Goal: Task Accomplishment & Management: Complete application form

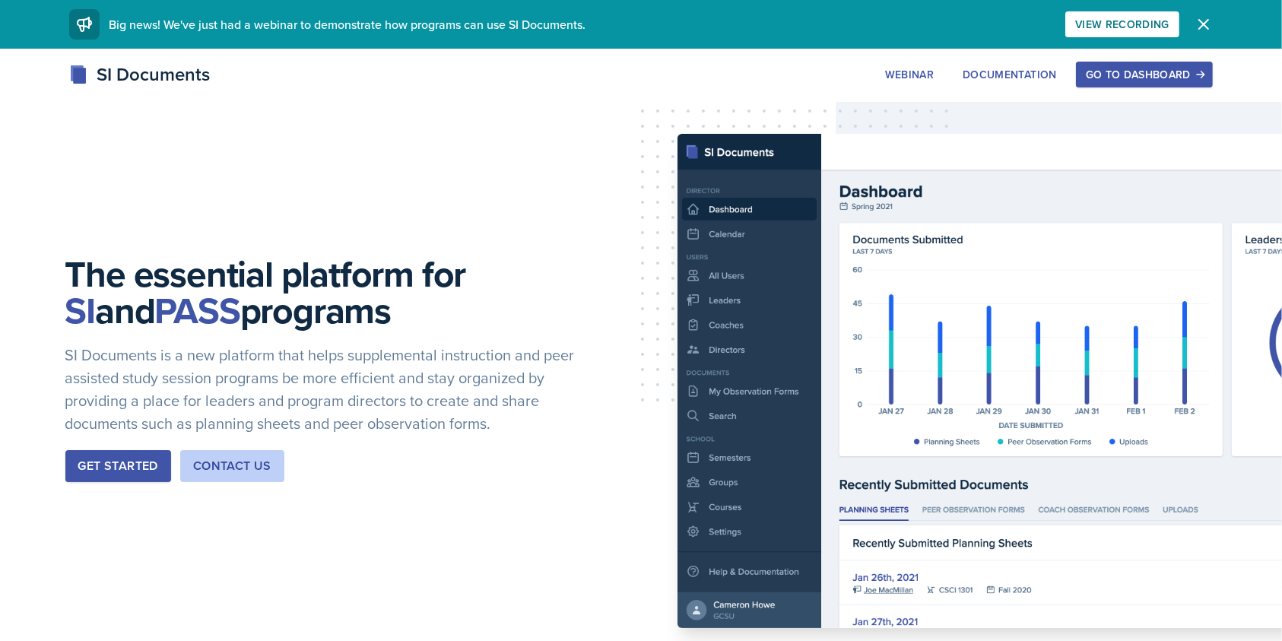
click at [1144, 78] on div "Go to Dashboard" at bounding box center [1144, 74] width 117 height 12
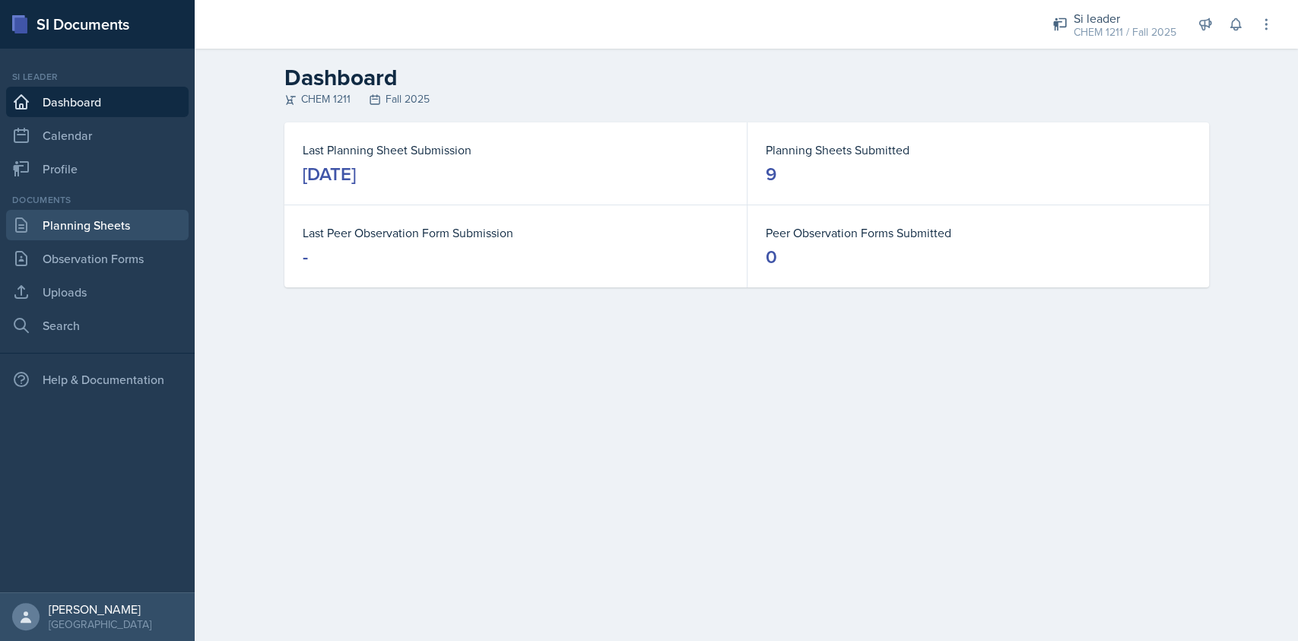
click at [101, 225] on link "Planning Sheets" at bounding box center [97, 225] width 182 height 30
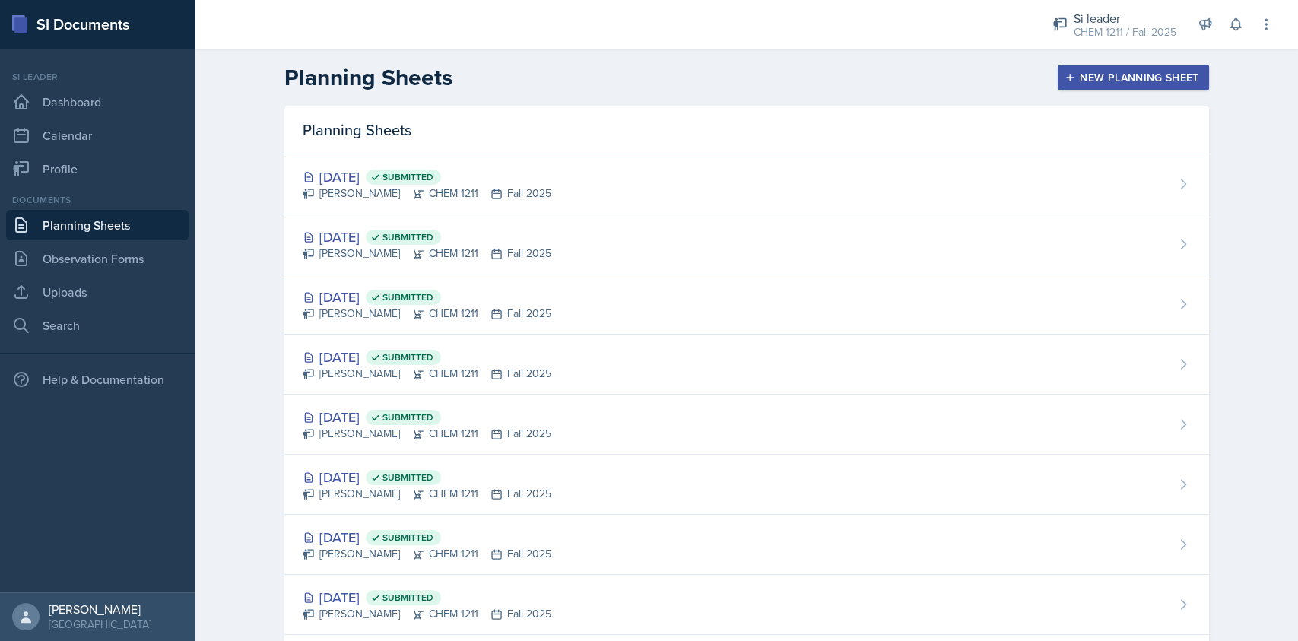
click at [1084, 72] on div "New Planning Sheet" at bounding box center [1133, 77] width 131 height 12
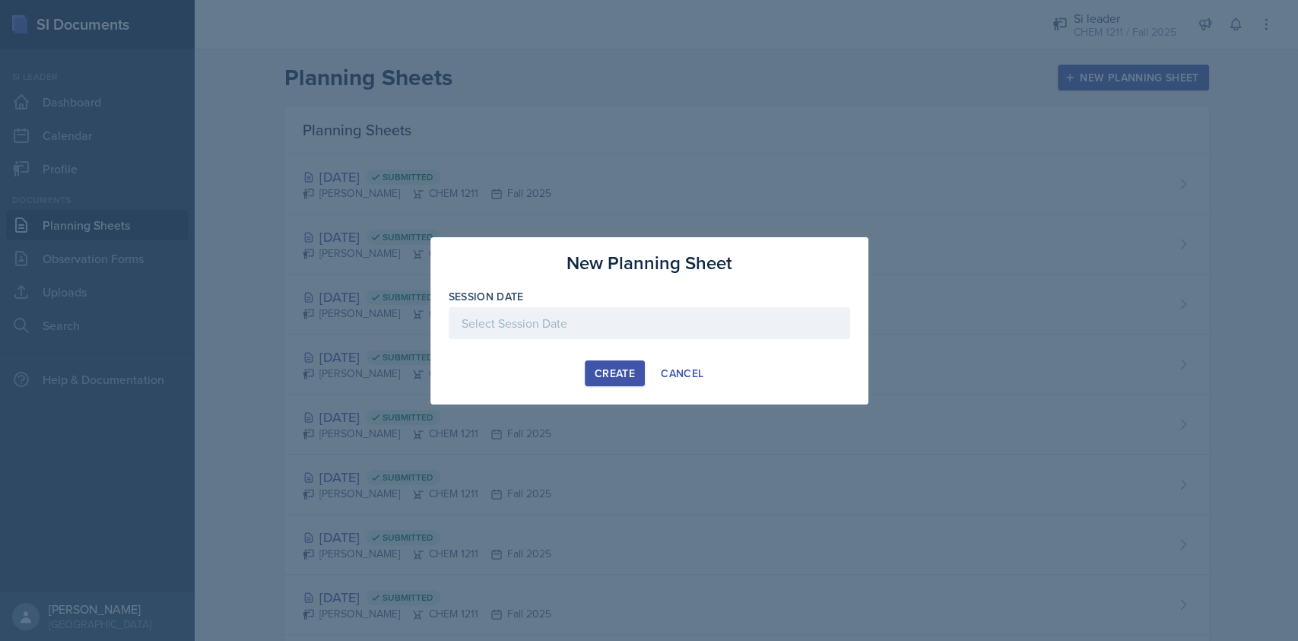
click at [640, 328] on div at bounding box center [649, 323] width 401 height 32
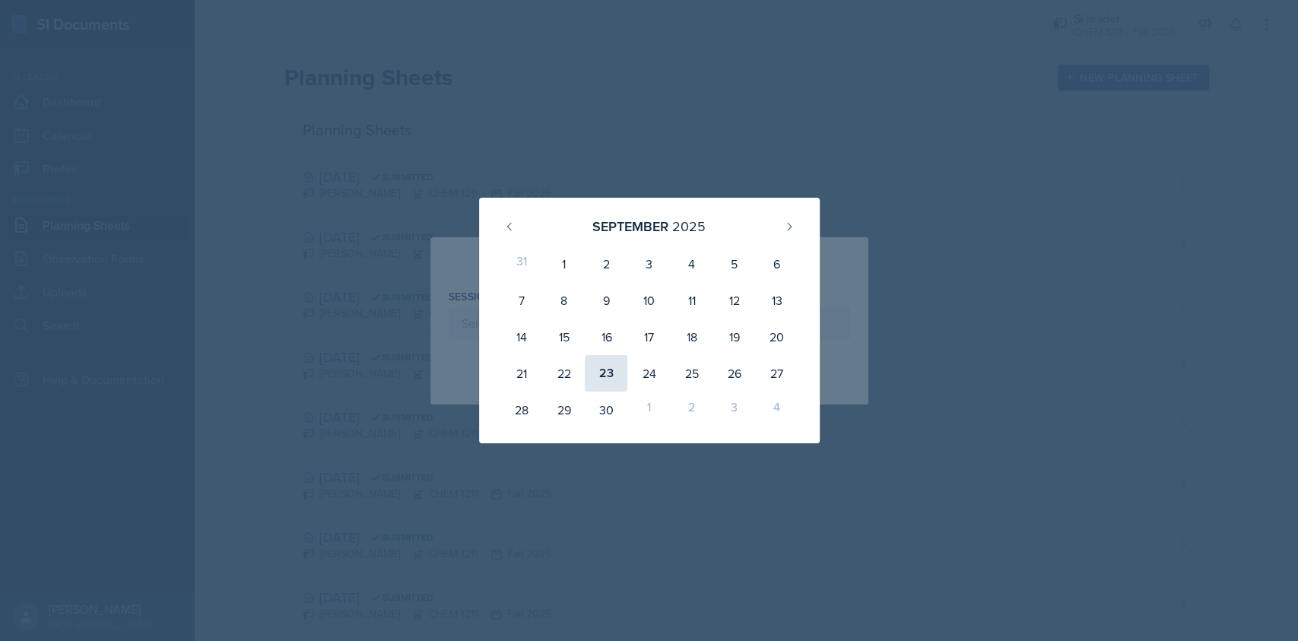
click at [616, 377] on div "23" at bounding box center [606, 373] width 43 height 36
type input "[DATE]"
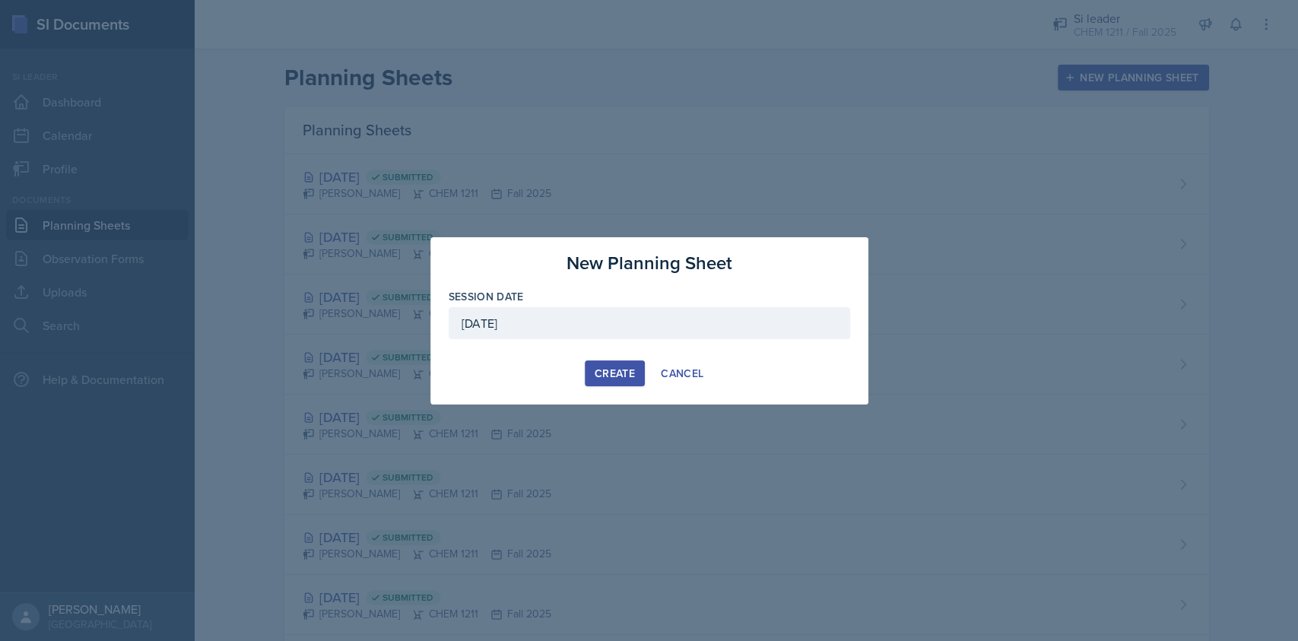
click at [606, 368] on div "Create" at bounding box center [615, 373] width 40 height 12
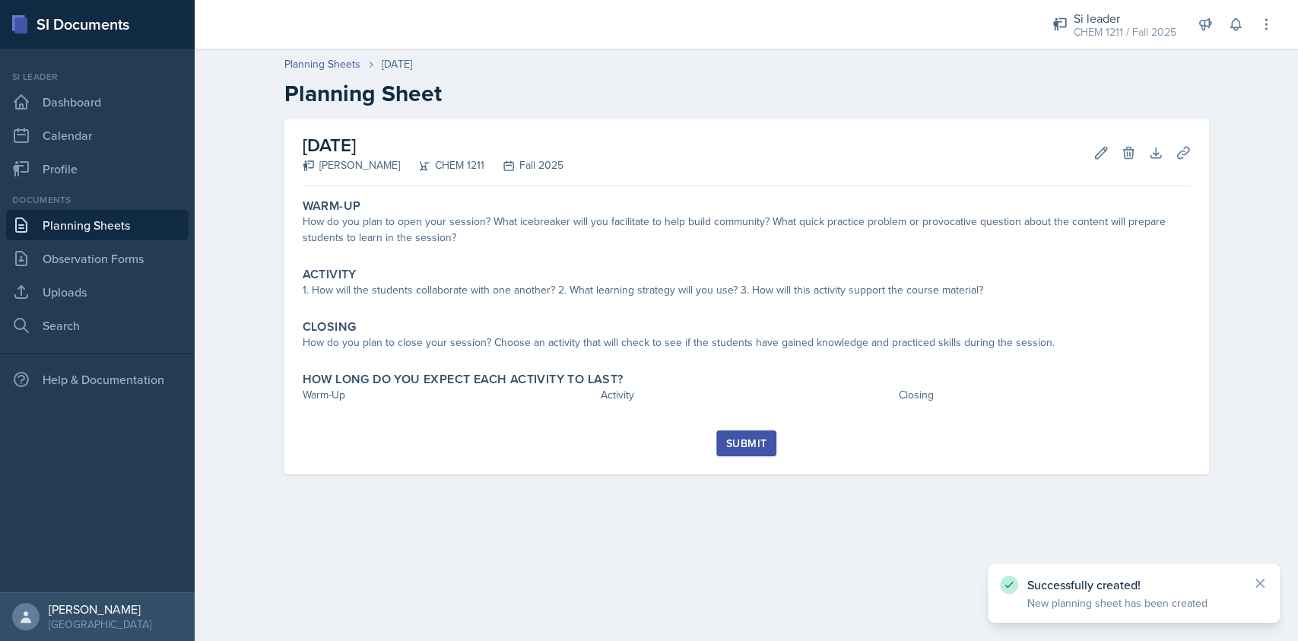
click at [143, 232] on link "Planning Sheets" at bounding box center [97, 225] width 182 height 30
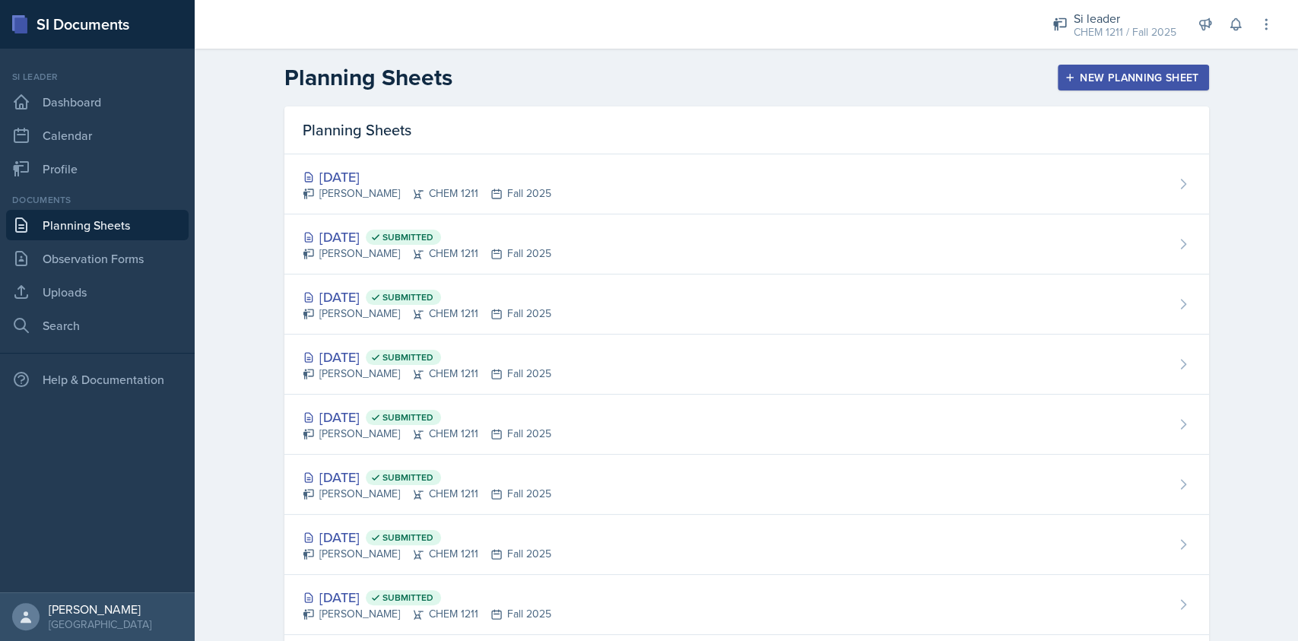
click at [1069, 84] on button "New Planning Sheet" at bounding box center [1133, 78] width 151 height 26
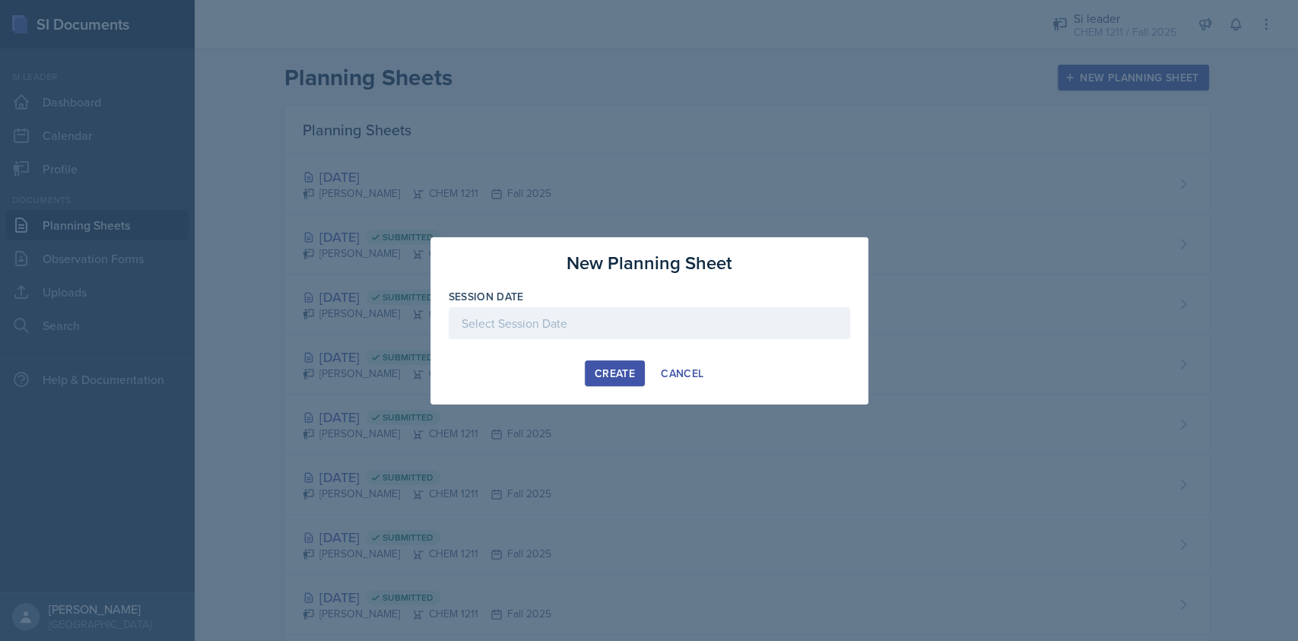
click at [728, 337] on div at bounding box center [649, 323] width 401 height 32
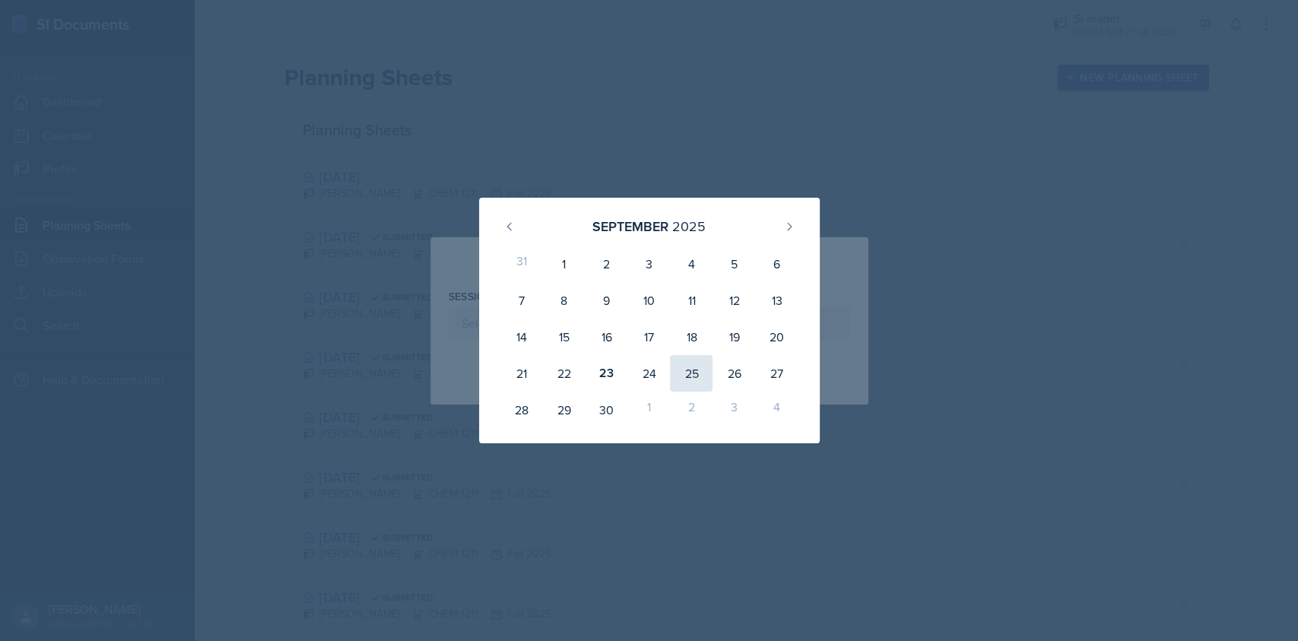
click at [681, 371] on div "25" at bounding box center [691, 373] width 43 height 36
type input "[DATE]"
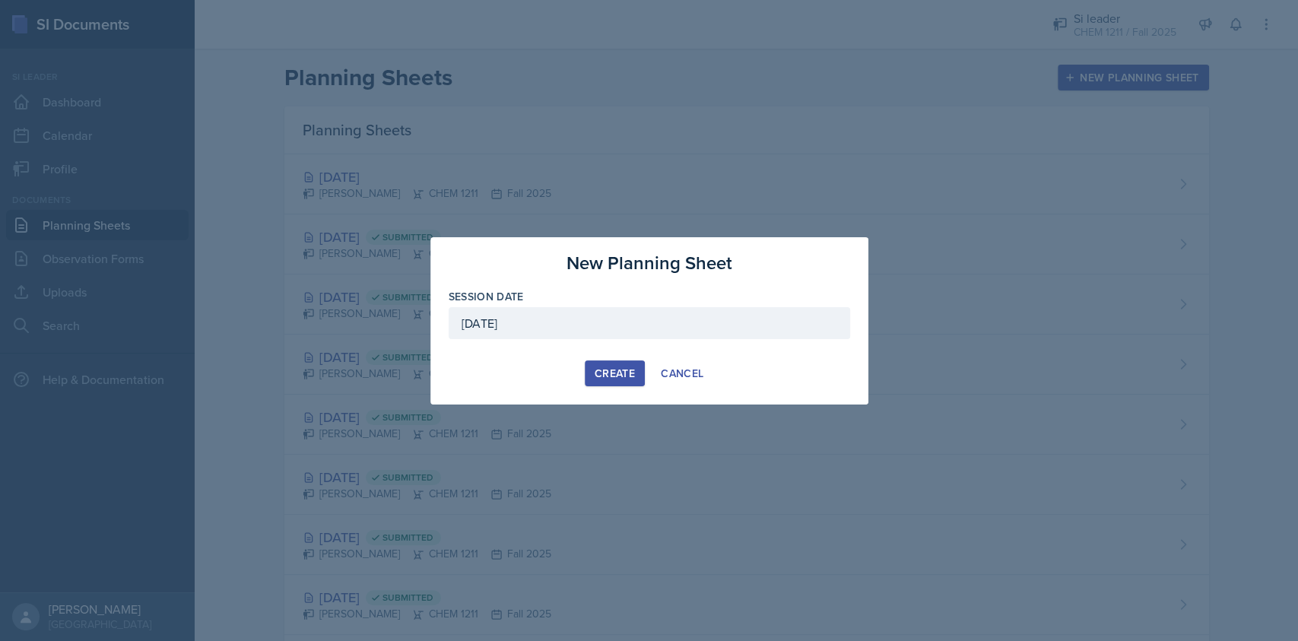
click at [611, 374] on div "Create" at bounding box center [615, 373] width 40 height 12
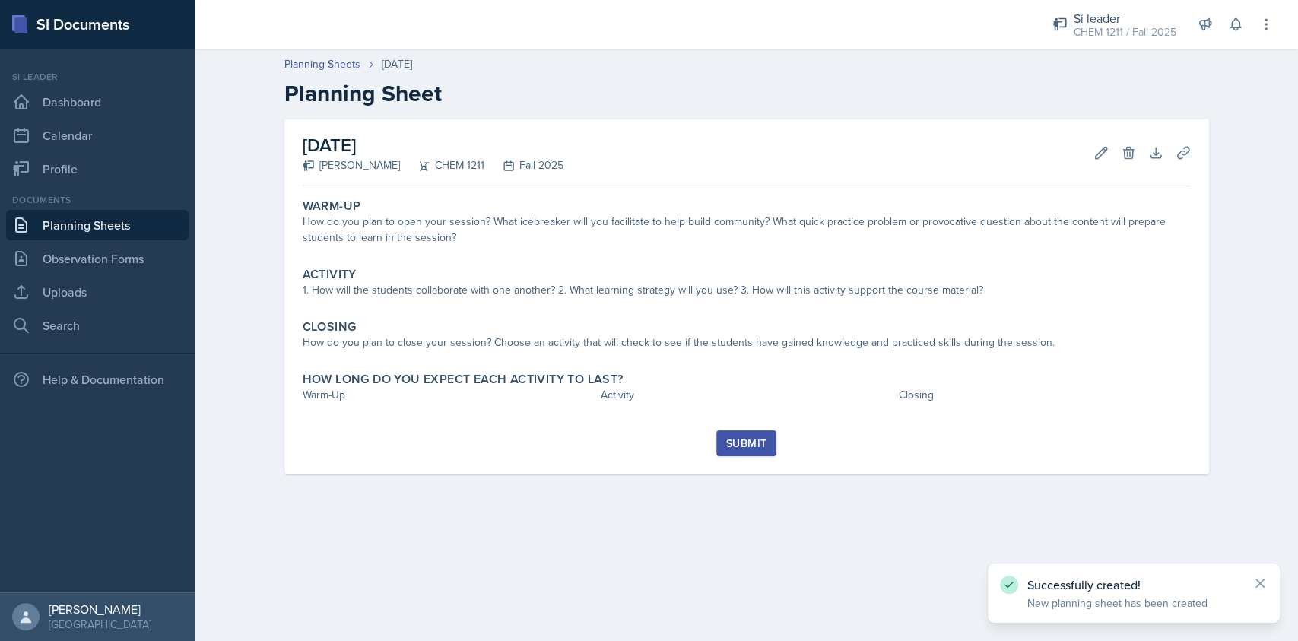
click at [160, 221] on link "Planning Sheets" at bounding box center [97, 225] width 182 height 30
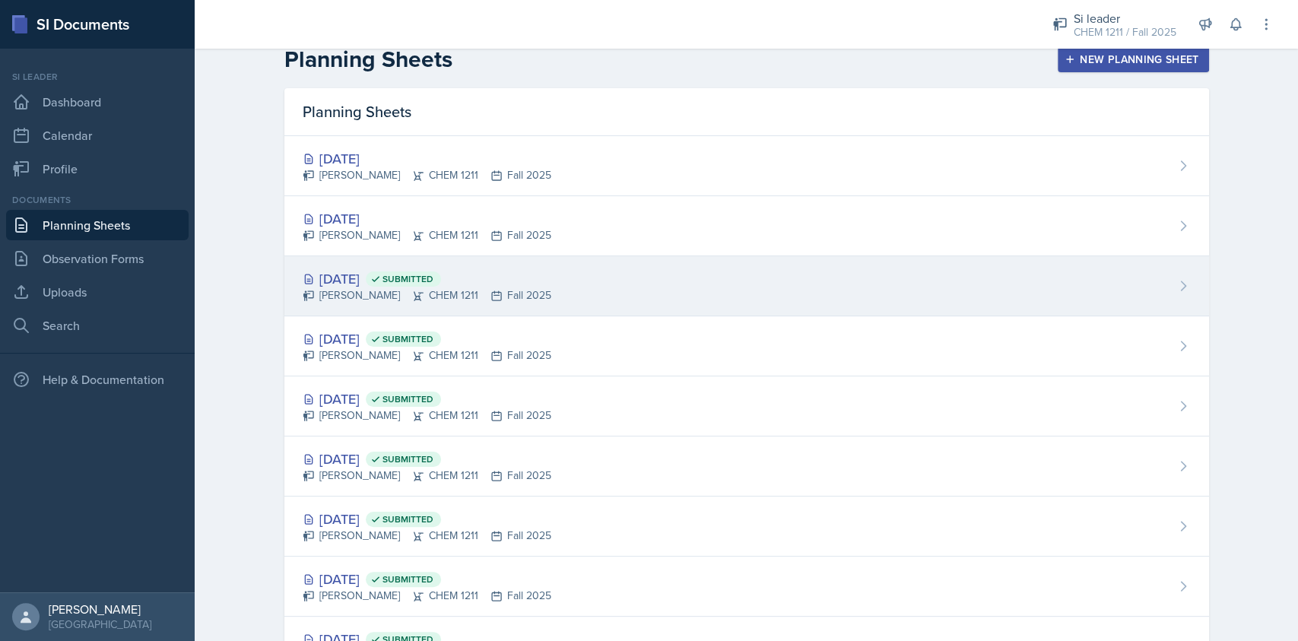
scroll to position [11, 0]
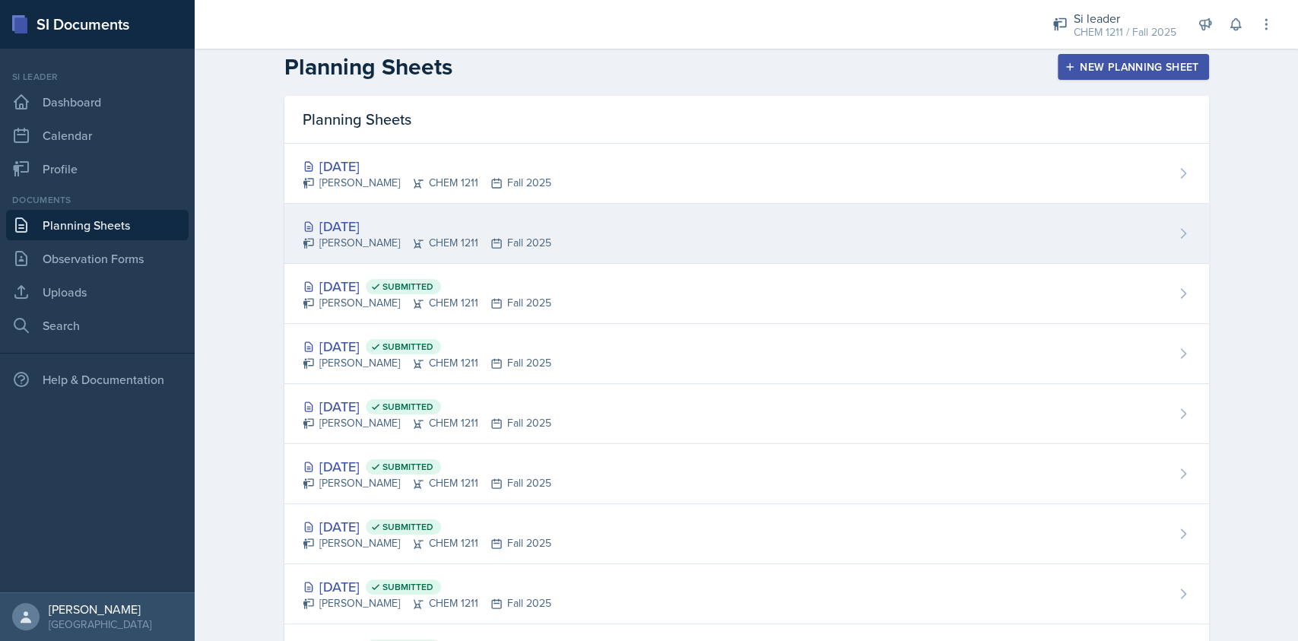
click at [502, 230] on div "[DATE]" at bounding box center [427, 226] width 249 height 21
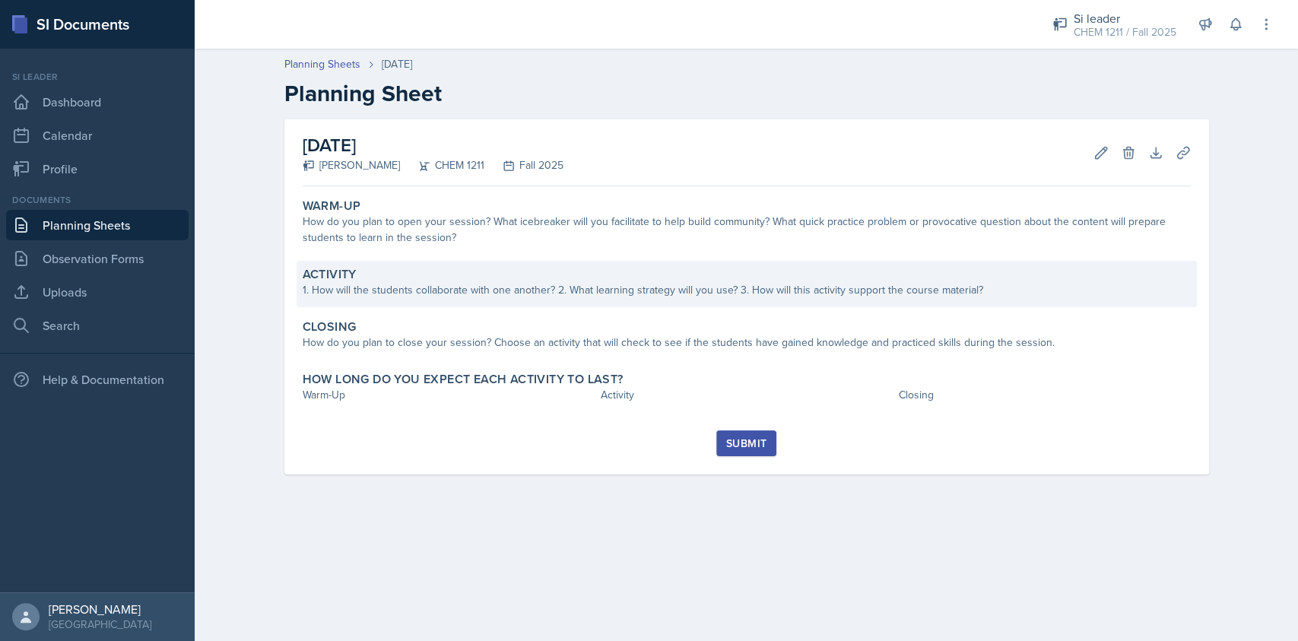
click at [602, 285] on div "1. How will the students collaborate with one another? 2. What learning strateg…" at bounding box center [747, 290] width 888 height 16
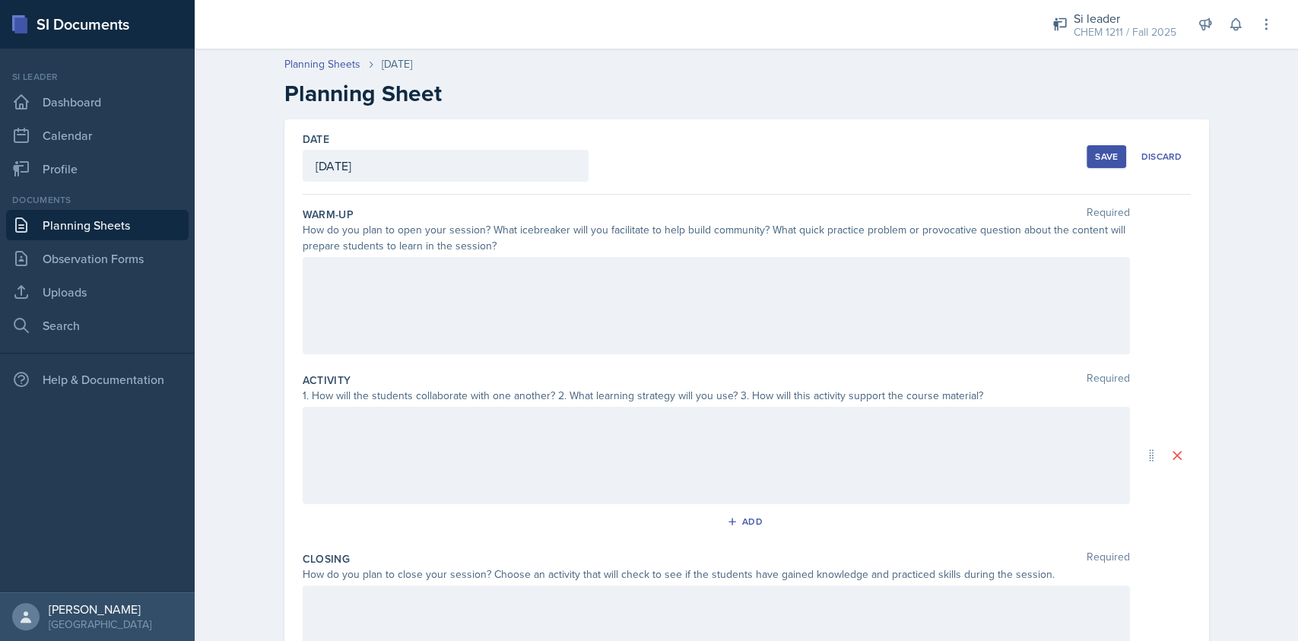
click at [602, 285] on div at bounding box center [716, 305] width 827 height 97
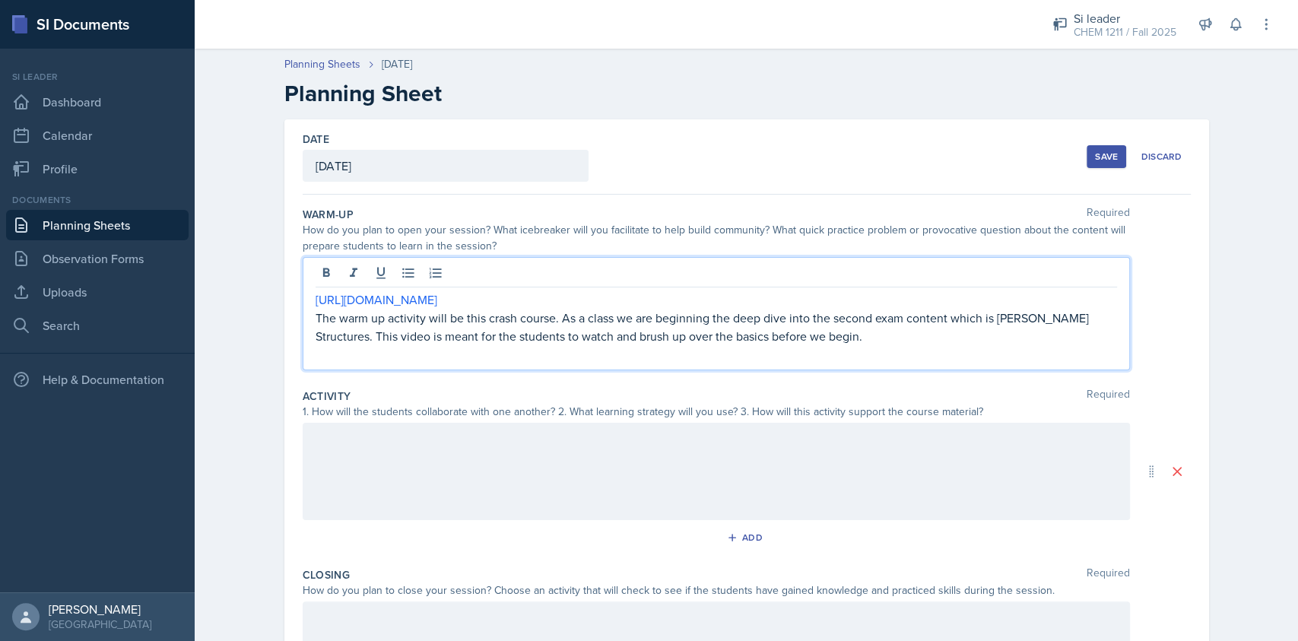
click at [496, 467] on div at bounding box center [716, 471] width 827 height 97
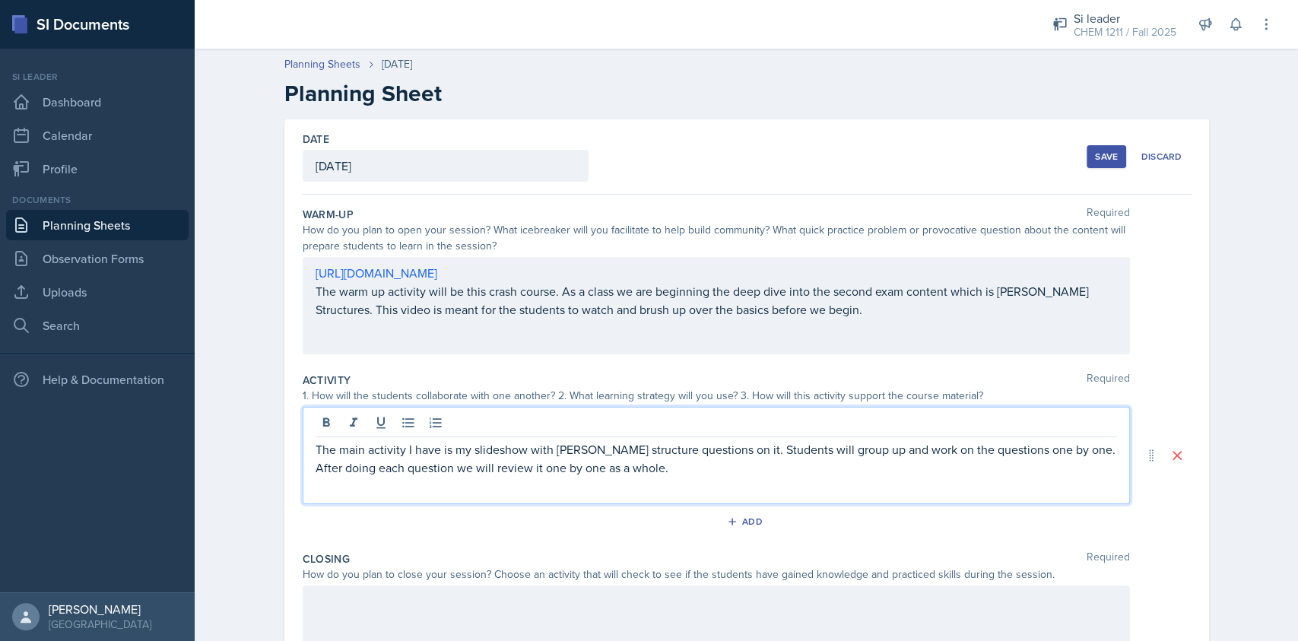
click at [475, 593] on div at bounding box center [716, 634] width 827 height 97
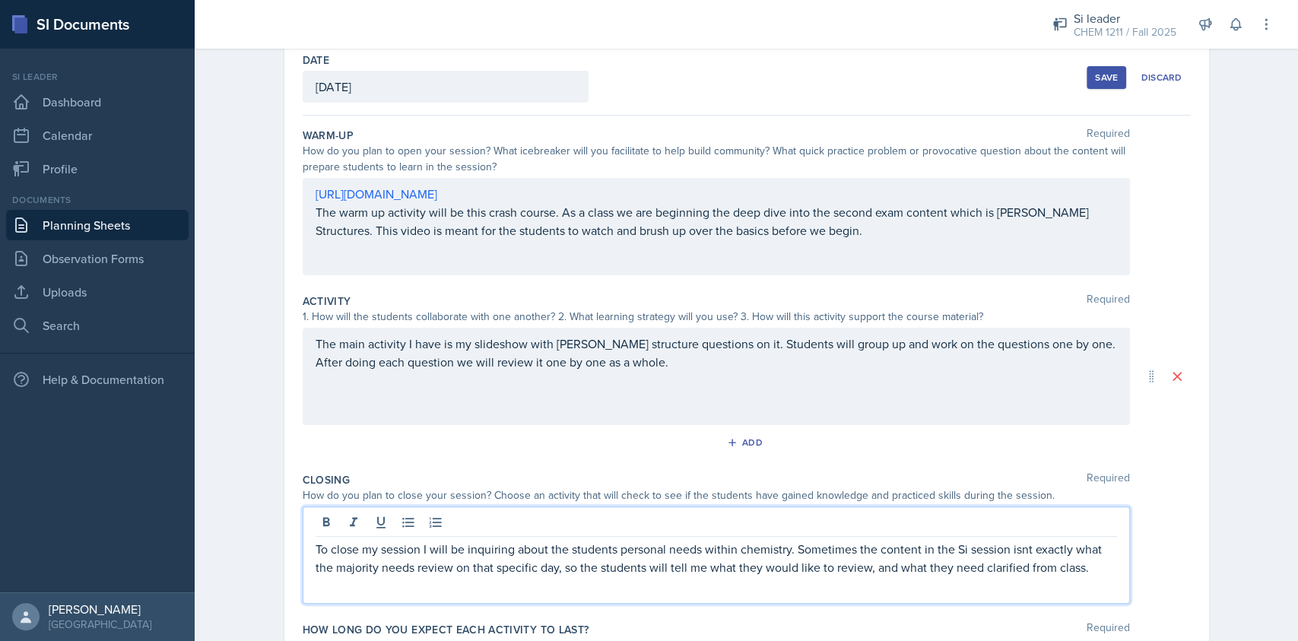
scroll to position [90, 0]
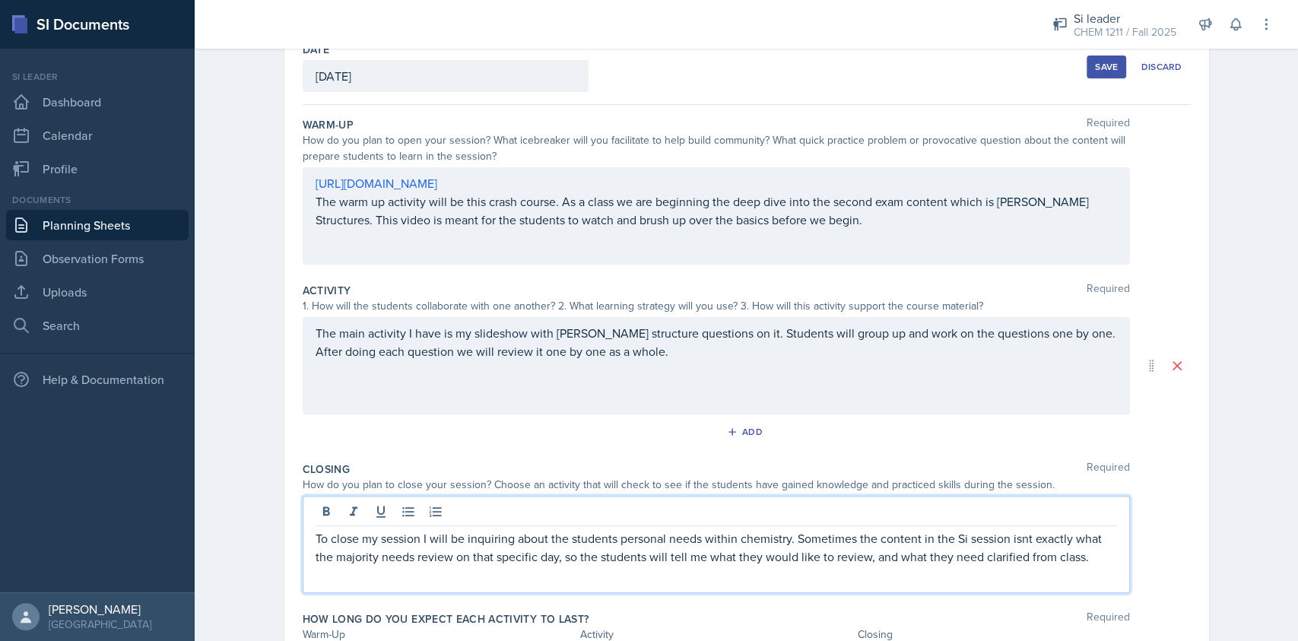
click at [1139, 504] on div "To close my session I will be inquiring about the students personal needs withi…" at bounding box center [747, 544] width 888 height 97
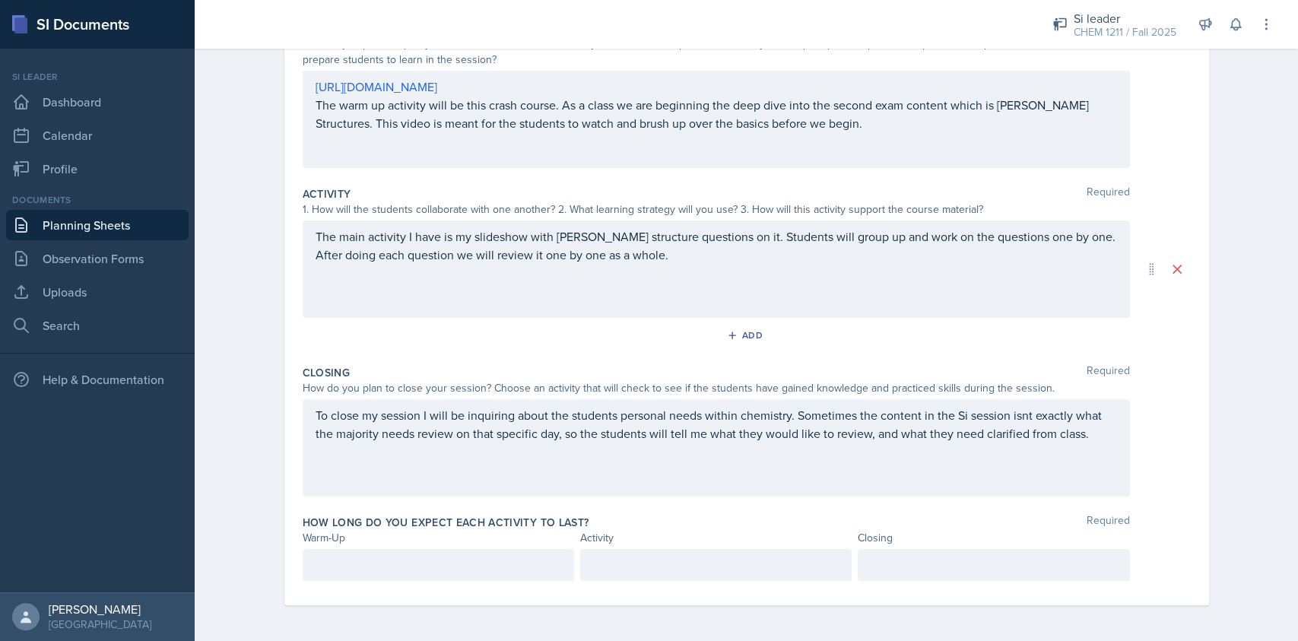
scroll to position [0, 0]
click at [398, 570] on p at bounding box center [439, 565] width 246 height 18
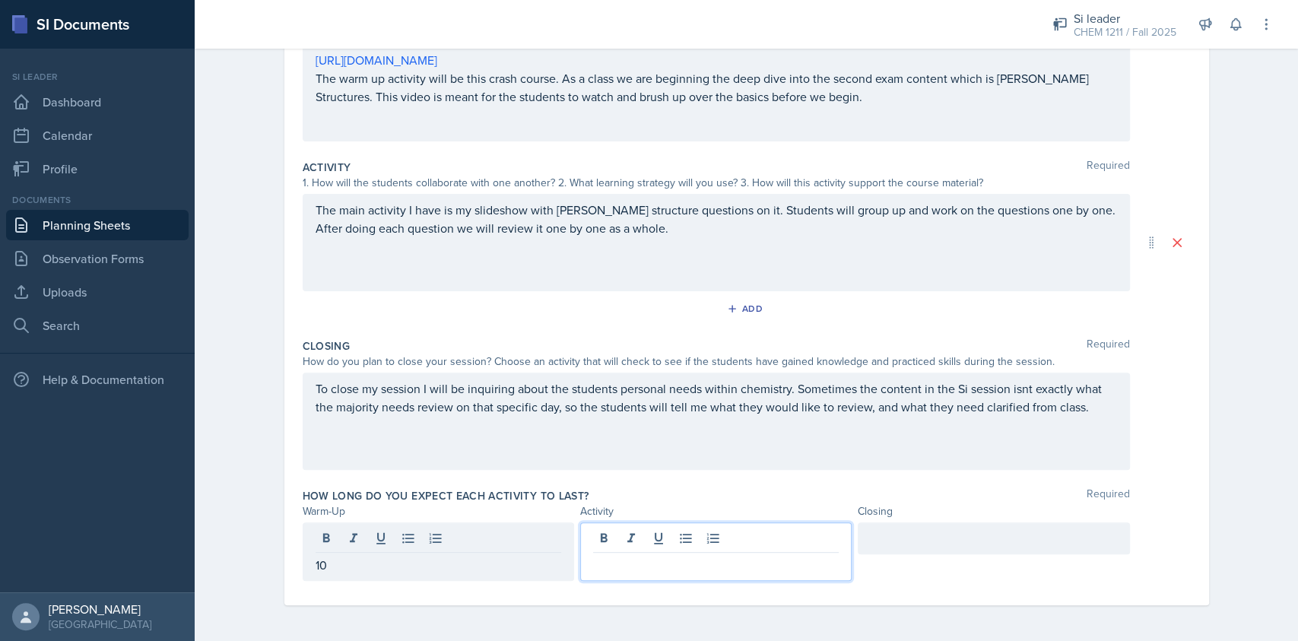
click at [621, 534] on div at bounding box center [715, 551] width 271 height 59
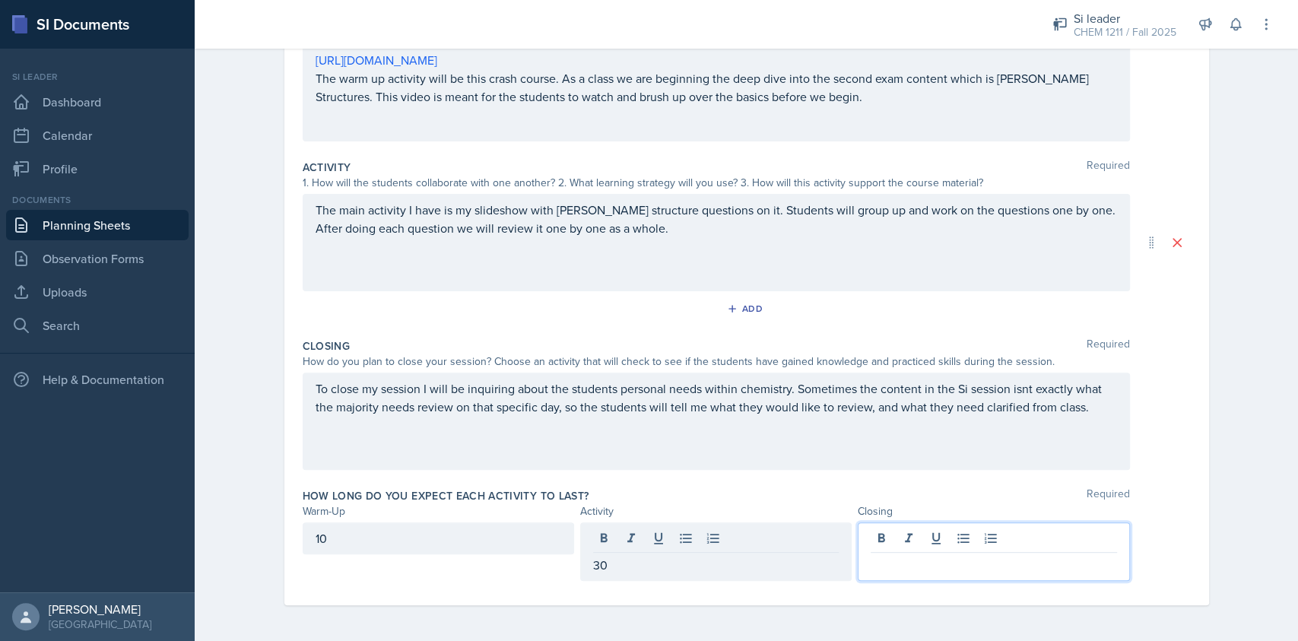
click at [906, 528] on div at bounding box center [993, 551] width 271 height 59
click at [1169, 461] on div "To close my session I will be inquiring about the students personal needs withi…" at bounding box center [747, 421] width 888 height 97
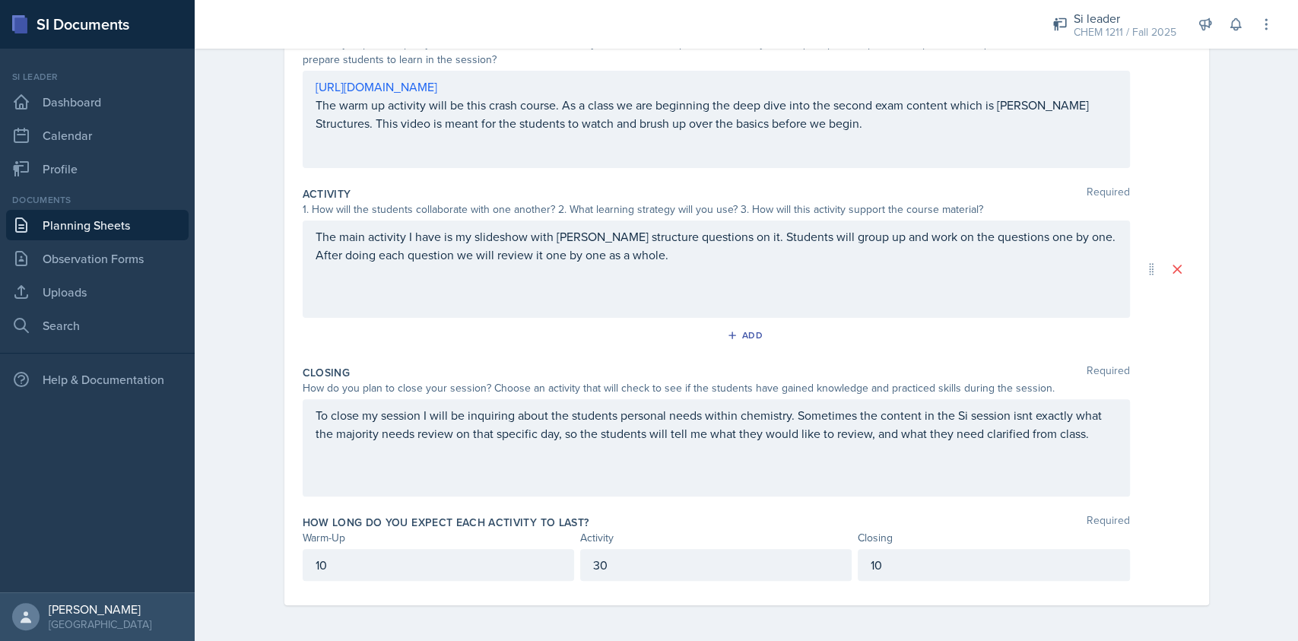
scroll to position [0, 0]
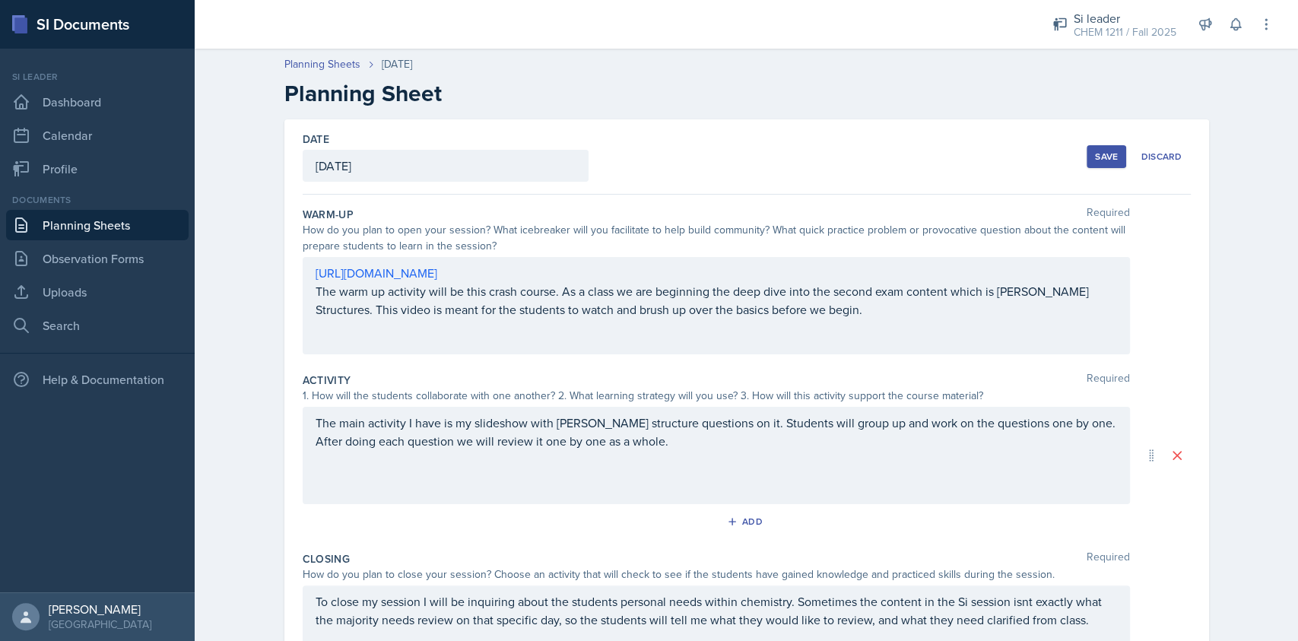
click at [1099, 146] on button "Save" at bounding box center [1107, 156] width 40 height 23
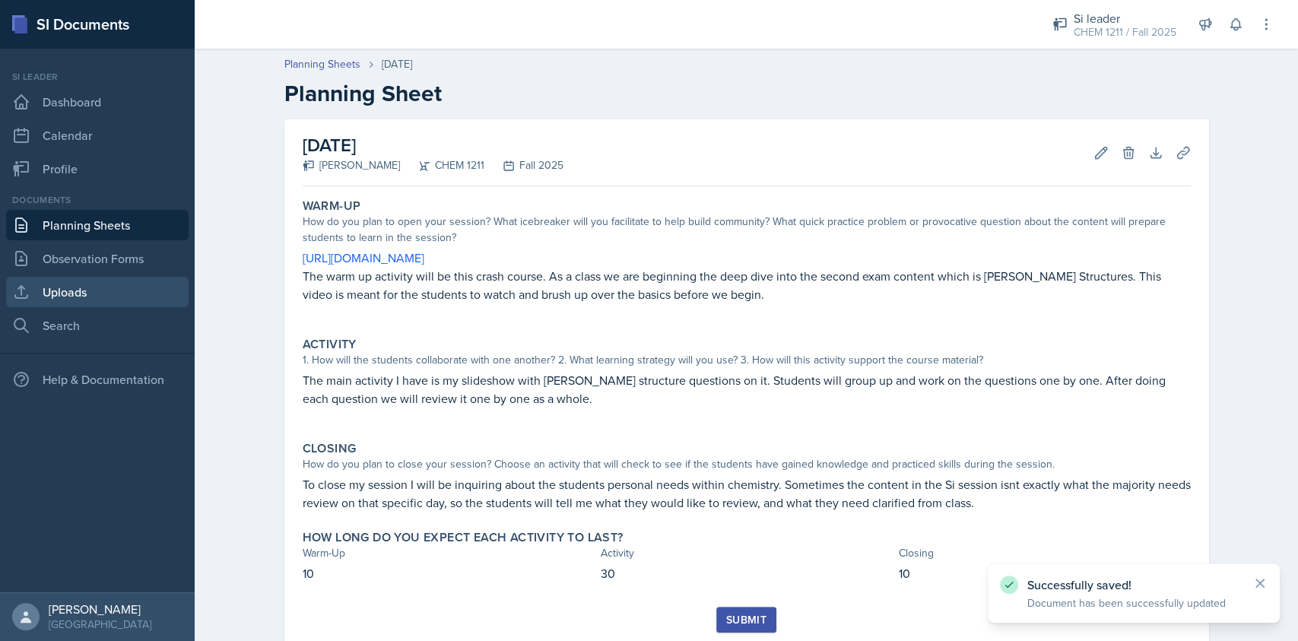
click at [135, 288] on link "Uploads" at bounding box center [97, 292] width 182 height 30
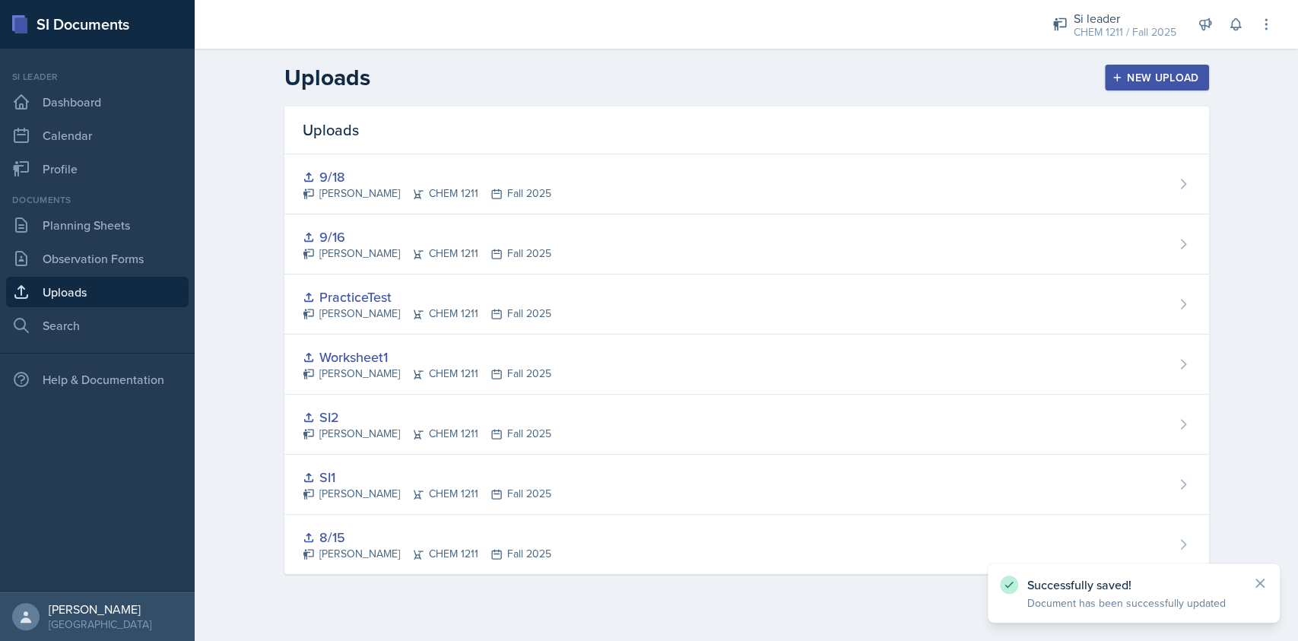
click at [1169, 74] on div "New Upload" at bounding box center [1157, 77] width 84 height 12
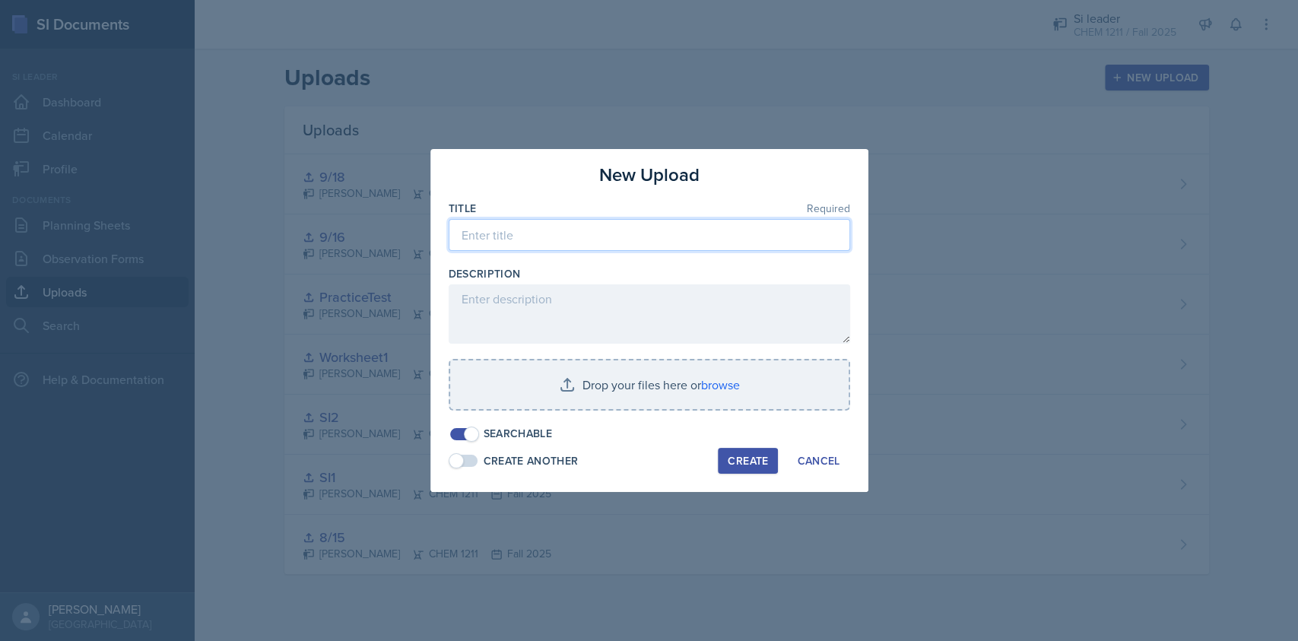
click at [640, 234] on input at bounding box center [649, 235] width 401 height 32
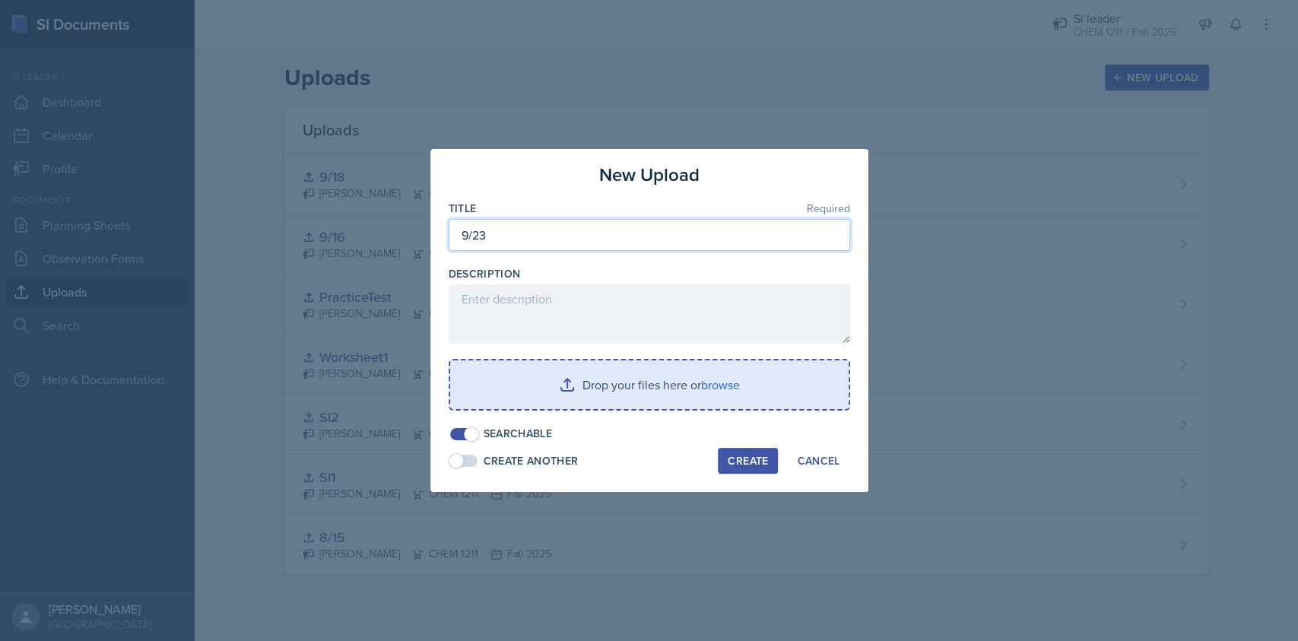
type input "9/23"
click at [718, 382] on input "file" at bounding box center [649, 384] width 398 height 49
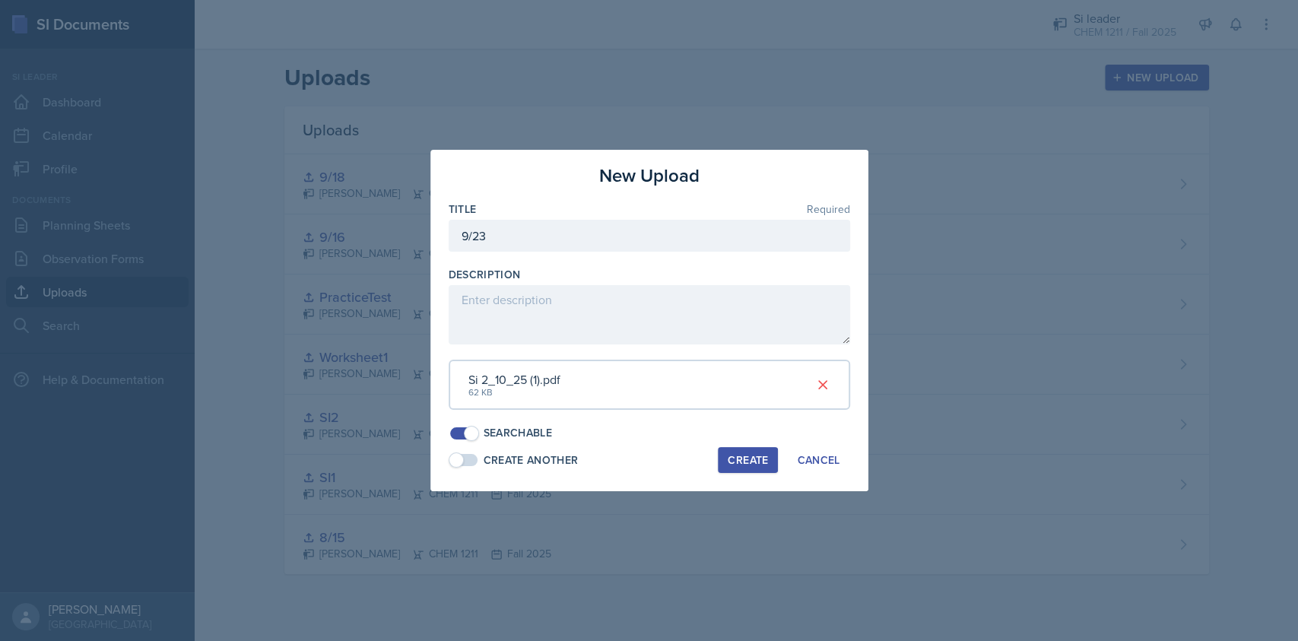
click at [736, 456] on div "Create" at bounding box center [748, 460] width 40 height 12
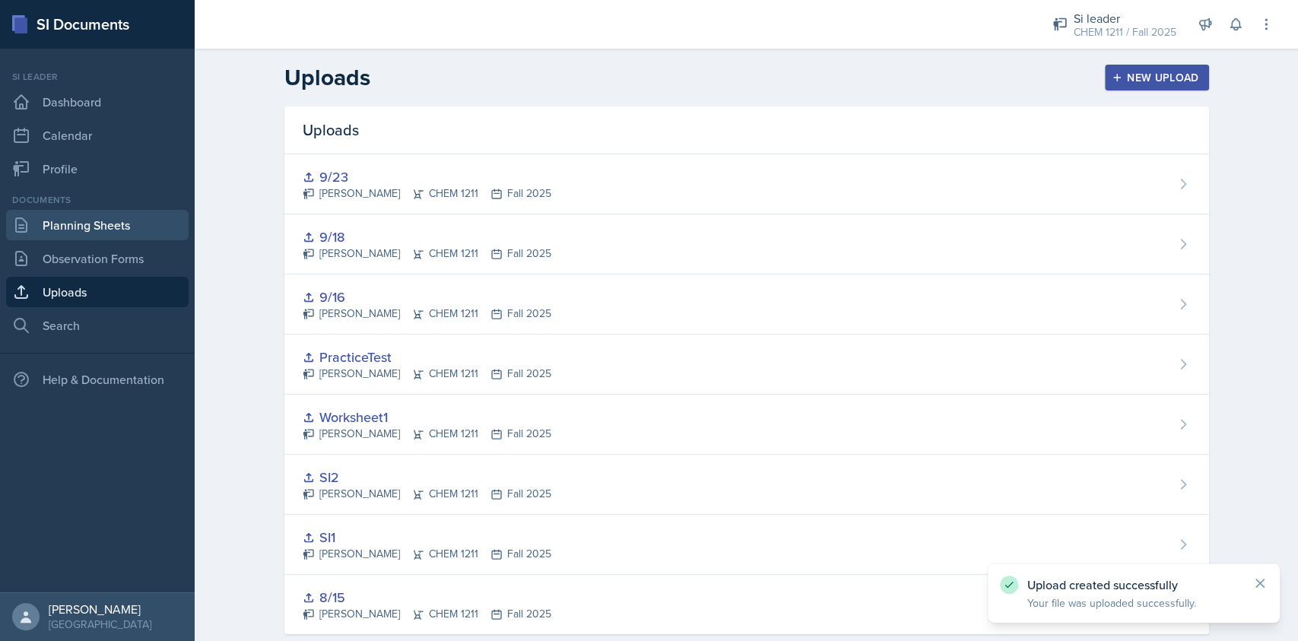
click at [147, 223] on link "Planning Sheets" at bounding box center [97, 225] width 182 height 30
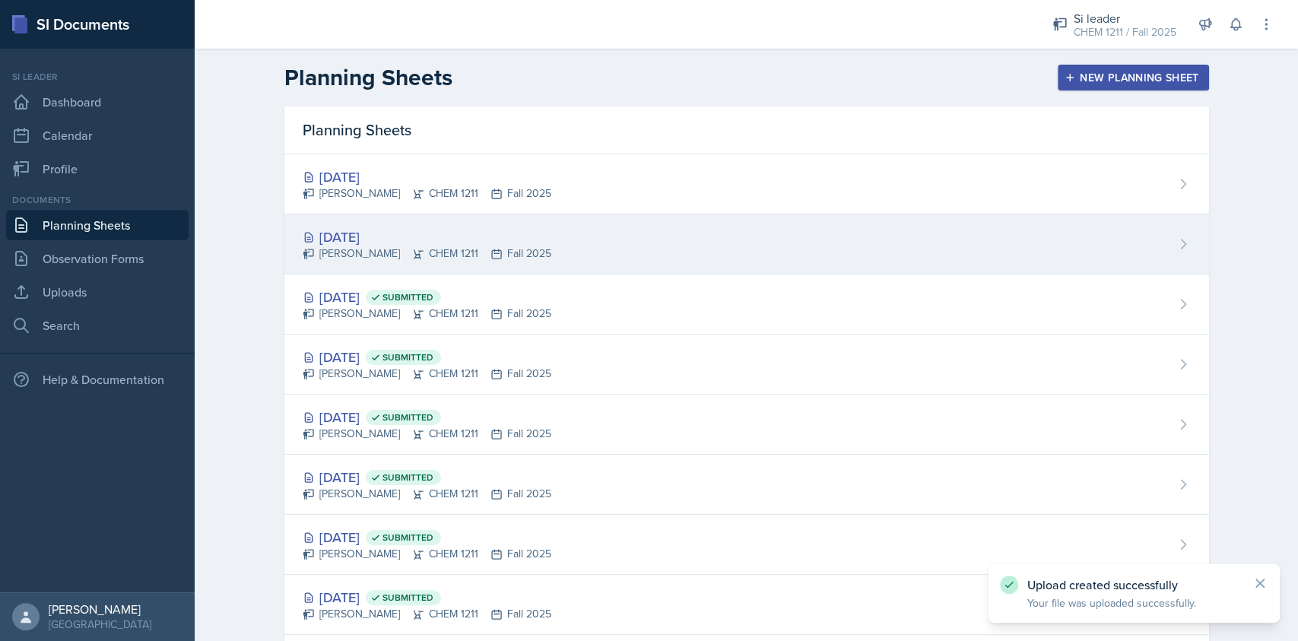
click at [487, 225] on div "[DATE] [PERSON_NAME] CHEM 1211 Fall 2025" at bounding box center [746, 244] width 925 height 60
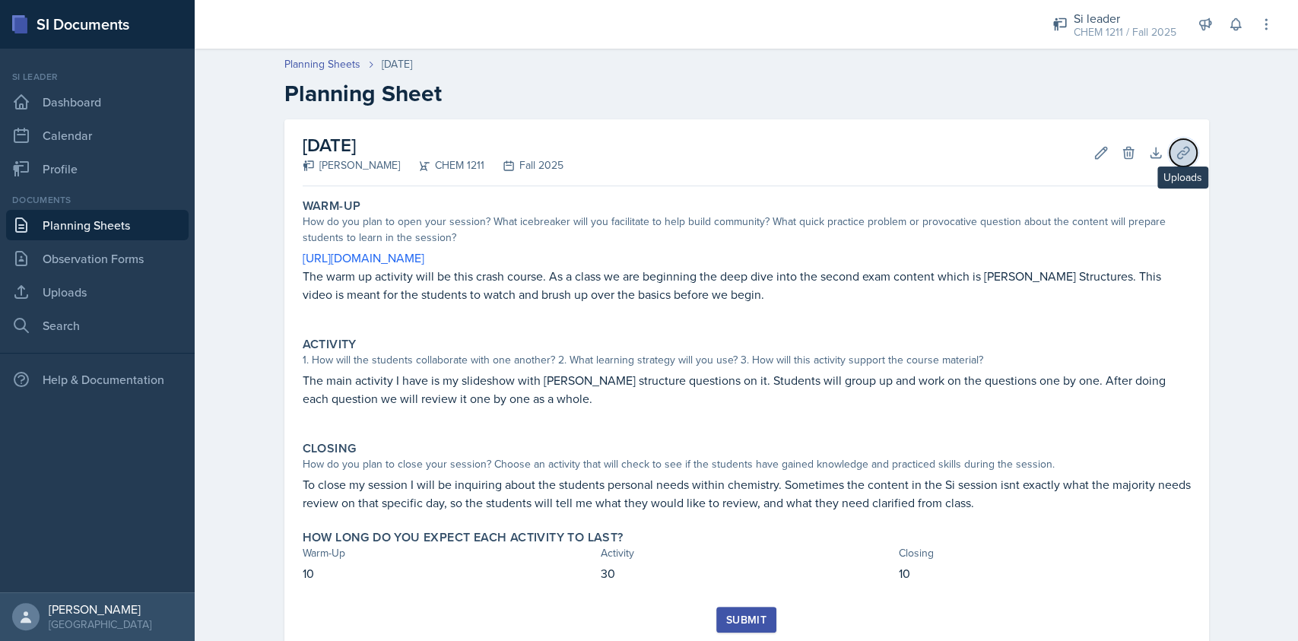
click at [1178, 152] on icon at bounding box center [1182, 152] width 11 height 11
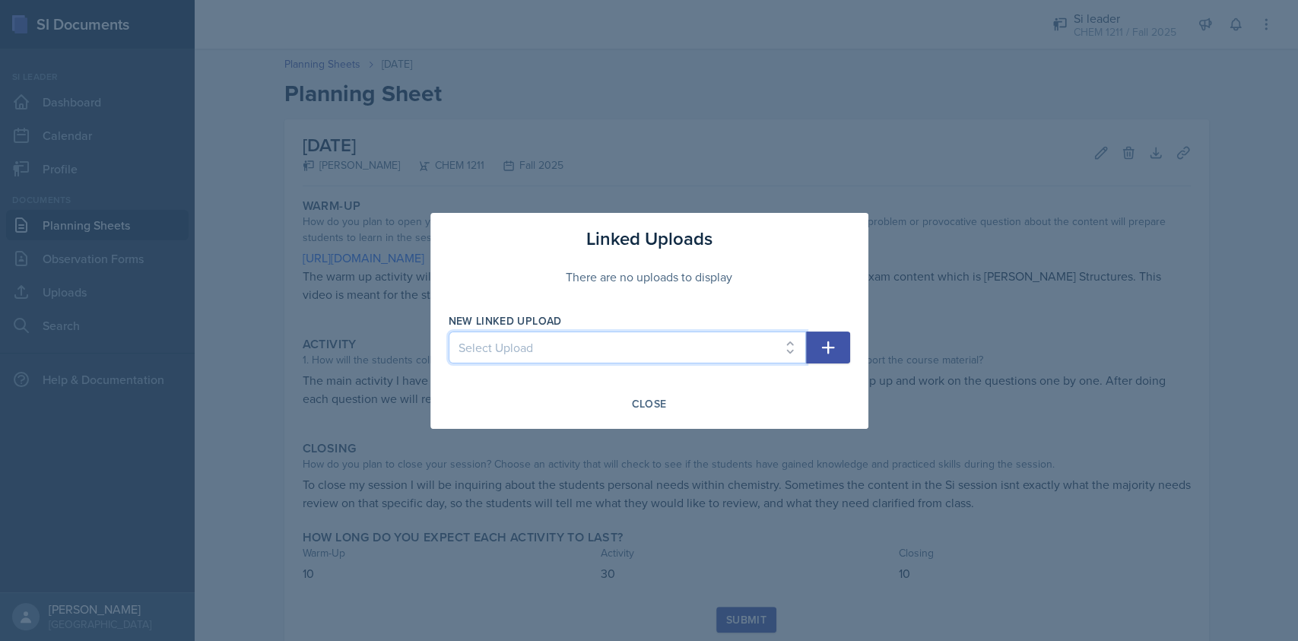
click at [653, 349] on select "Select Upload SI2 8/15 SI1 Worksheet1 PracticeTest 9/16 9/18 9/23" at bounding box center [627, 348] width 357 height 32
select select "c331b4f3-b95e-4ab3-9b80-4bb5e0176bb7"
click at [449, 332] on select "Select Upload SI2 8/15 SI1 Worksheet1 PracticeTest 9/16 9/18 9/23" at bounding box center [627, 348] width 357 height 32
click at [835, 354] on icon "button" at bounding box center [828, 347] width 18 height 18
select select
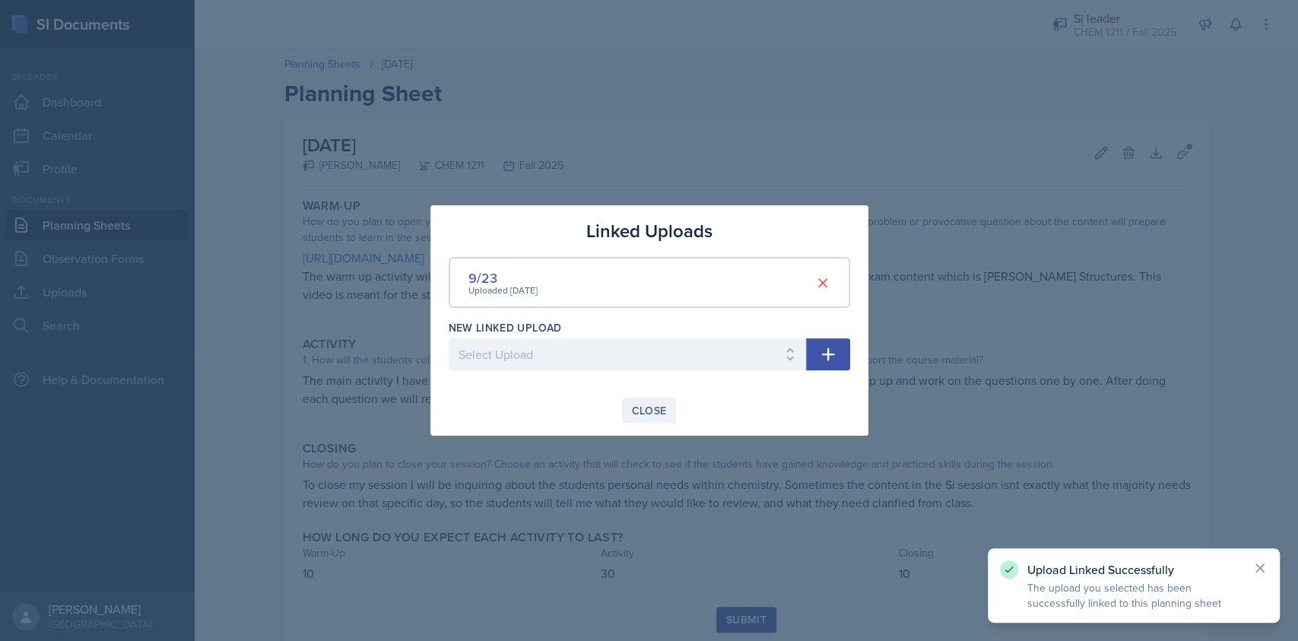
click at [646, 412] on div "Close" at bounding box center [649, 411] width 35 height 12
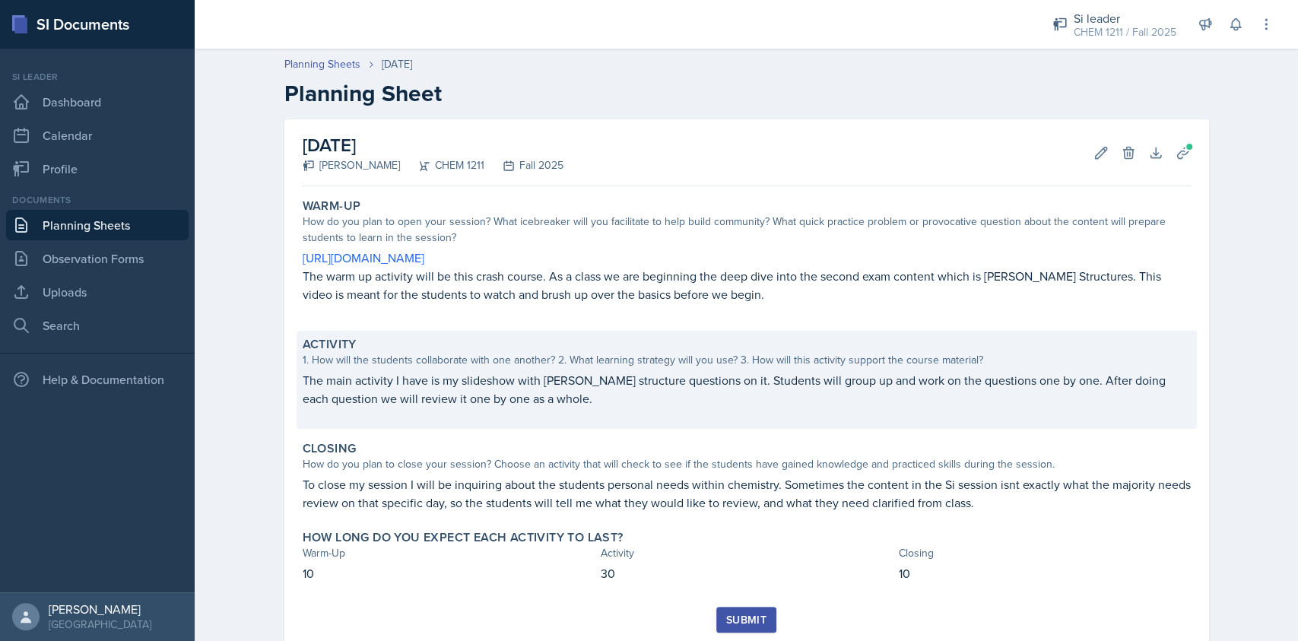
scroll to position [46, 0]
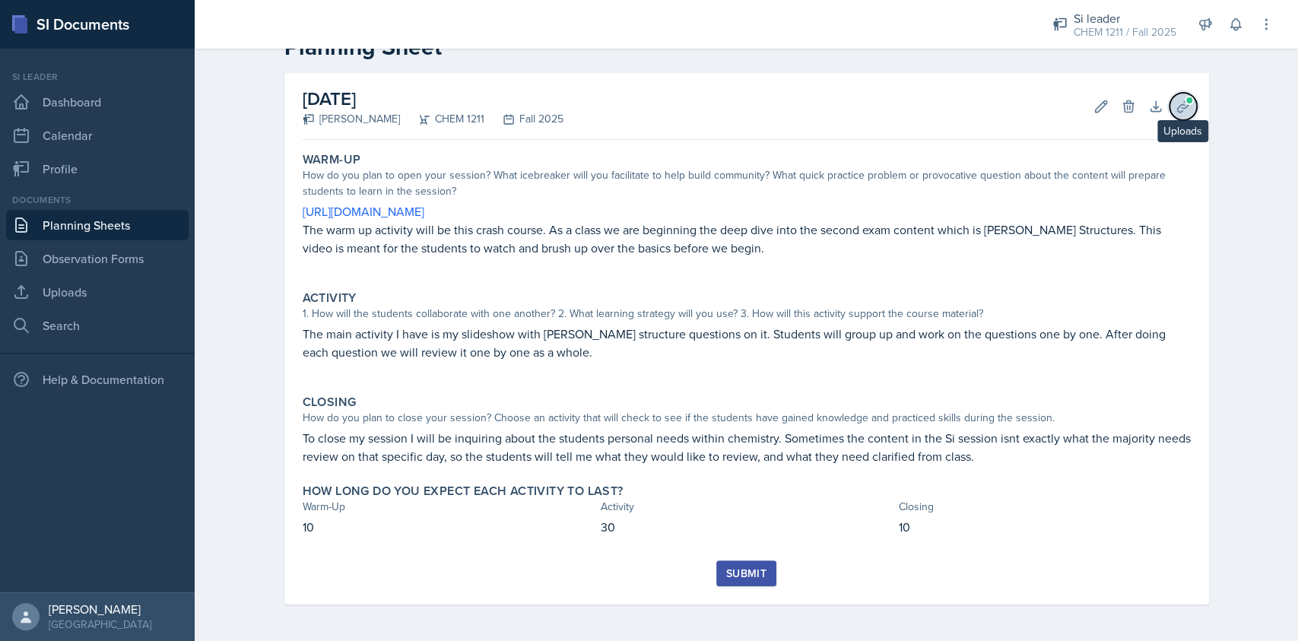
click at [1180, 113] on icon at bounding box center [1183, 106] width 15 height 15
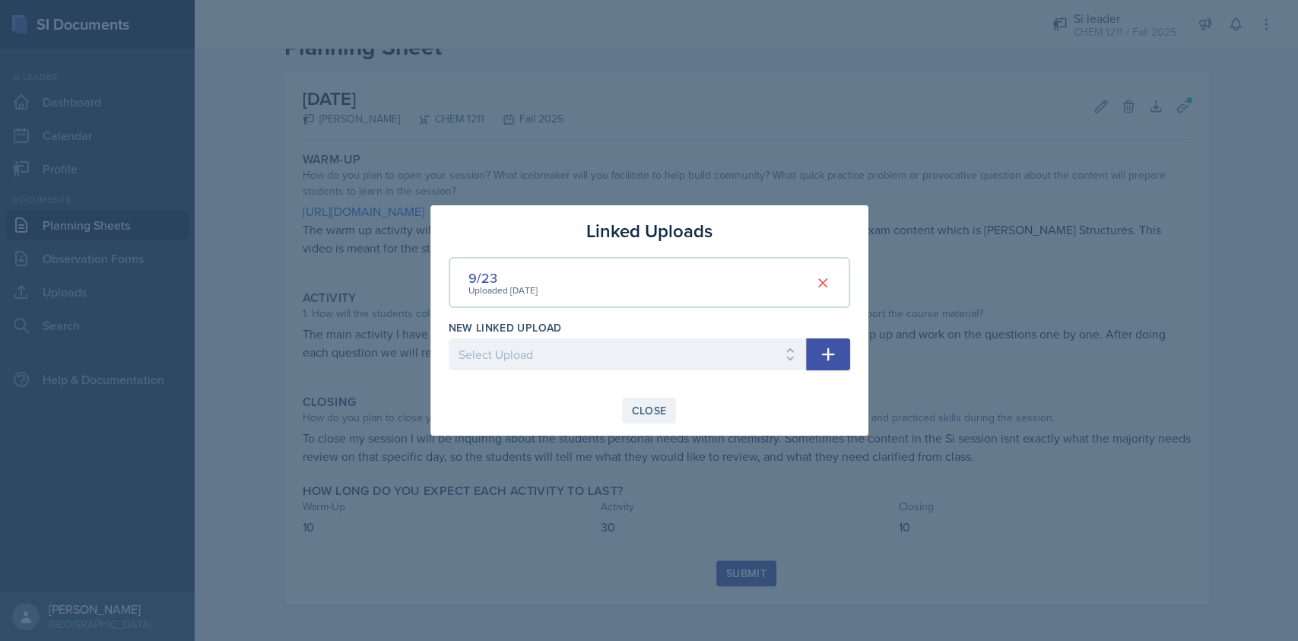
click at [654, 405] on div "Close" at bounding box center [649, 411] width 35 height 12
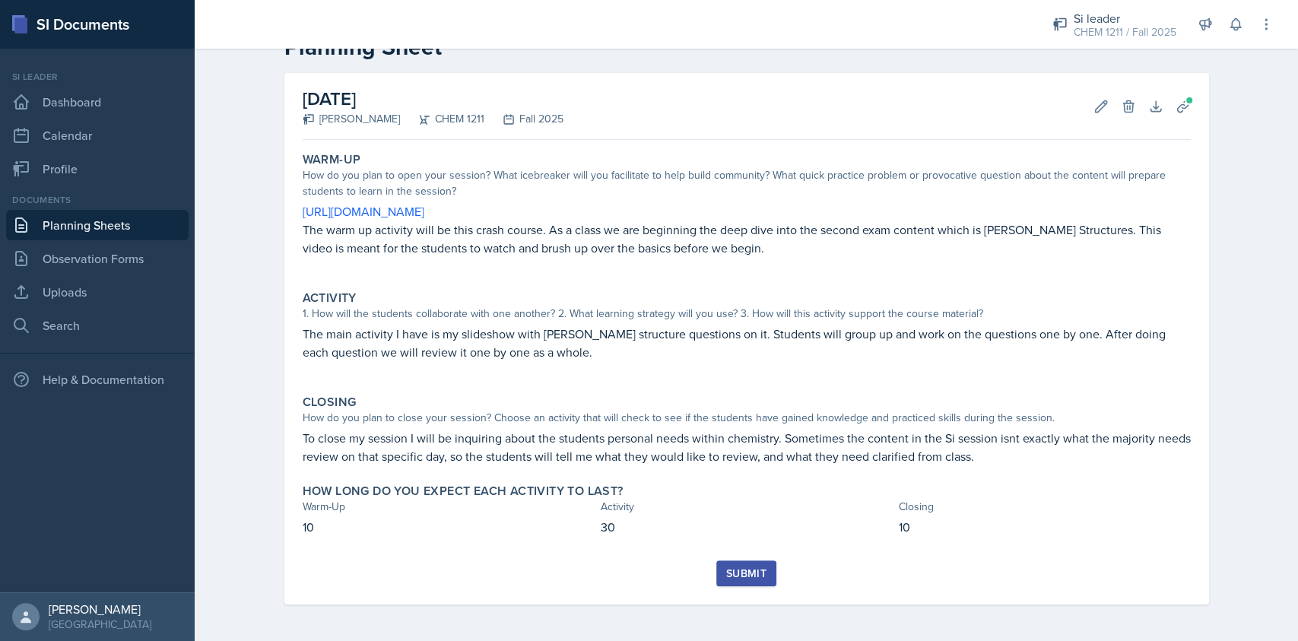
click at [728, 579] on div "Submit" at bounding box center [746, 573] width 40 height 12
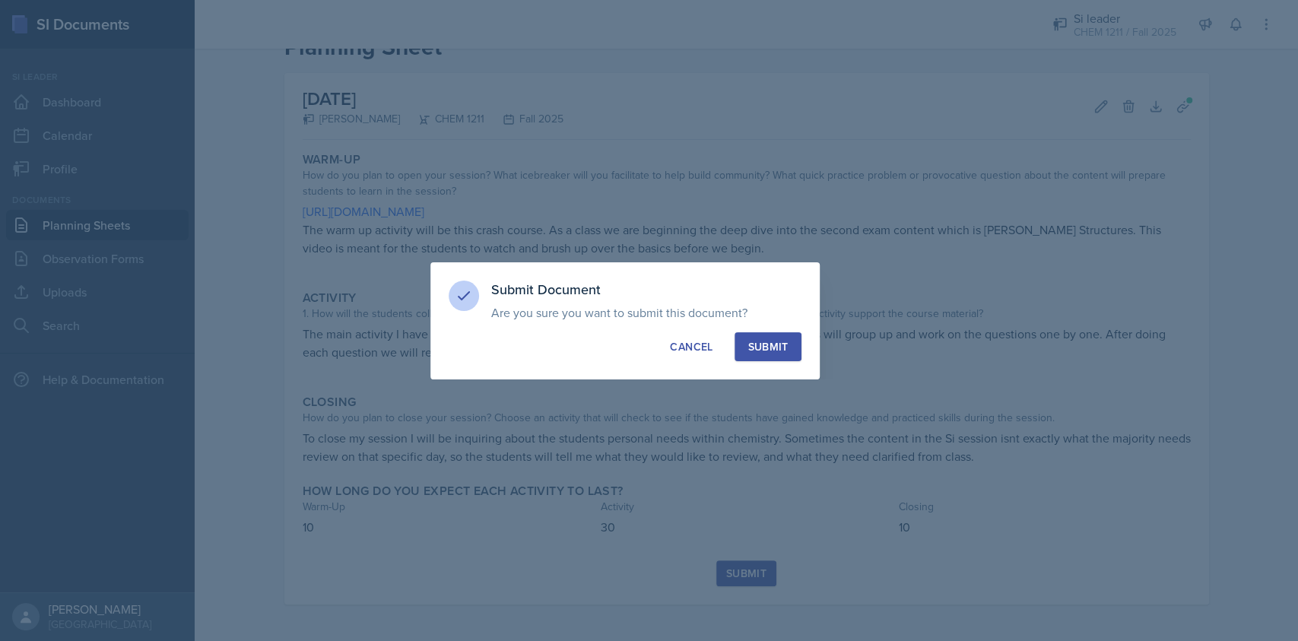
click at [790, 341] on button "Submit" at bounding box center [768, 346] width 66 height 29
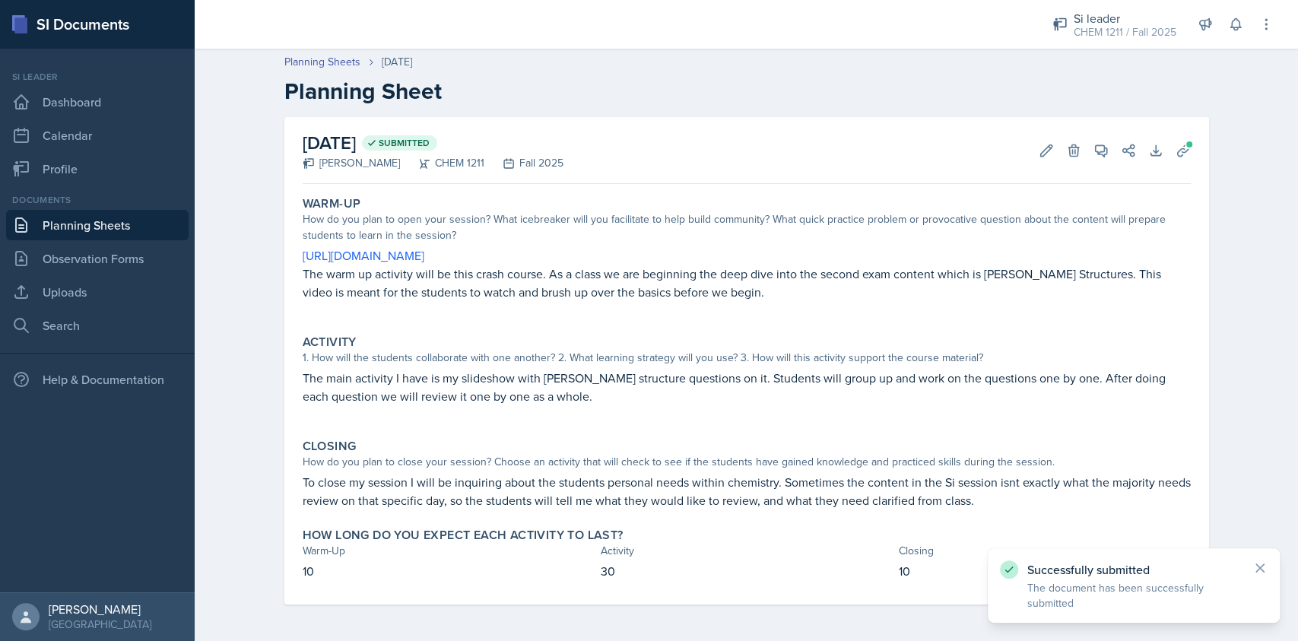
scroll to position [2, 0]
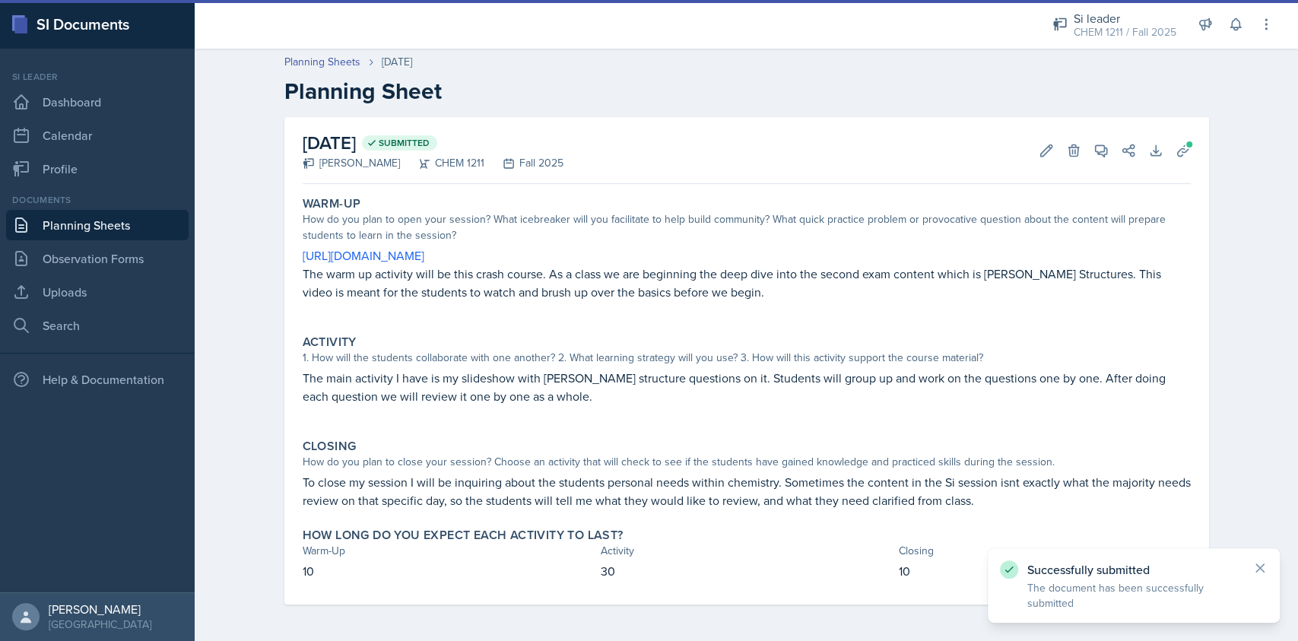
click at [119, 223] on link "Planning Sheets" at bounding box center [97, 225] width 182 height 30
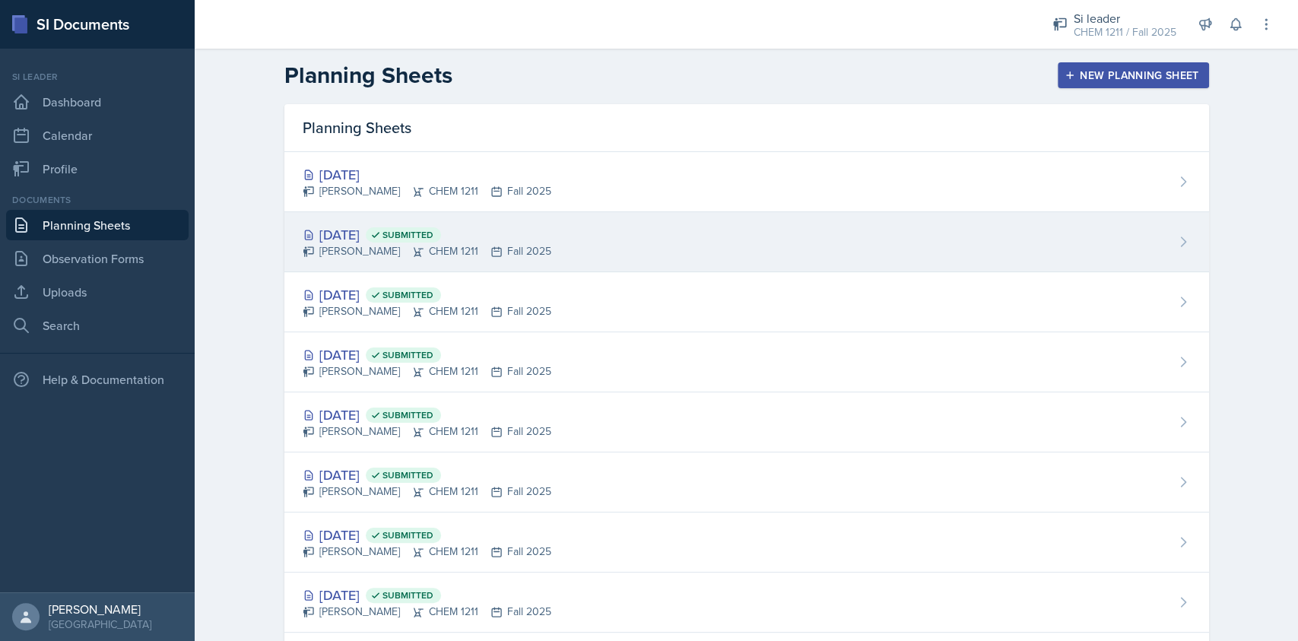
click at [624, 248] on div "[DATE] Submitted [PERSON_NAME] CHEM 1211 Fall 2025" at bounding box center [746, 242] width 925 height 60
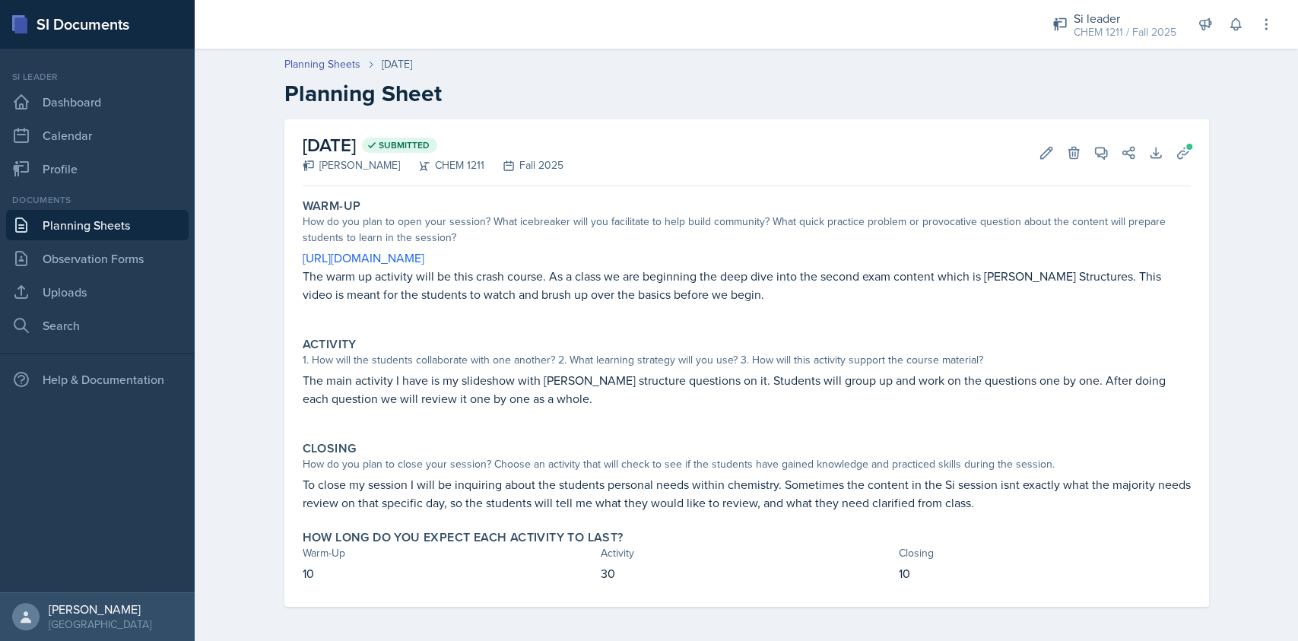
click at [122, 216] on link "Planning Sheets" at bounding box center [97, 225] width 182 height 30
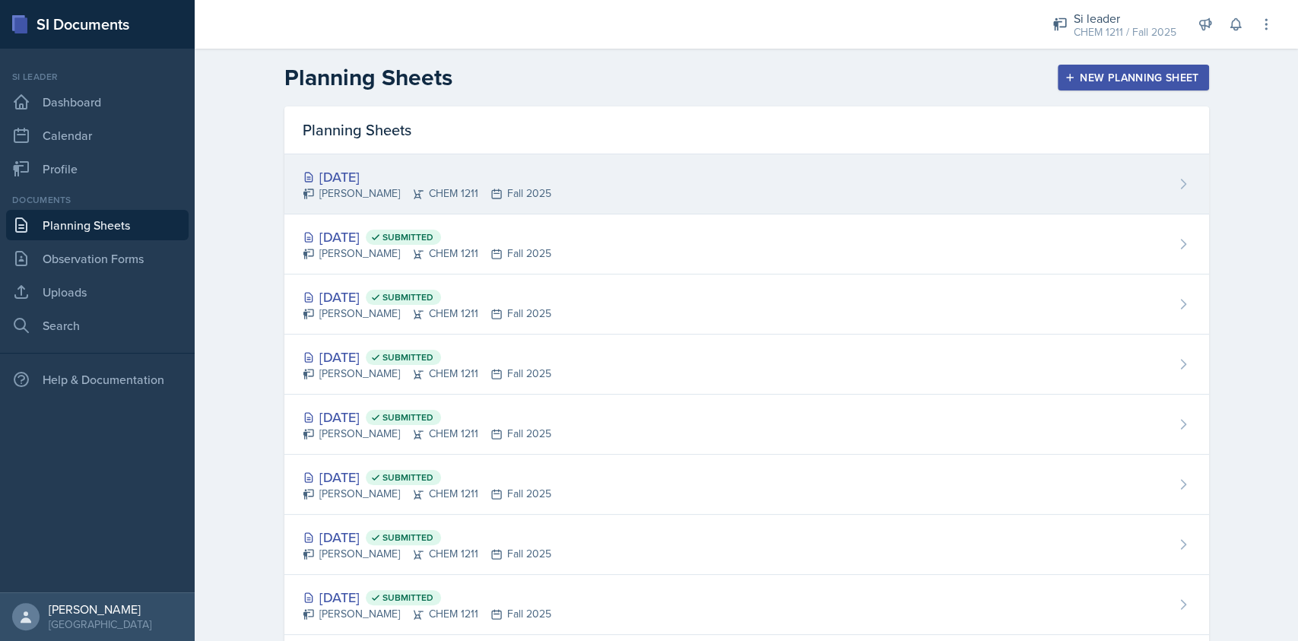
click at [566, 173] on div "[DATE] [PERSON_NAME] CHEM 1211 Fall 2025" at bounding box center [746, 184] width 925 height 60
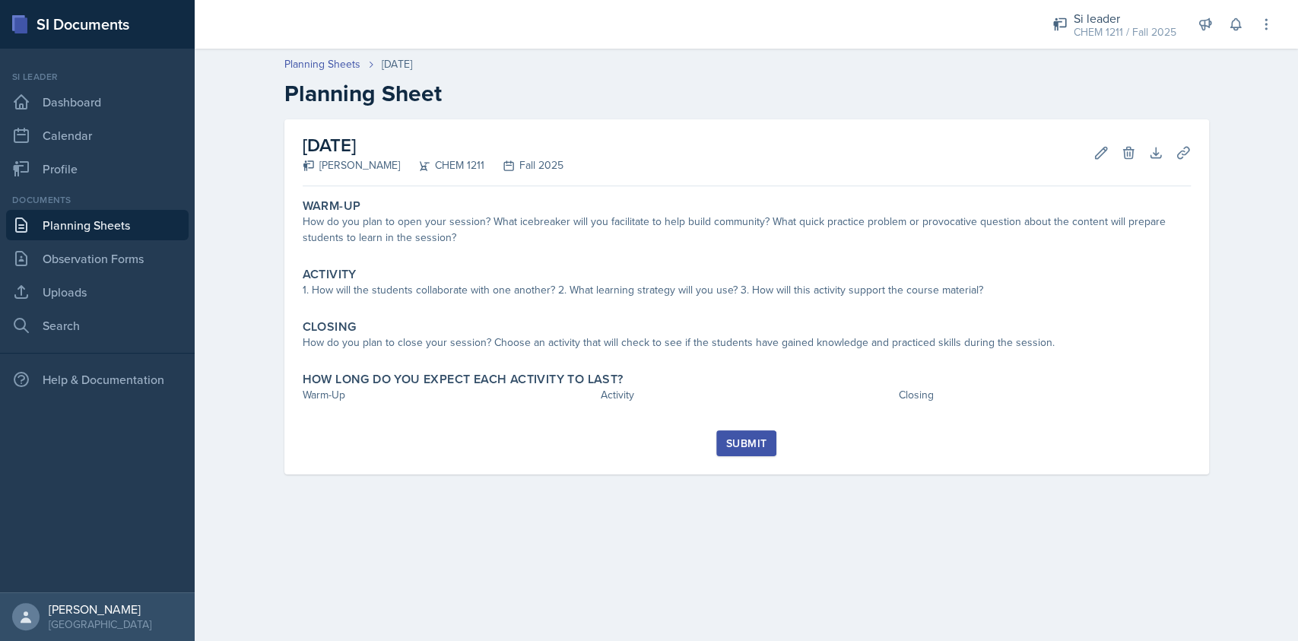
click at [538, 244] on div "How do you plan to open your session? What icebreaker will you facilitate to he…" at bounding box center [747, 230] width 888 height 32
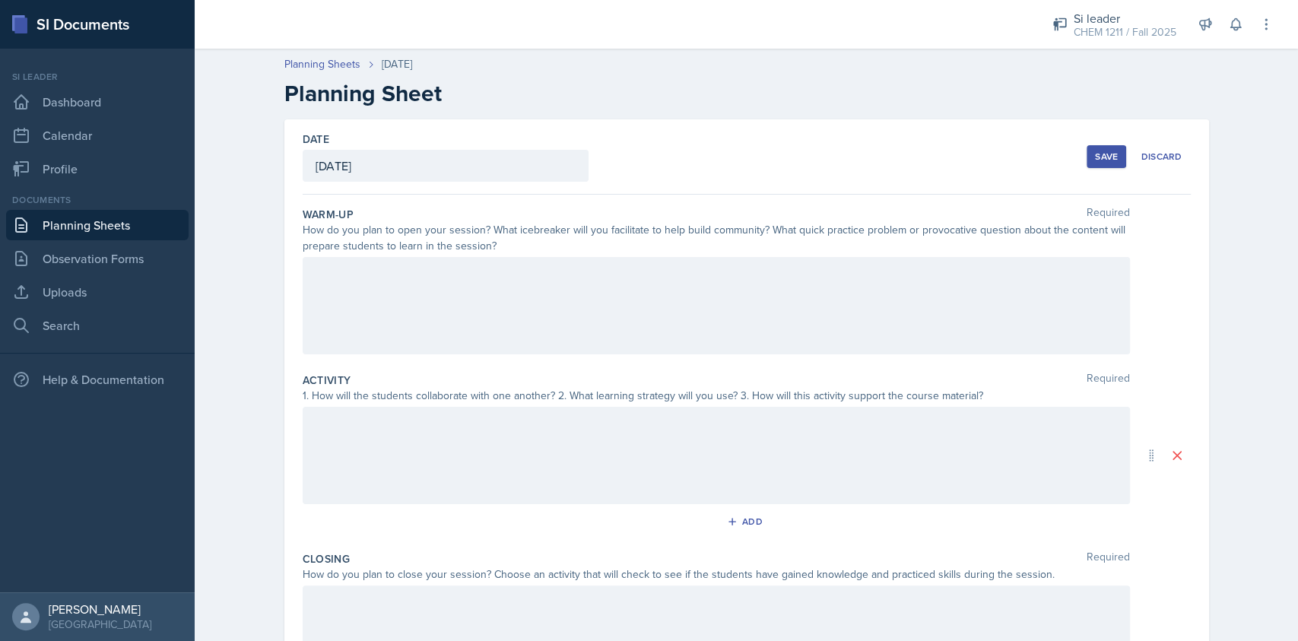
click at [532, 265] on div at bounding box center [716, 305] width 827 height 97
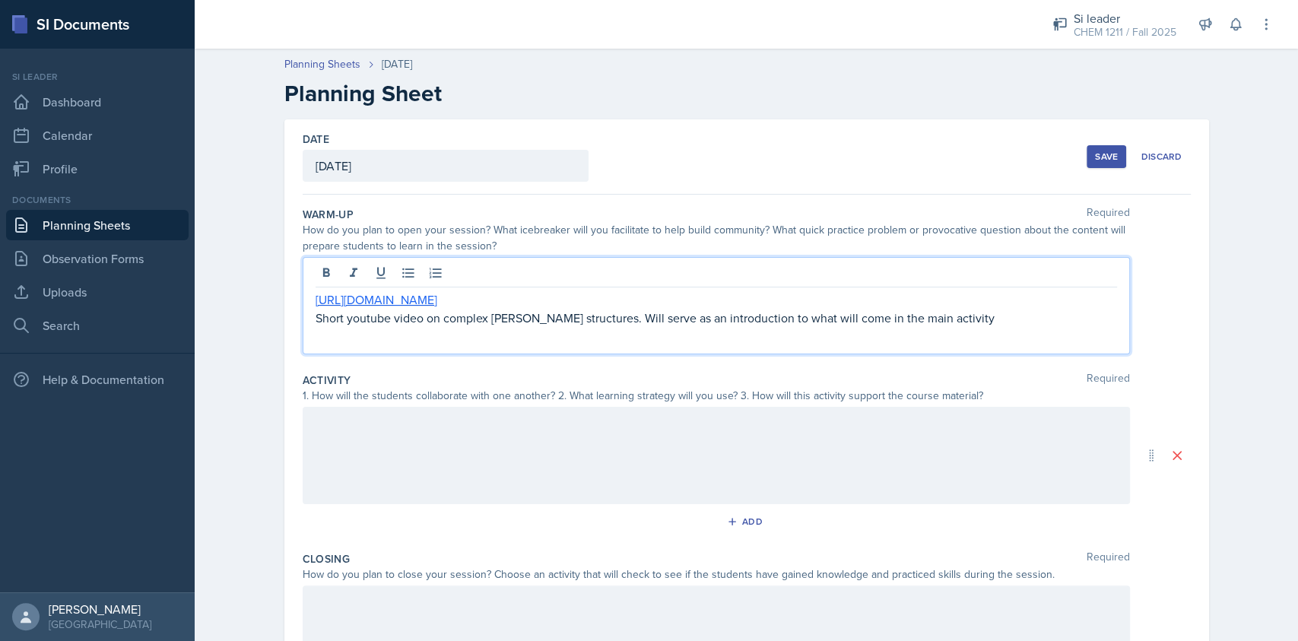
click at [554, 438] on div at bounding box center [716, 455] width 827 height 97
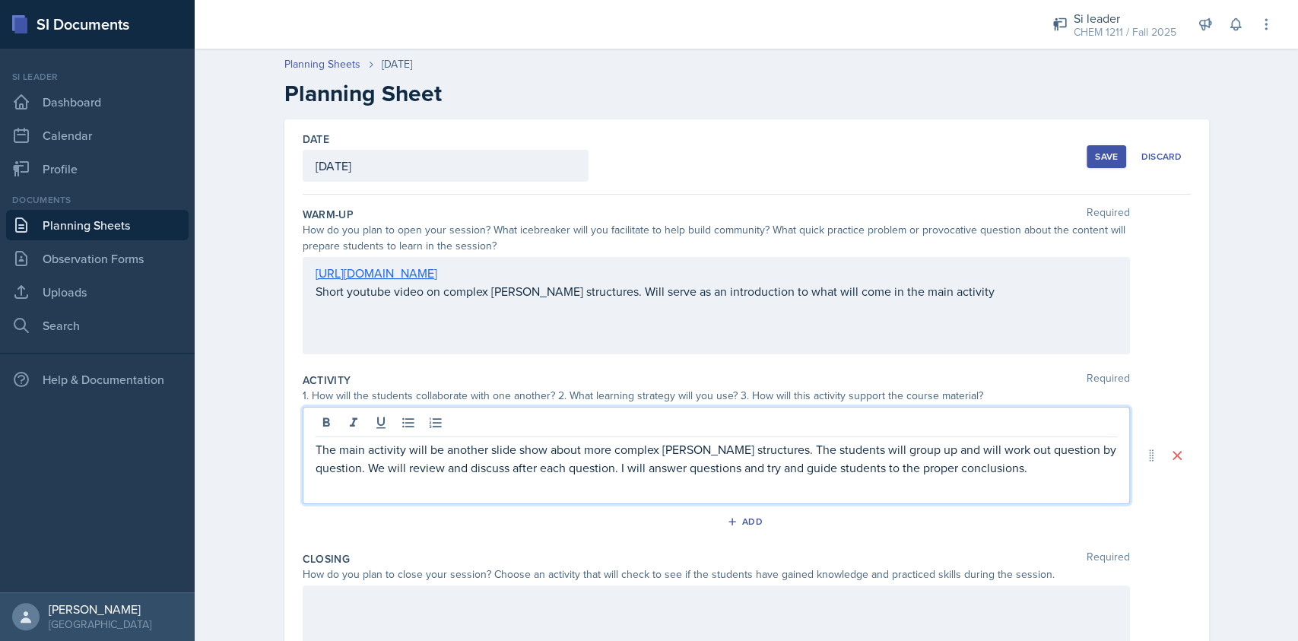
click at [477, 605] on div at bounding box center [716, 634] width 827 height 97
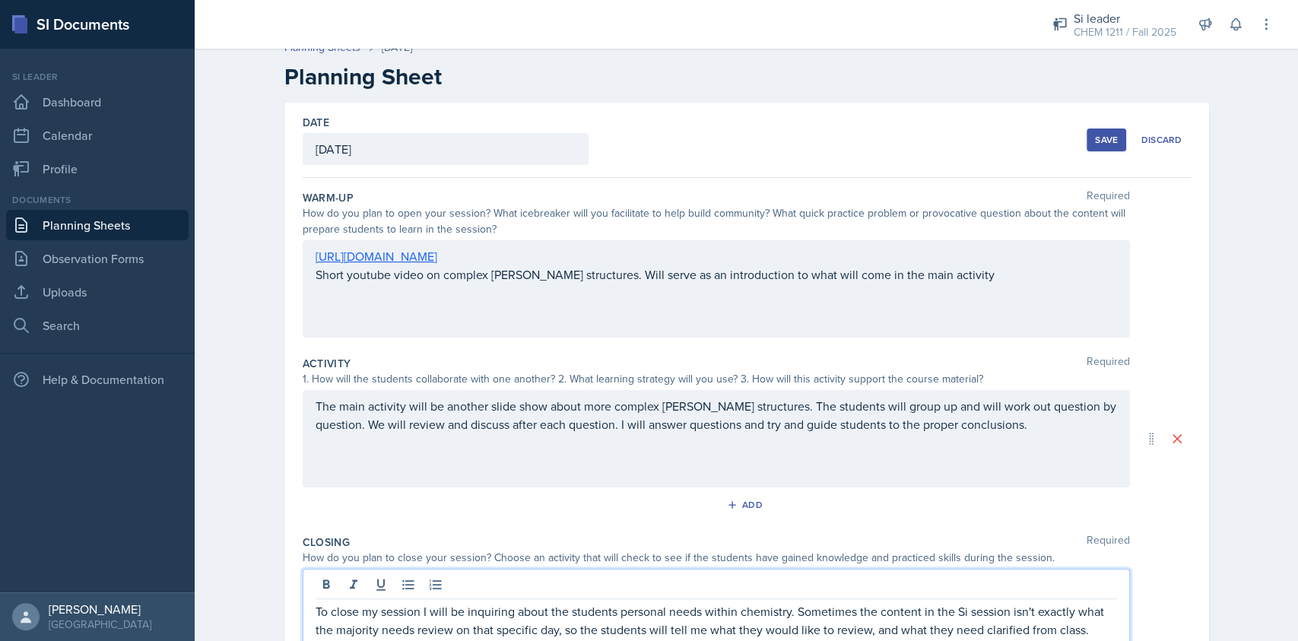
scroll to position [186, 0]
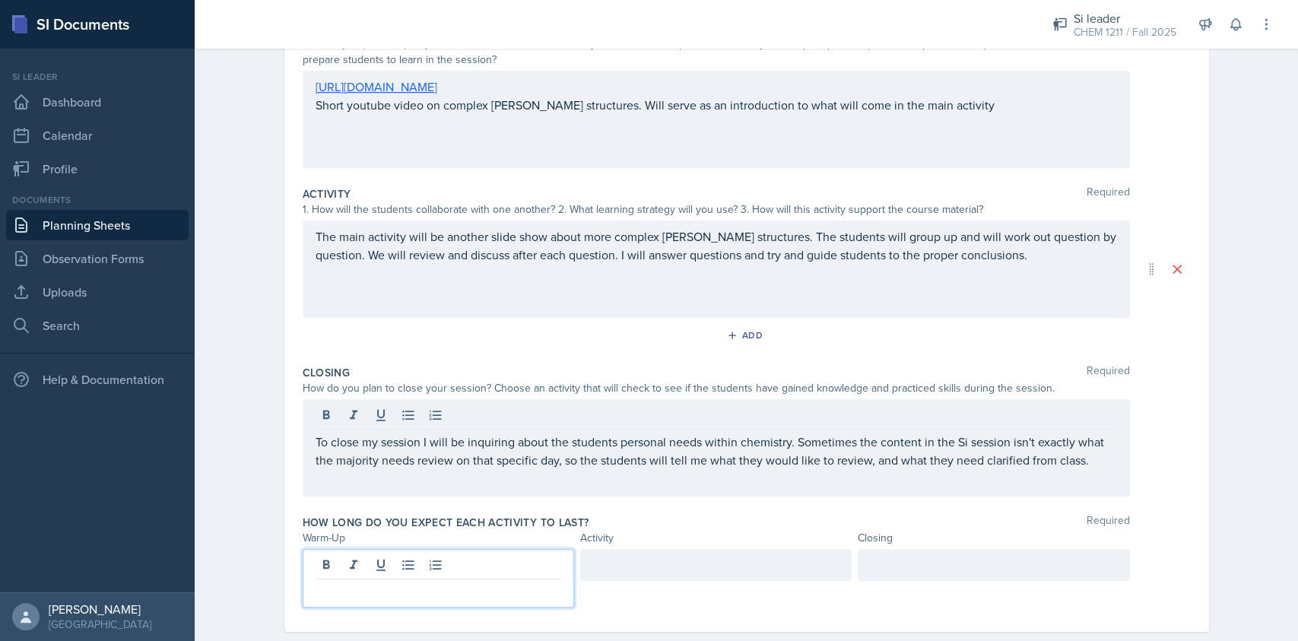
click at [471, 582] on p at bounding box center [439, 591] width 246 height 18
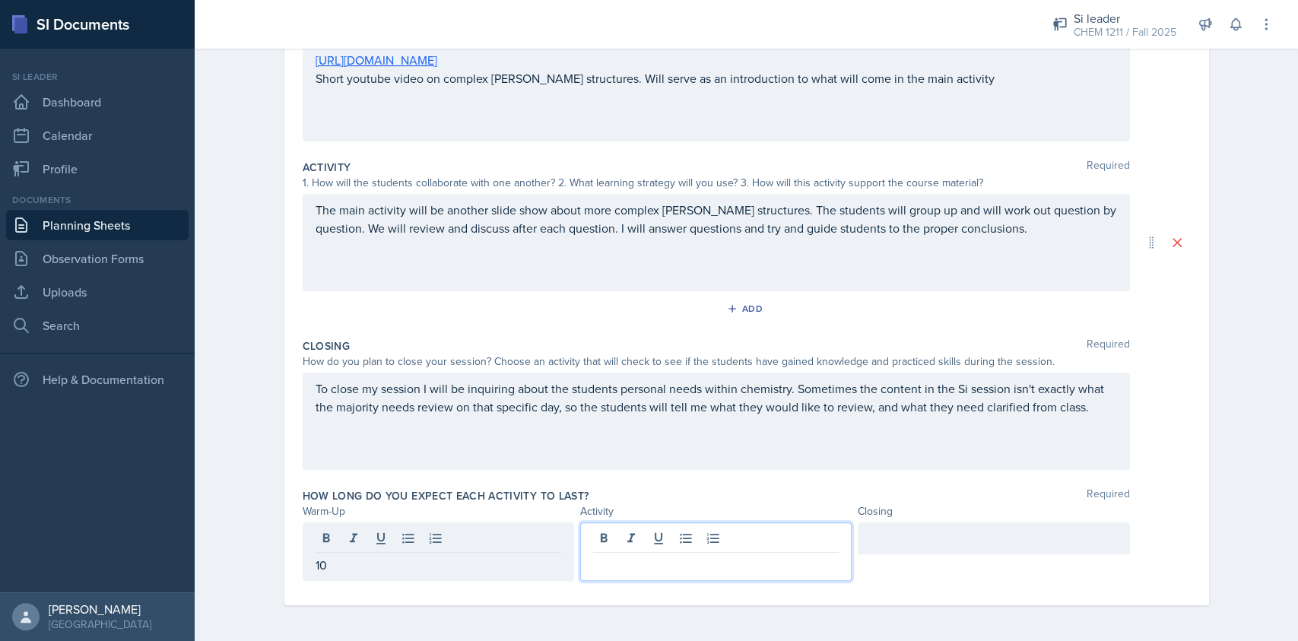
click at [641, 538] on div at bounding box center [715, 551] width 271 height 59
click at [992, 529] on div at bounding box center [993, 538] width 271 height 32
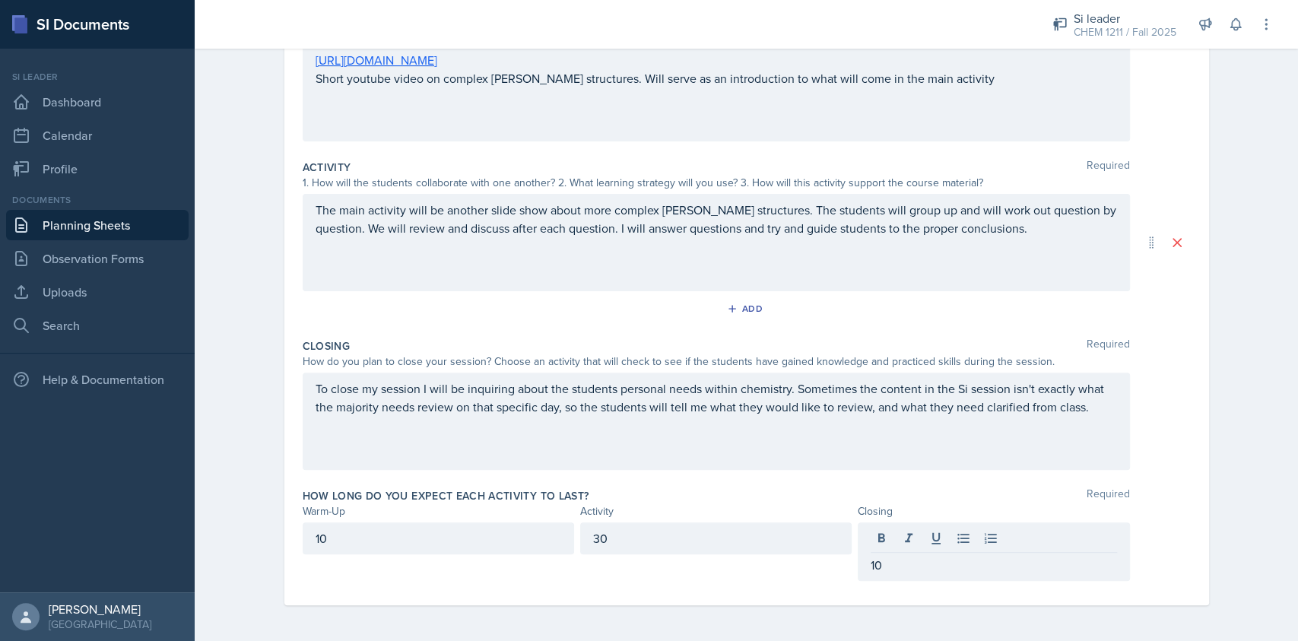
click at [1188, 508] on div "Date [DATE] [DATE] 31 1 2 3 4 5 6 7 8 9 10 11 12 13 14 15 16 17 18 19 20 21 22 …" at bounding box center [746, 255] width 925 height 699
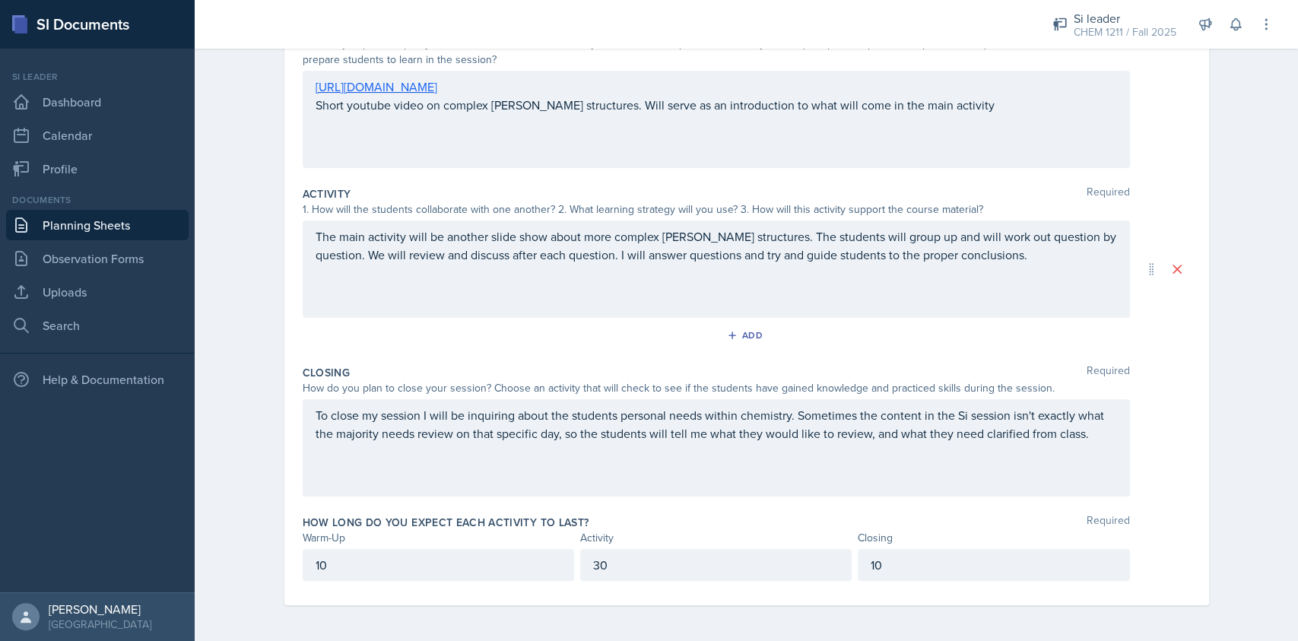
scroll to position [0, 0]
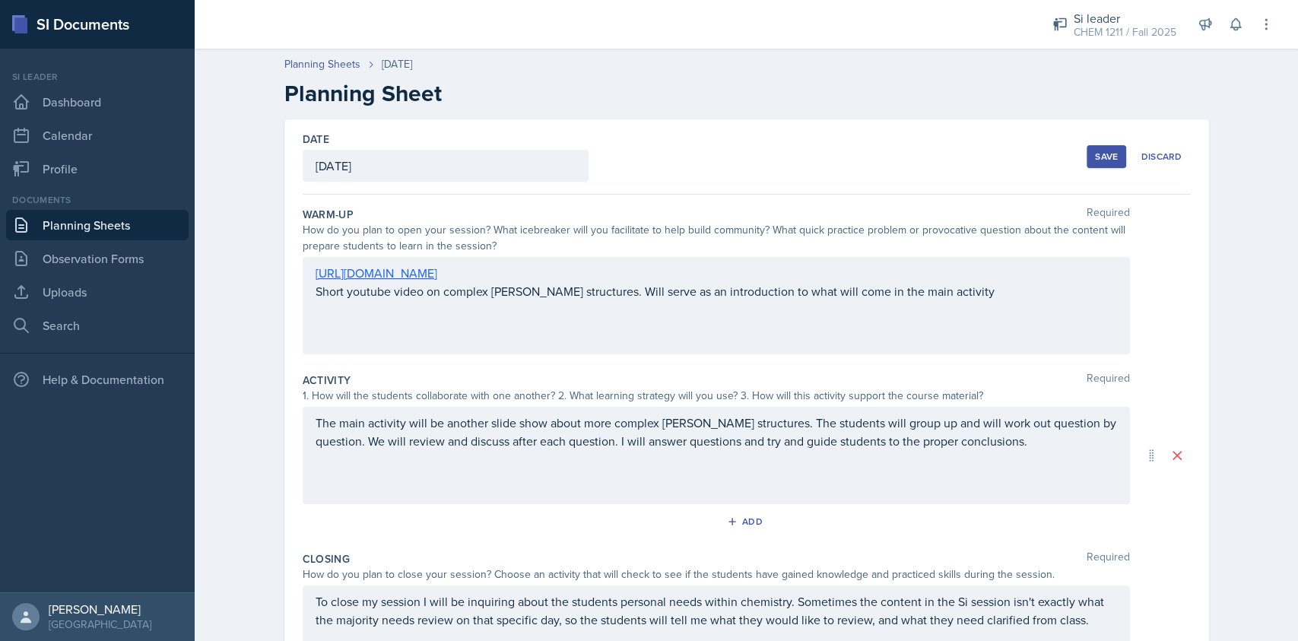
click at [1106, 164] on button "Save" at bounding box center [1107, 156] width 40 height 23
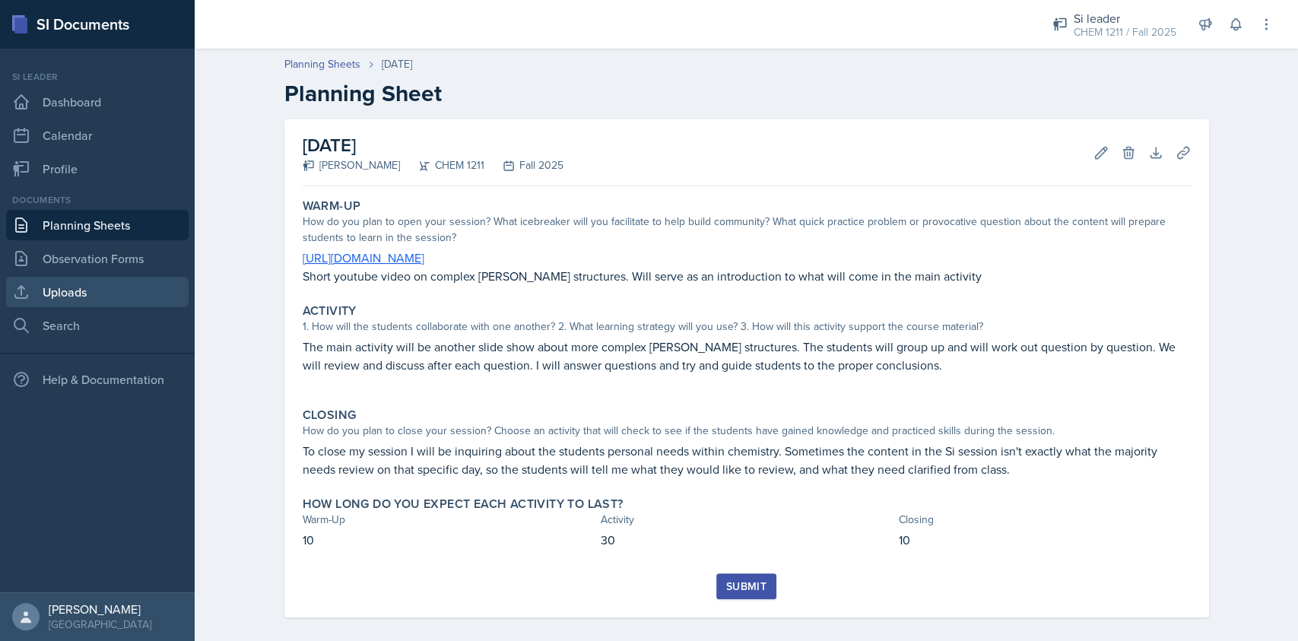
click at [142, 292] on link "Uploads" at bounding box center [97, 292] width 182 height 30
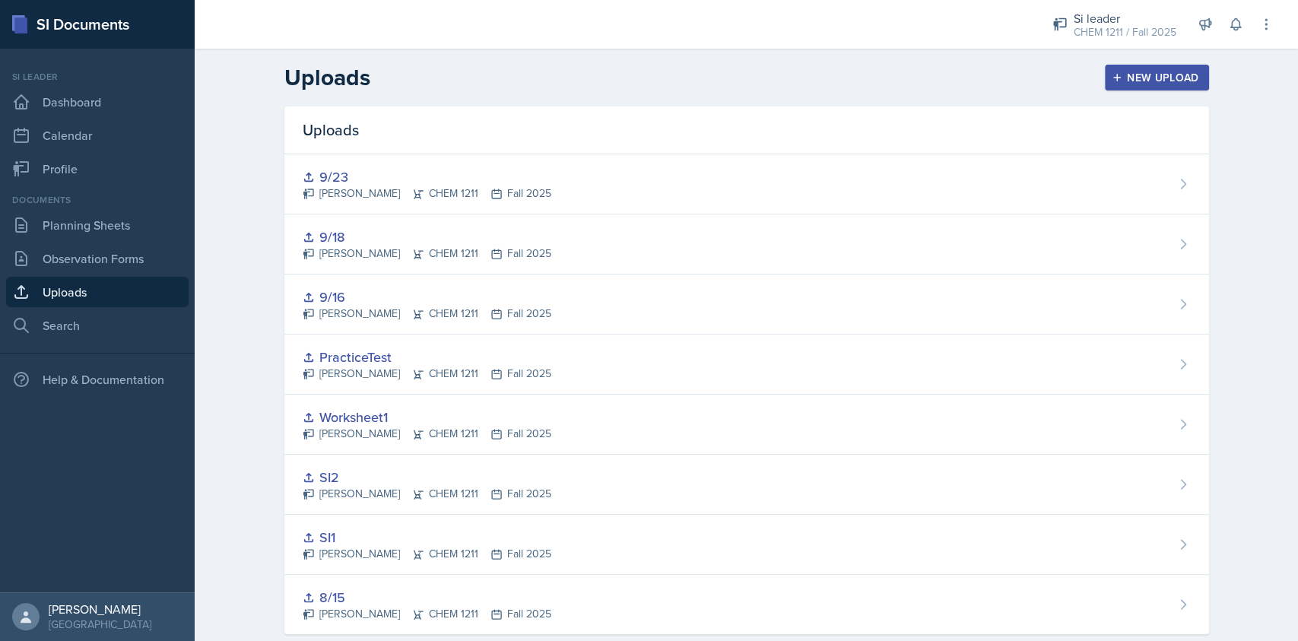
click at [1146, 80] on div "New Upload" at bounding box center [1157, 77] width 84 height 12
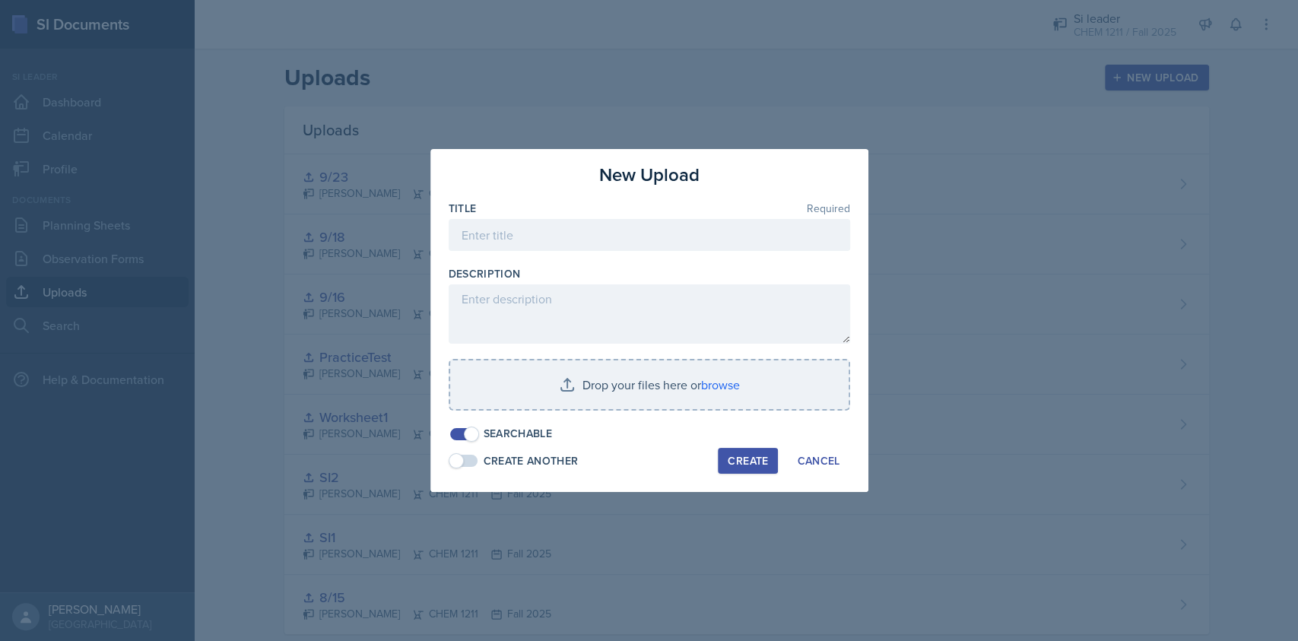
click at [547, 201] on div "Title Required" at bounding box center [649, 208] width 401 height 15
click at [557, 238] on input at bounding box center [649, 235] width 401 height 32
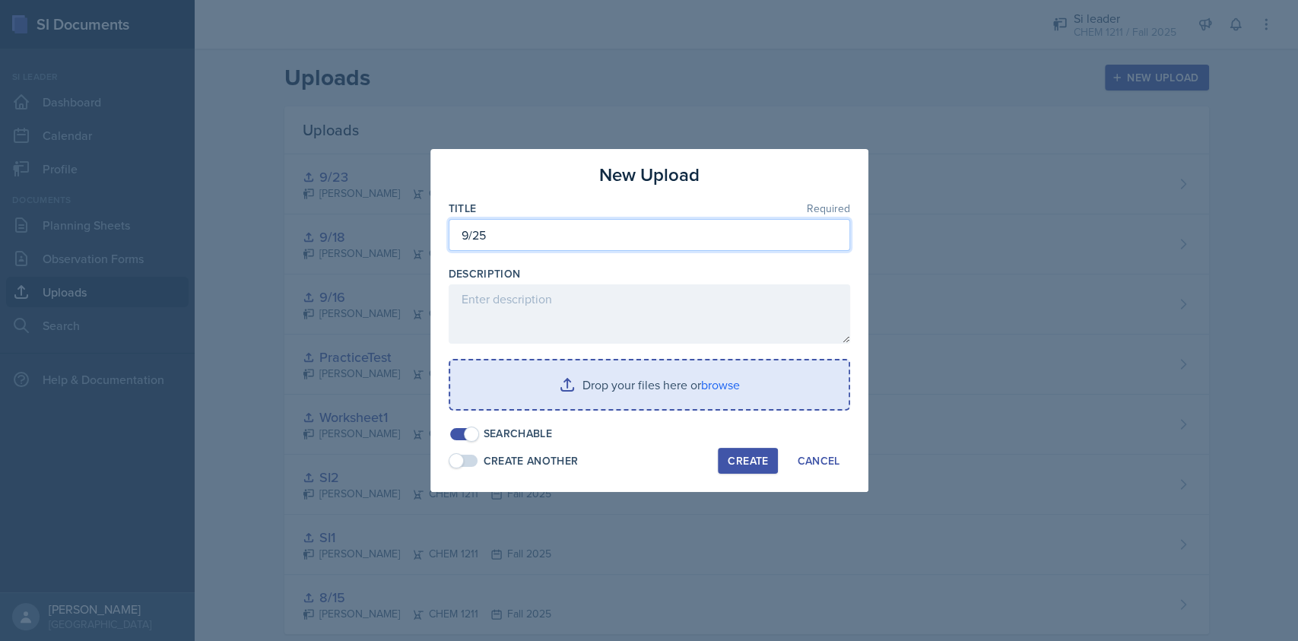
type input "9/25"
click at [767, 378] on input "file" at bounding box center [649, 384] width 398 height 49
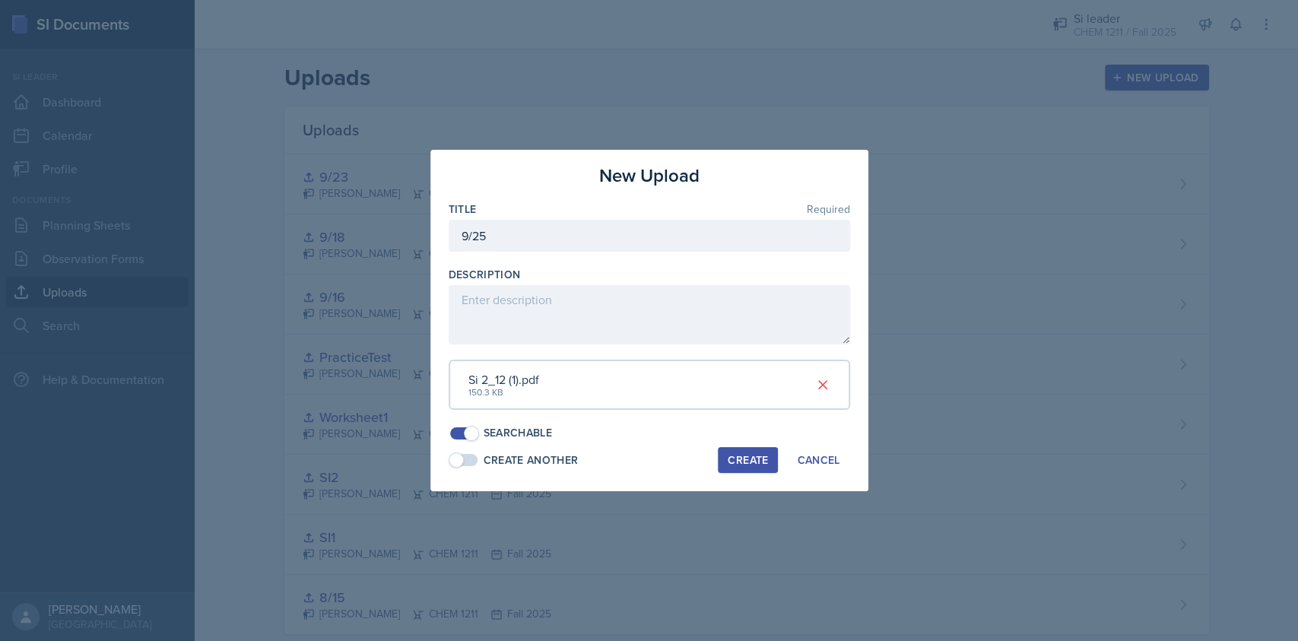
click at [743, 459] on div "Create" at bounding box center [748, 460] width 40 height 12
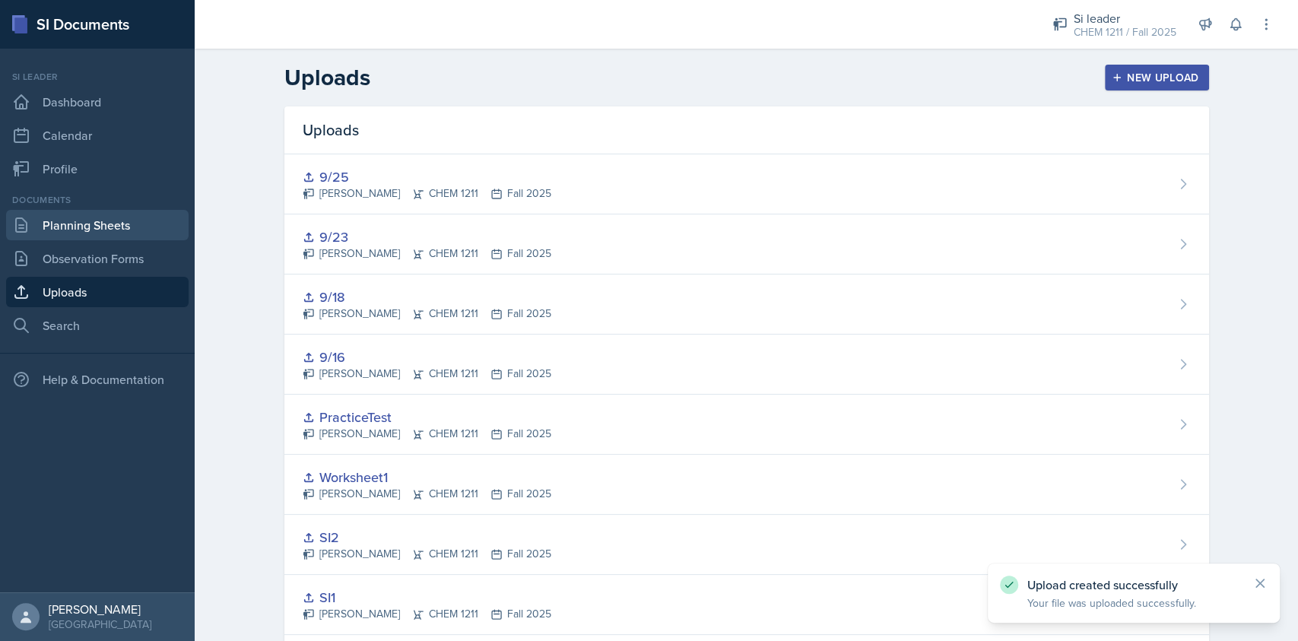
click at [94, 229] on link "Planning Sheets" at bounding box center [97, 225] width 182 height 30
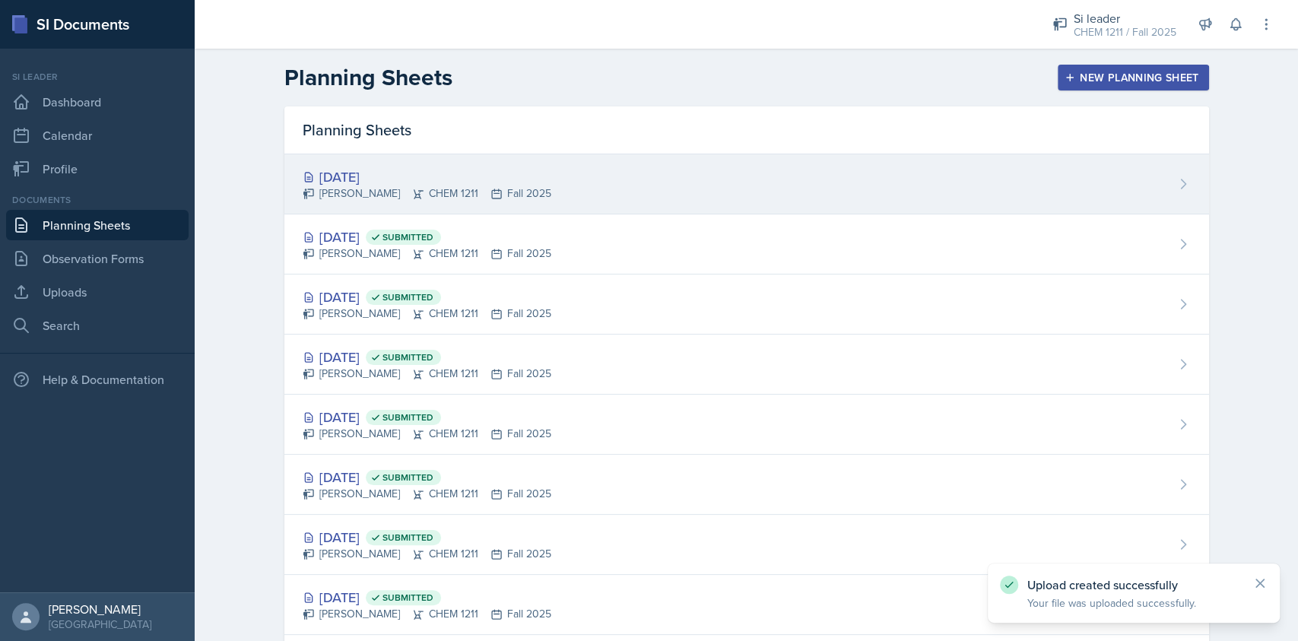
click at [575, 210] on div "[DATE] [PERSON_NAME] CHEM 1211 Fall 2025" at bounding box center [746, 184] width 925 height 60
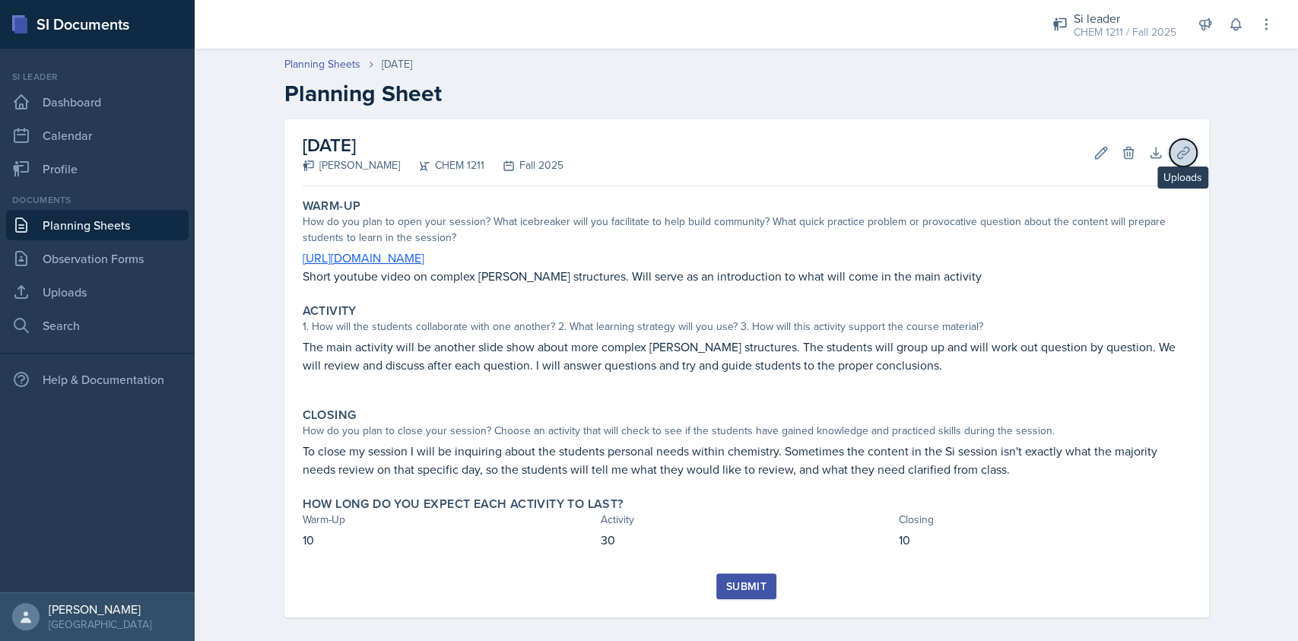
click at [1176, 155] on icon at bounding box center [1183, 152] width 15 height 15
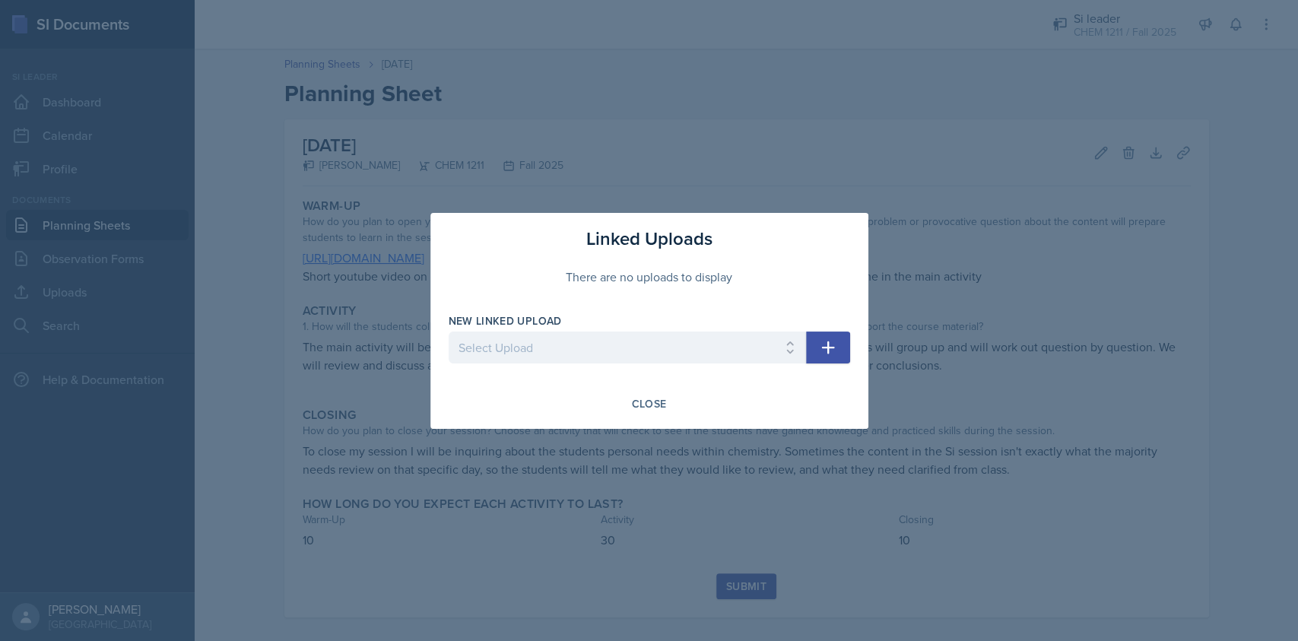
click at [614, 326] on div "New Linked Upload" at bounding box center [627, 320] width 357 height 15
click at [621, 348] on select "Select Upload SI2 8/15 SI1 Worksheet1 PracticeTest 9/16 9/18 9/23 9/25" at bounding box center [627, 348] width 357 height 32
click at [551, 275] on div "There are no uploads to display" at bounding box center [649, 276] width 401 height 49
click at [663, 400] on div "Close" at bounding box center [649, 404] width 35 height 12
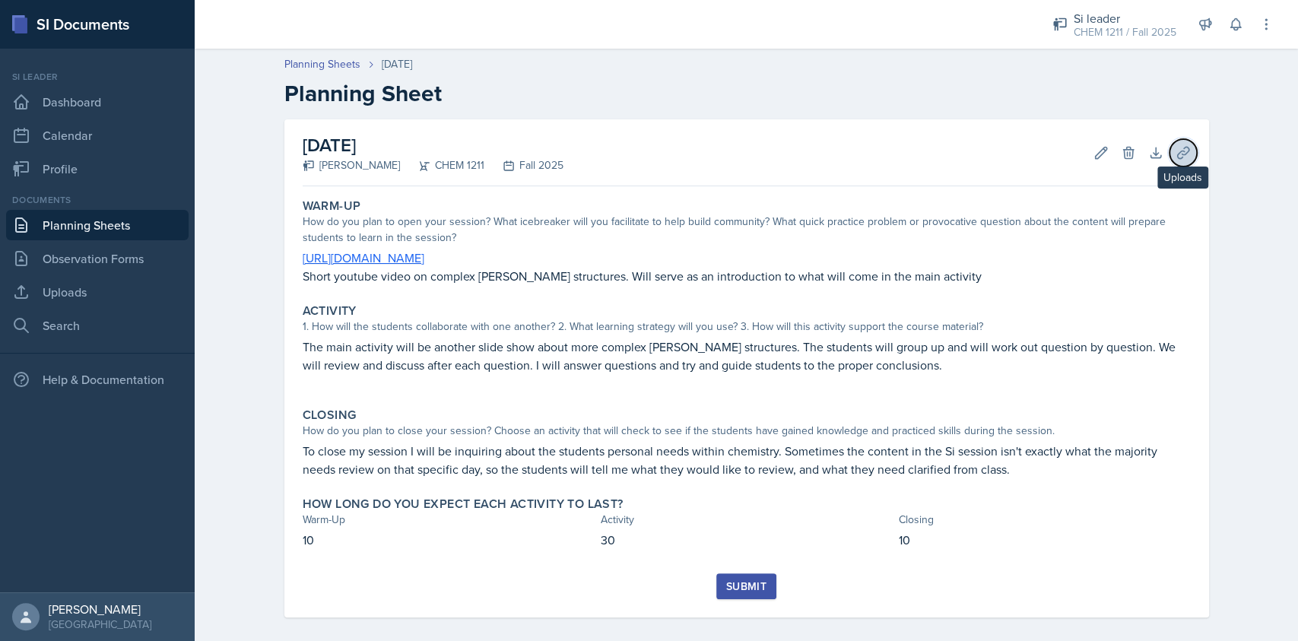
click at [1176, 148] on icon at bounding box center [1183, 152] width 15 height 15
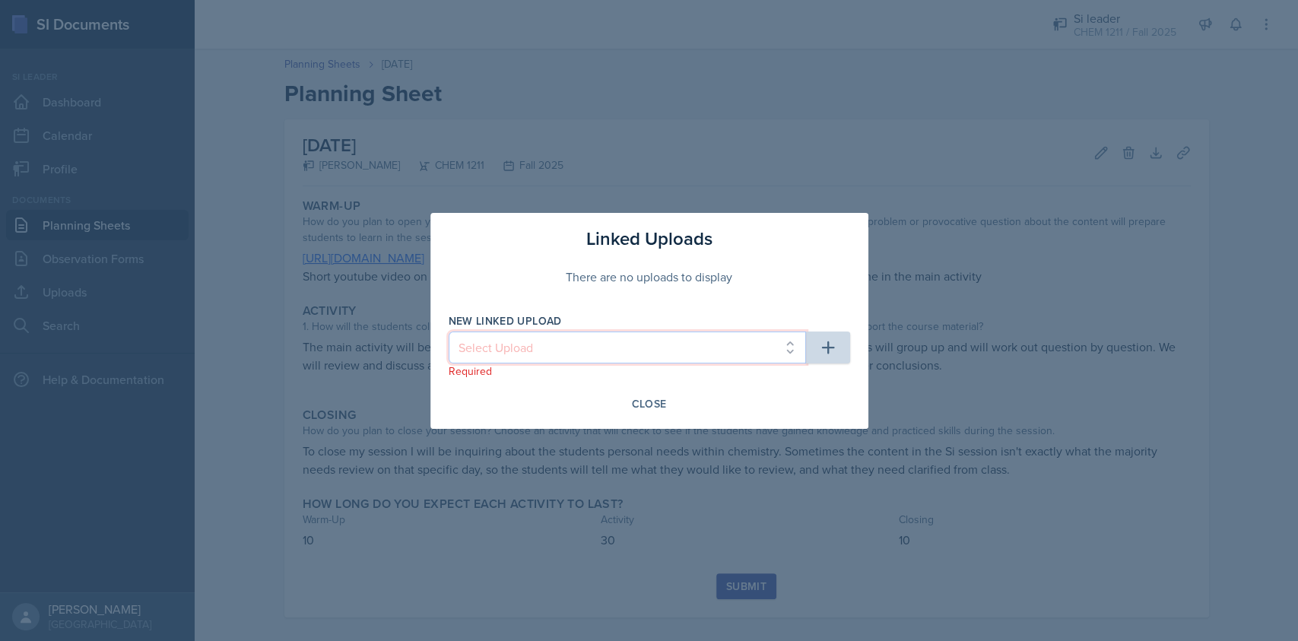
click at [687, 339] on select "Select Upload SI2 8/15 SI1 Worksheet1 PracticeTest 9/16 9/18 9/23 9/25" at bounding box center [627, 348] width 357 height 32
select select "f7cd771f-852d-4960-8784-8f452e386ae7"
click at [449, 332] on select "Select Upload SI2 8/15 SI1 Worksheet1 PracticeTest 9/16 9/18 9/23 9/25" at bounding box center [627, 348] width 357 height 32
click at [640, 398] on div "Close" at bounding box center [649, 404] width 35 height 12
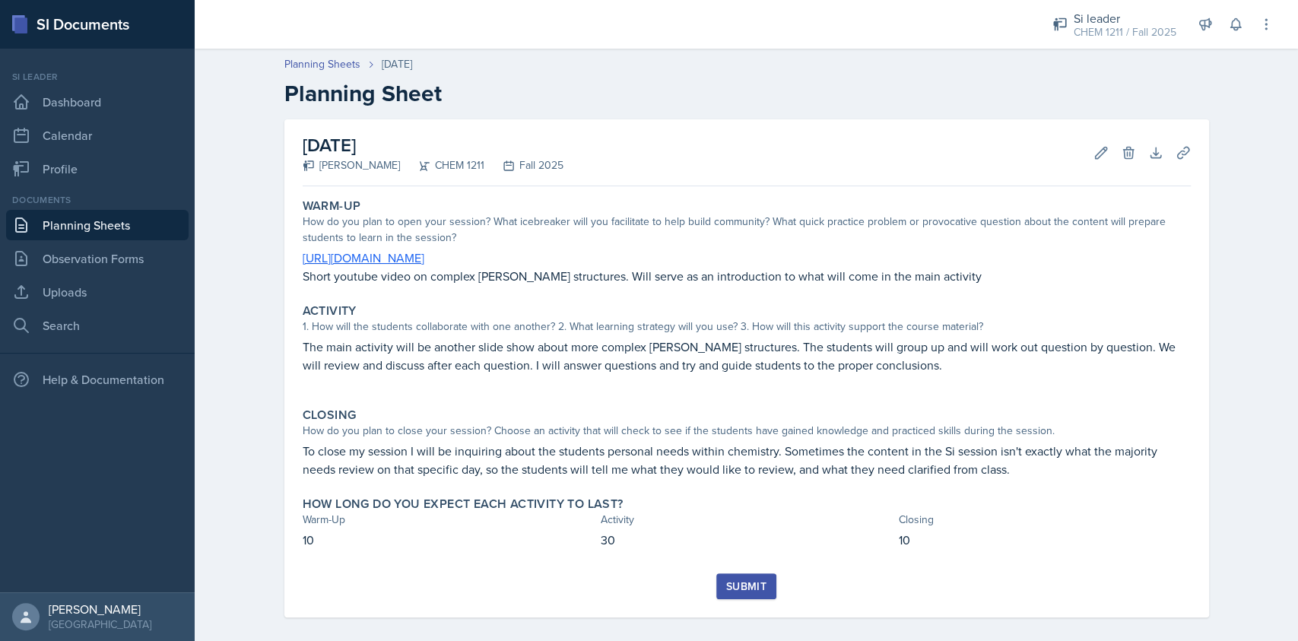
click at [756, 587] on div "Submit" at bounding box center [746, 586] width 40 height 12
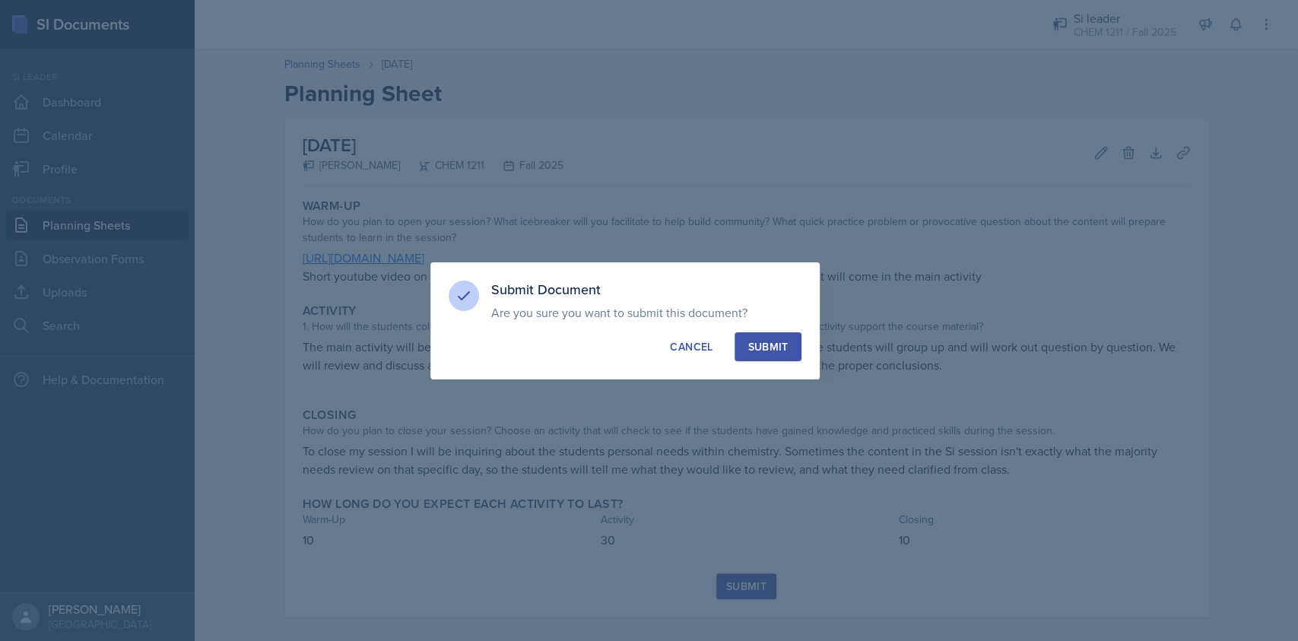
click at [784, 339] on div "Submit" at bounding box center [767, 346] width 40 height 15
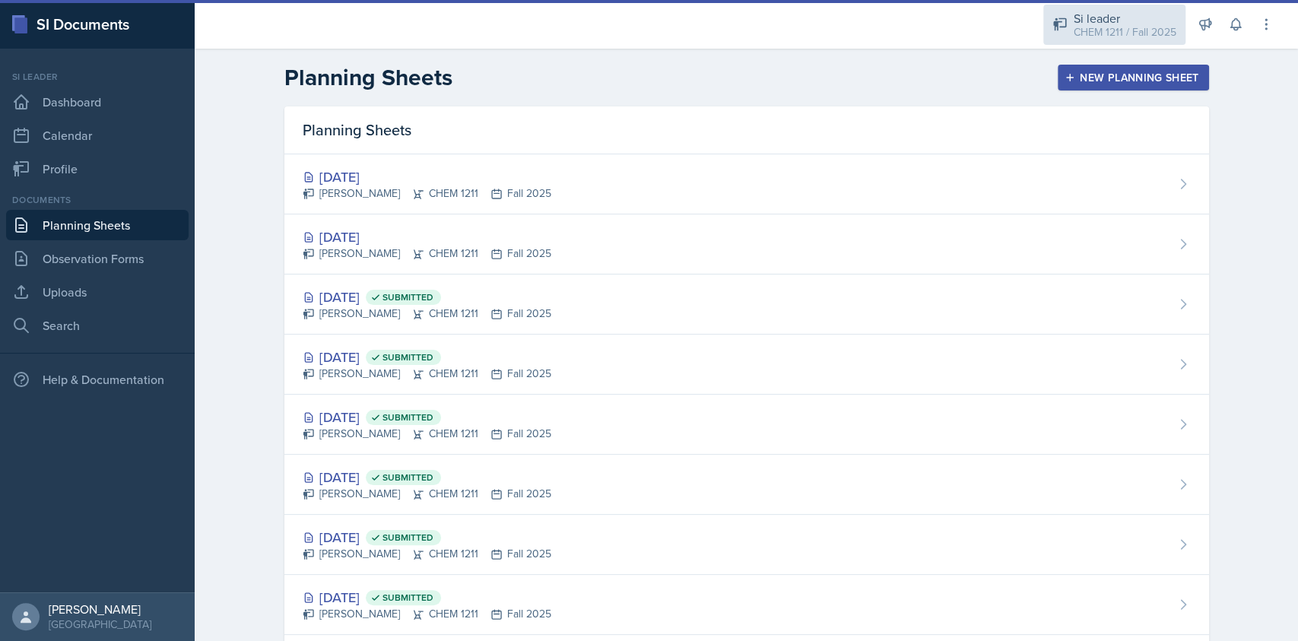
click at [1091, 36] on div "CHEM 1211 / Fall 2025" at bounding box center [1125, 32] width 103 height 16
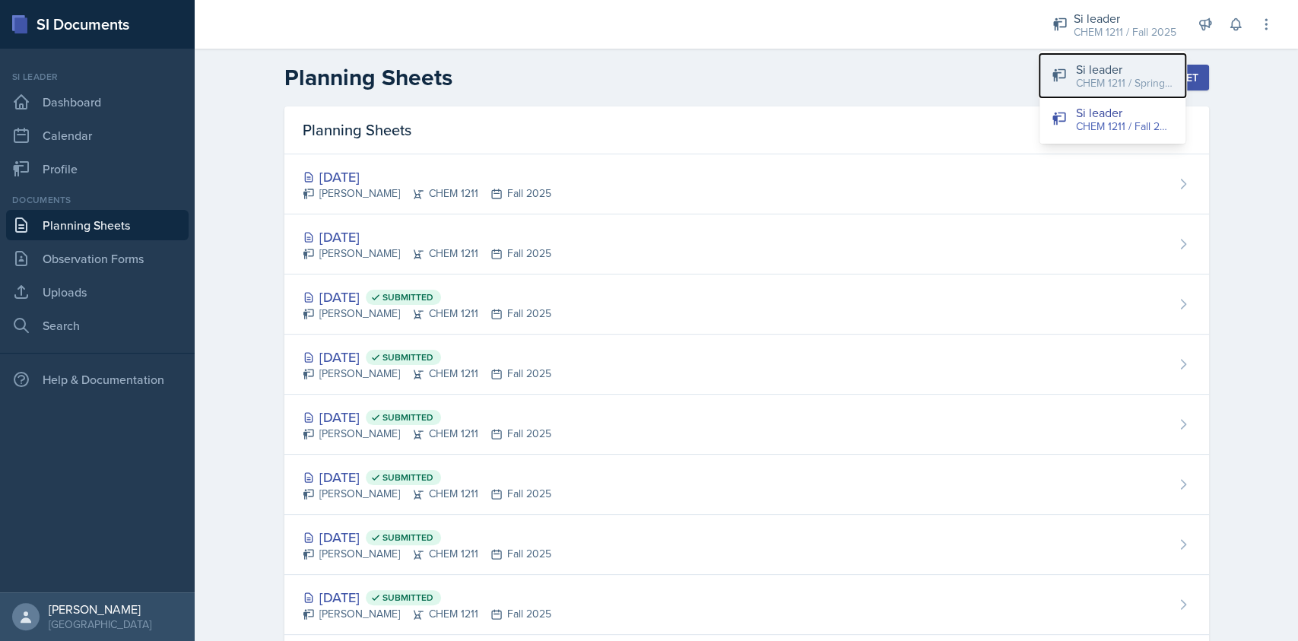
click at [1165, 76] on div "CHEM 1211 / Spring 2025" at bounding box center [1124, 83] width 97 height 16
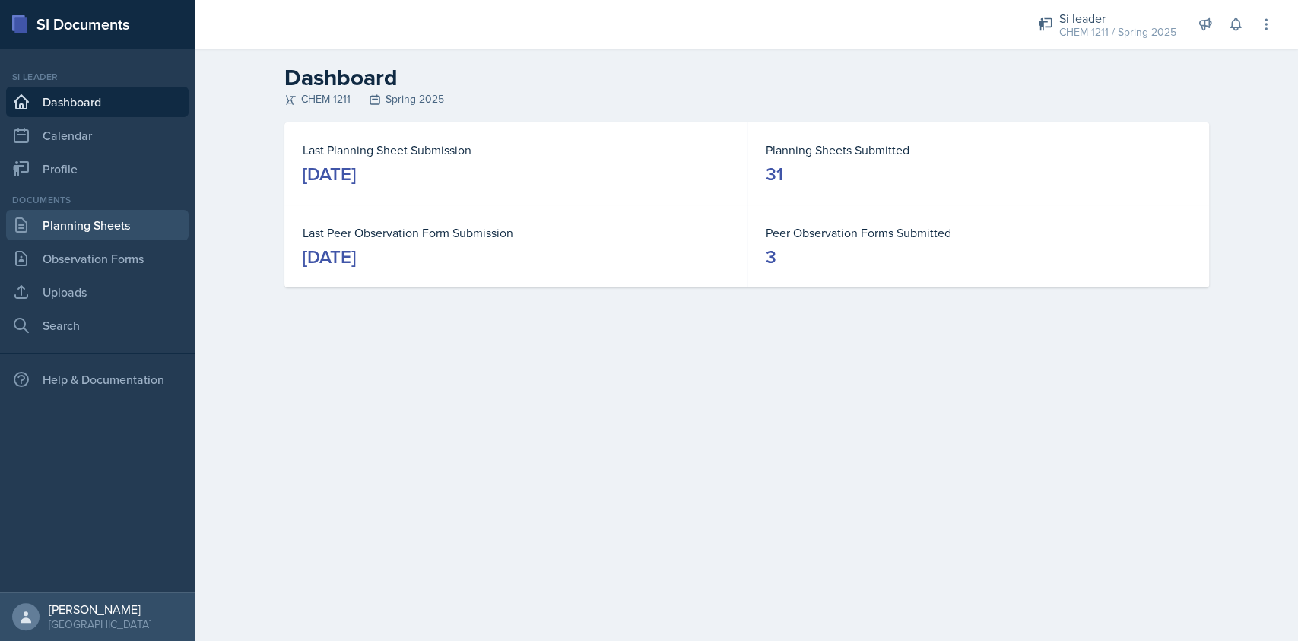
click at [133, 225] on link "Planning Sheets" at bounding box center [97, 225] width 182 height 30
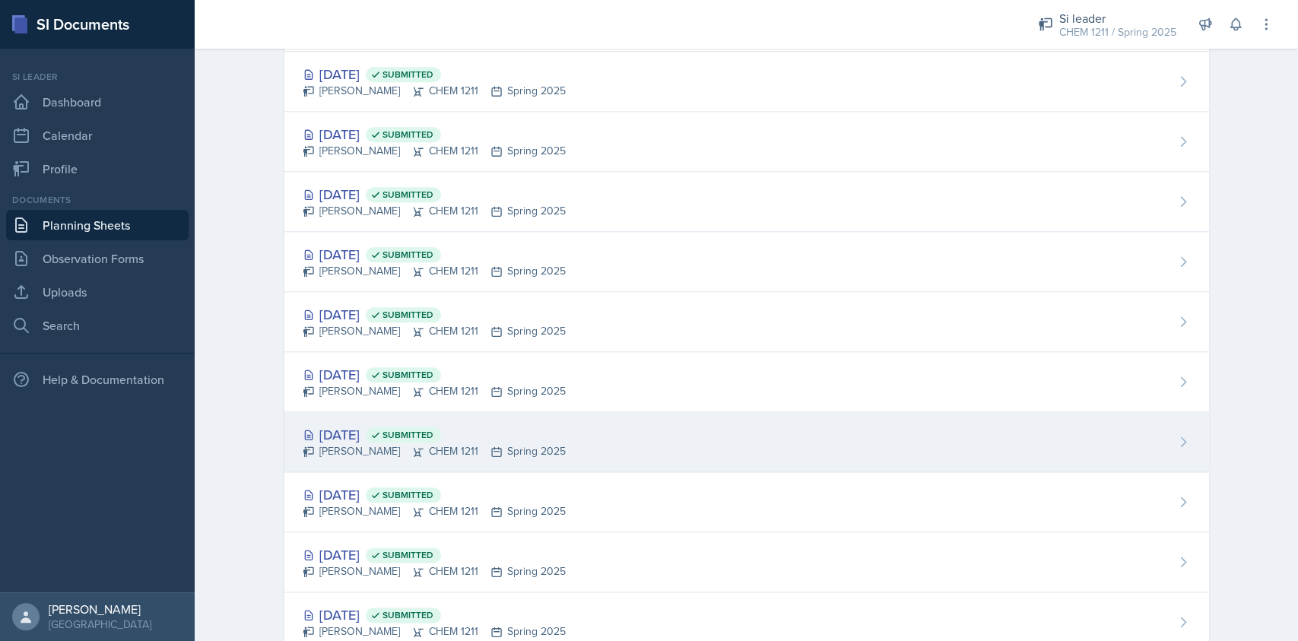
scroll to position [1003, 0]
click at [557, 428] on div "Feb 10th, 2025 Submitted" at bounding box center [434, 435] width 263 height 21
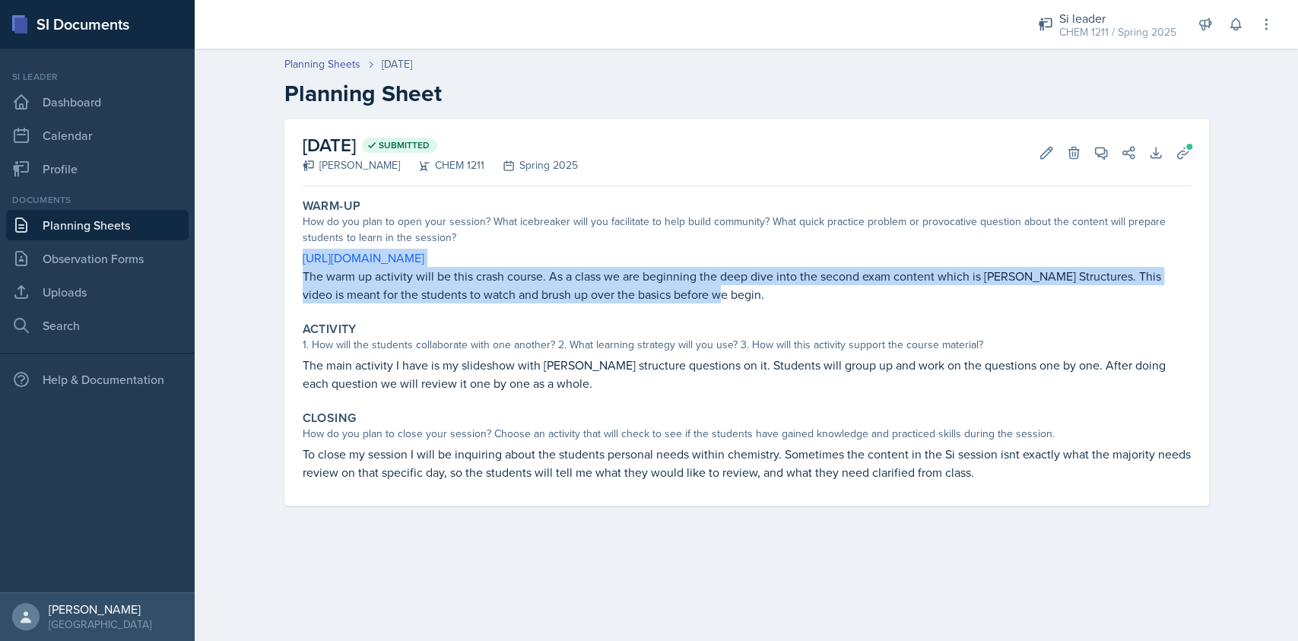
drag, startPoint x: 689, startPoint y: 299, endPoint x: 300, endPoint y: 258, distance: 390.7
click at [300, 258] on div "Warm-Up How do you plan to open your session? What icebreaker will you facilita…" at bounding box center [747, 250] width 900 height 117
copy div "[URL][DOMAIN_NAME] The warm up activity will be this crash course. As a class w…"
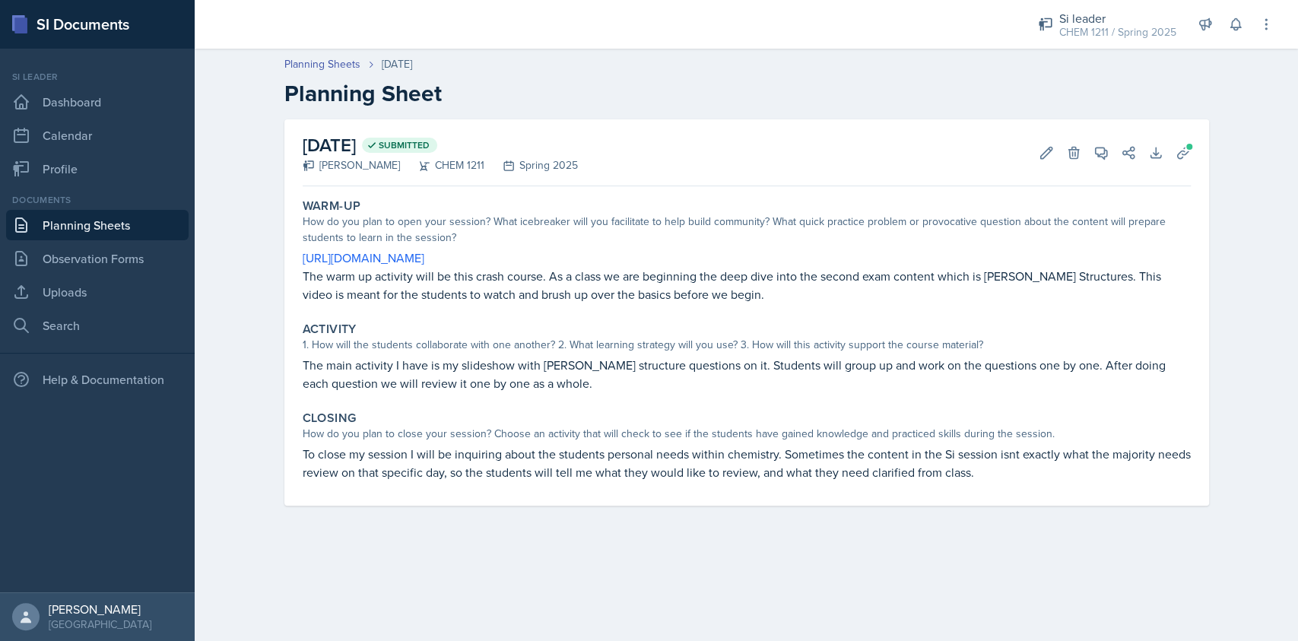
click at [576, 328] on div "Activity" at bounding box center [747, 329] width 888 height 15
click at [490, 362] on p "The main activity I have is my slideshow with [PERSON_NAME] structure questions…" at bounding box center [747, 374] width 888 height 36
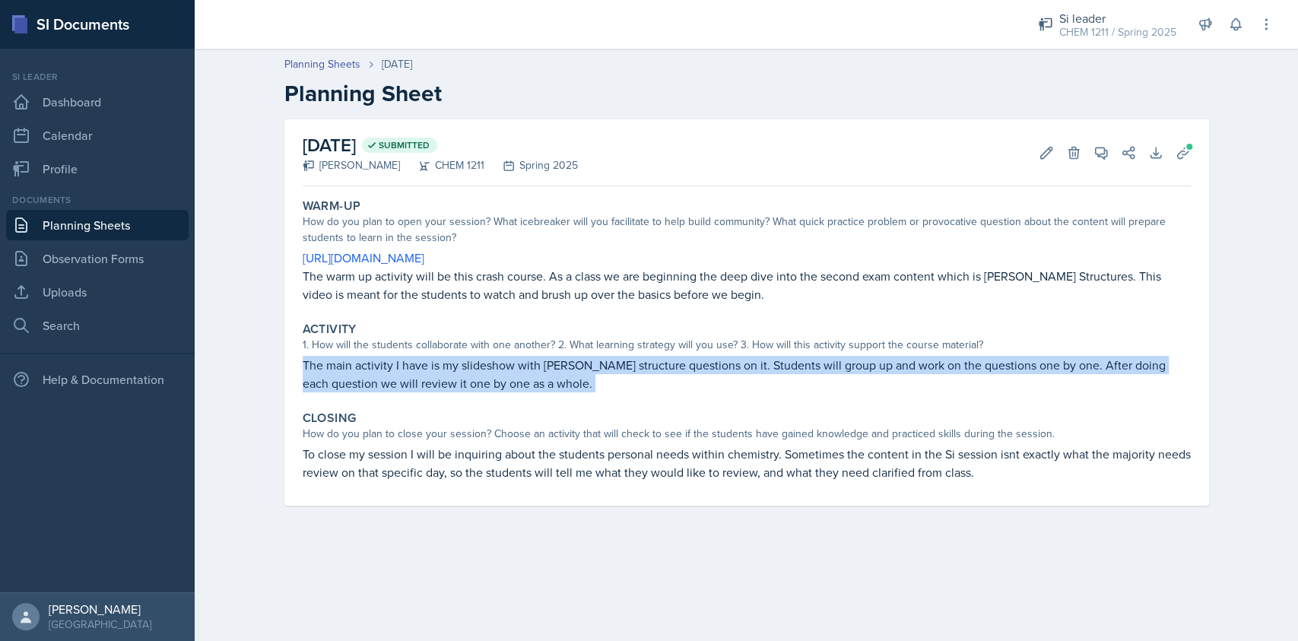
click at [490, 362] on p "The main activity I have is my slideshow with [PERSON_NAME] structure questions…" at bounding box center [747, 374] width 888 height 36
copy div "The main activity I have is my slideshow with [PERSON_NAME] structure questions…"
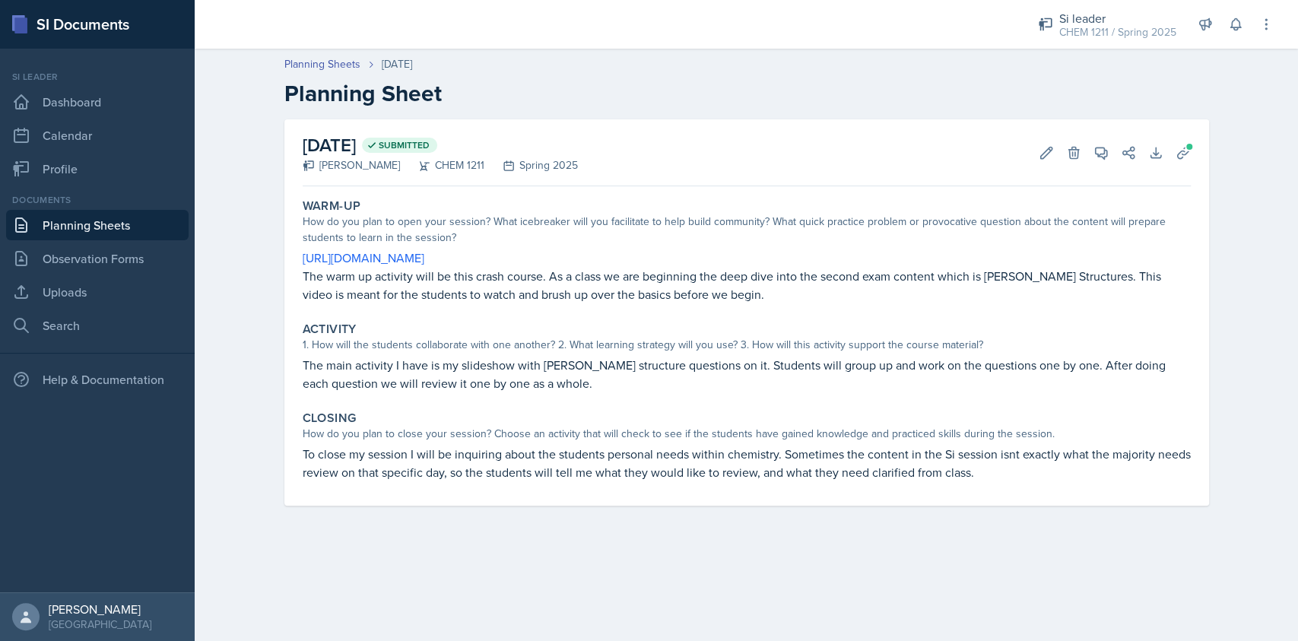
click at [544, 461] on p "To close my session I will be inquiring about the students personal needs withi…" at bounding box center [747, 463] width 888 height 36
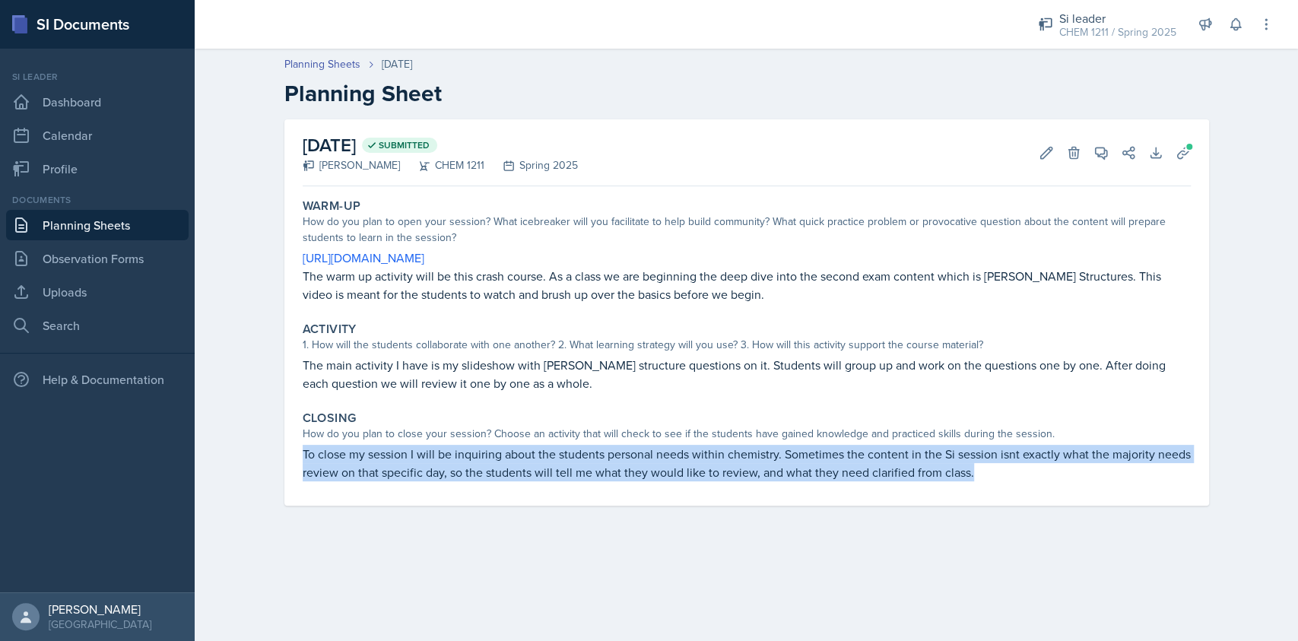
click at [544, 461] on p "To close my session I will be inquiring about the students personal needs withi…" at bounding box center [747, 463] width 888 height 36
copy div "To close my session I will be inquiring about the students personal needs withi…"
click at [1189, 151] on icon at bounding box center [1183, 152] width 15 height 15
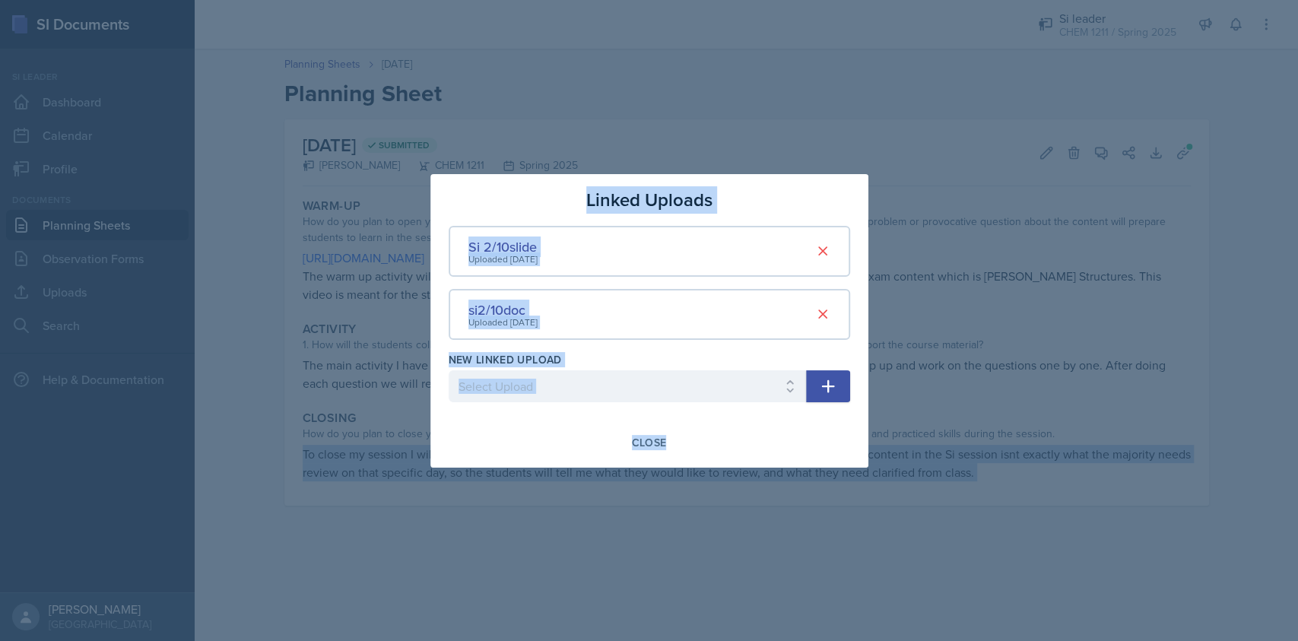
click at [699, 368] on div "New Linked Upload Select Upload Anesthesia sisession1pdf sisession2pdf Sisessio…" at bounding box center [627, 384] width 357 height 65
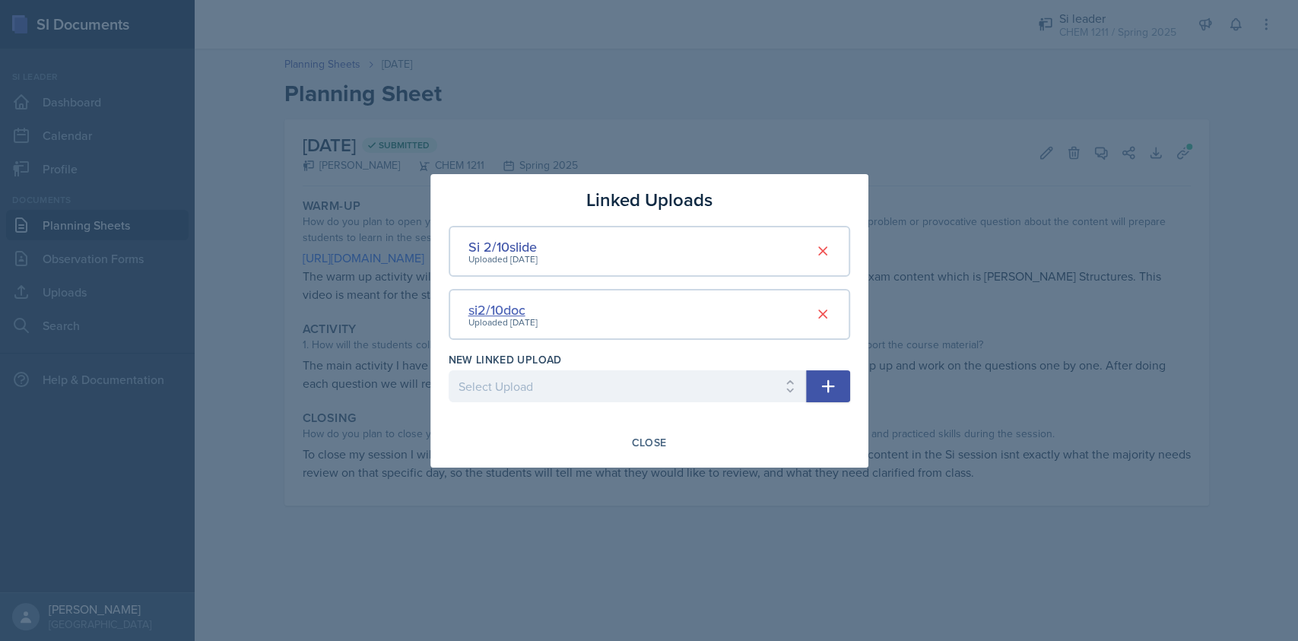
click at [516, 310] on div "si2/10doc" at bounding box center [502, 310] width 69 height 21
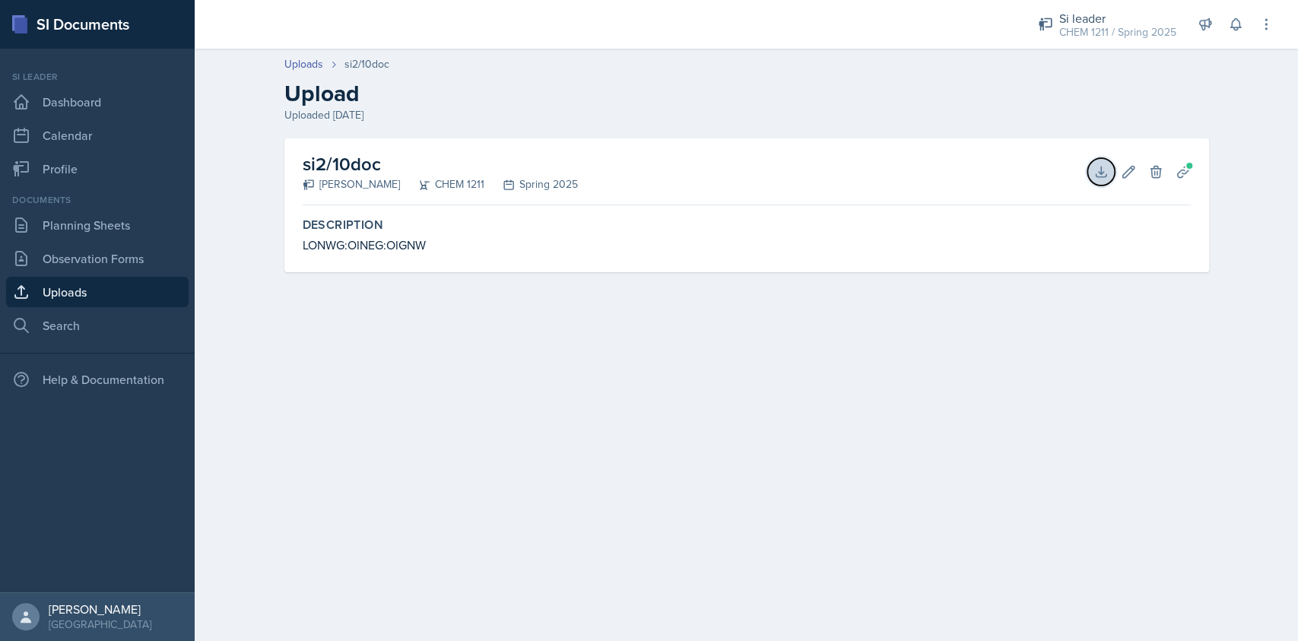
click at [1092, 175] on button "Download" at bounding box center [1100, 171] width 27 height 27
click at [132, 228] on link "Planning Sheets" at bounding box center [97, 225] width 182 height 30
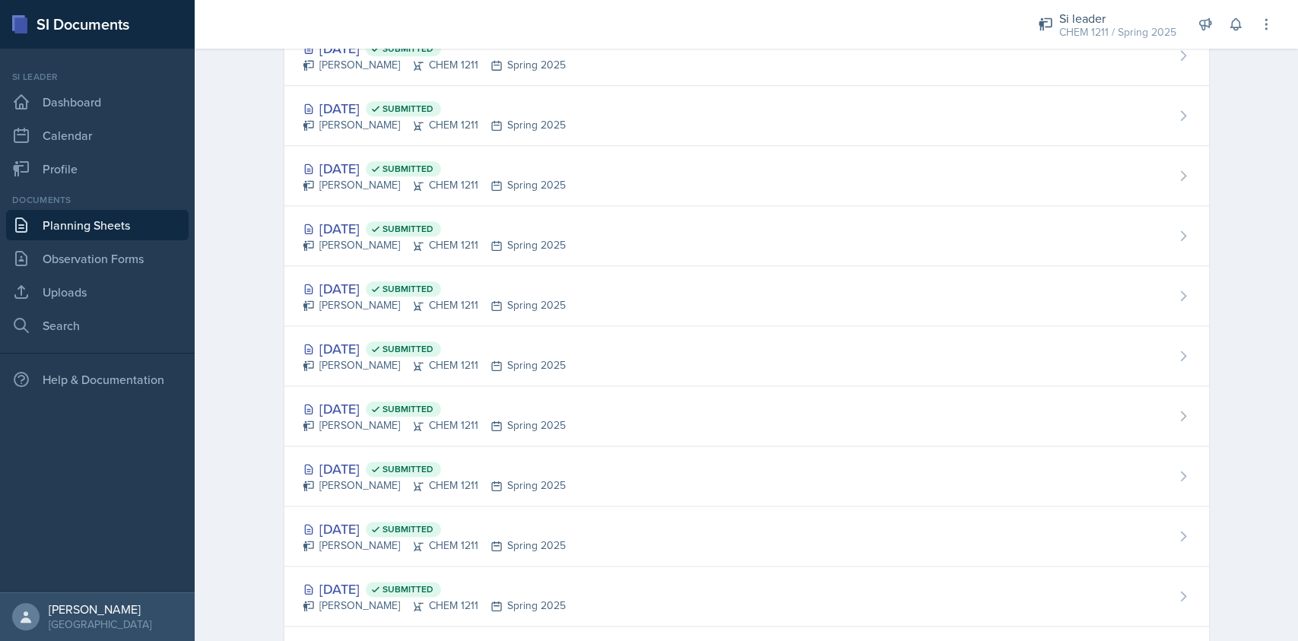
scroll to position [1090, 0]
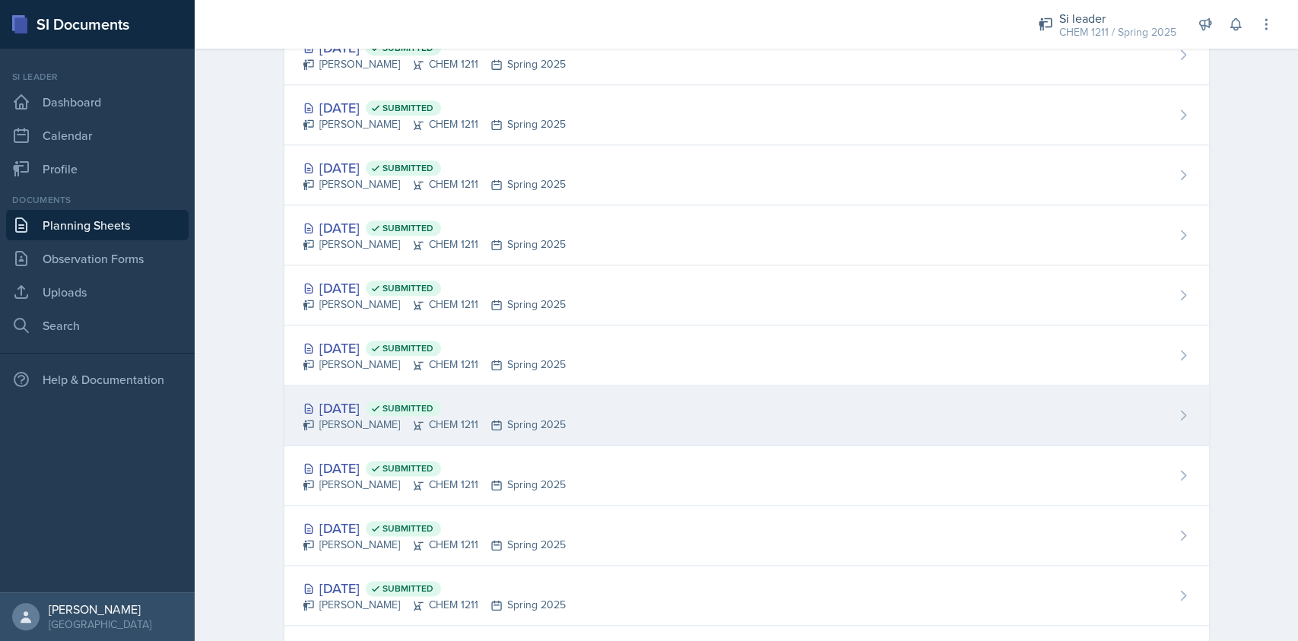
click at [575, 408] on div "Feb 5th, 2025 Submitted Derek Zochowski CHEM 1211 Spring 2025" at bounding box center [746, 416] width 925 height 60
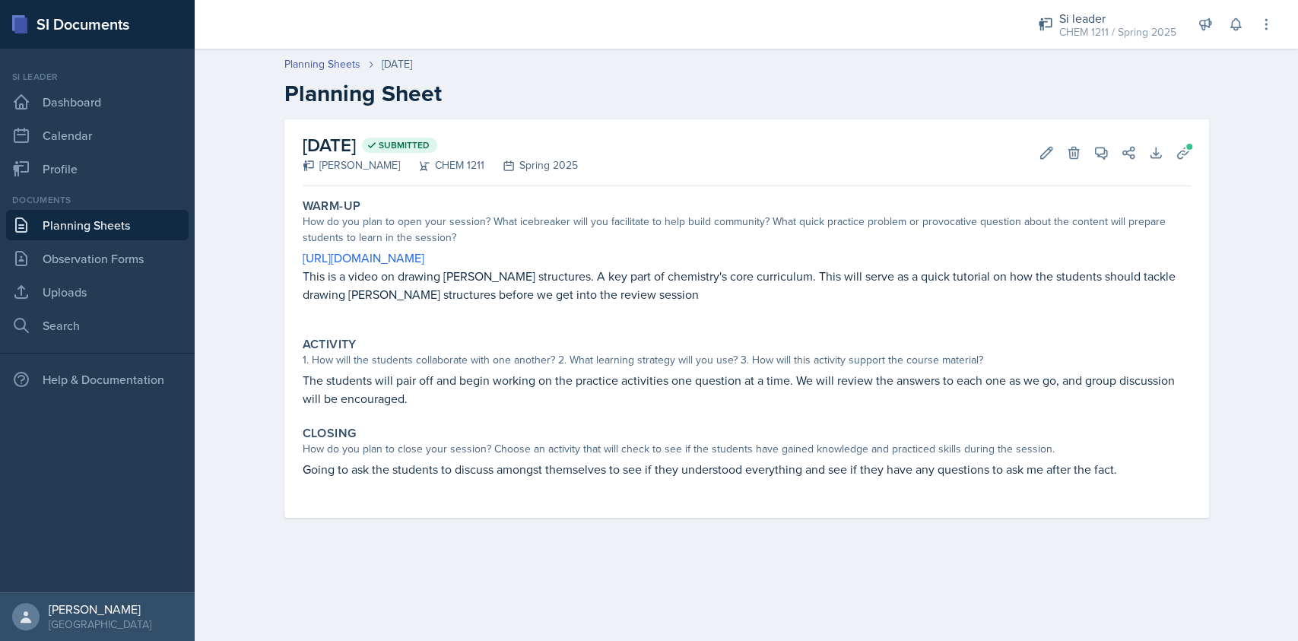
click at [129, 224] on link "Planning Sheets" at bounding box center [97, 225] width 182 height 30
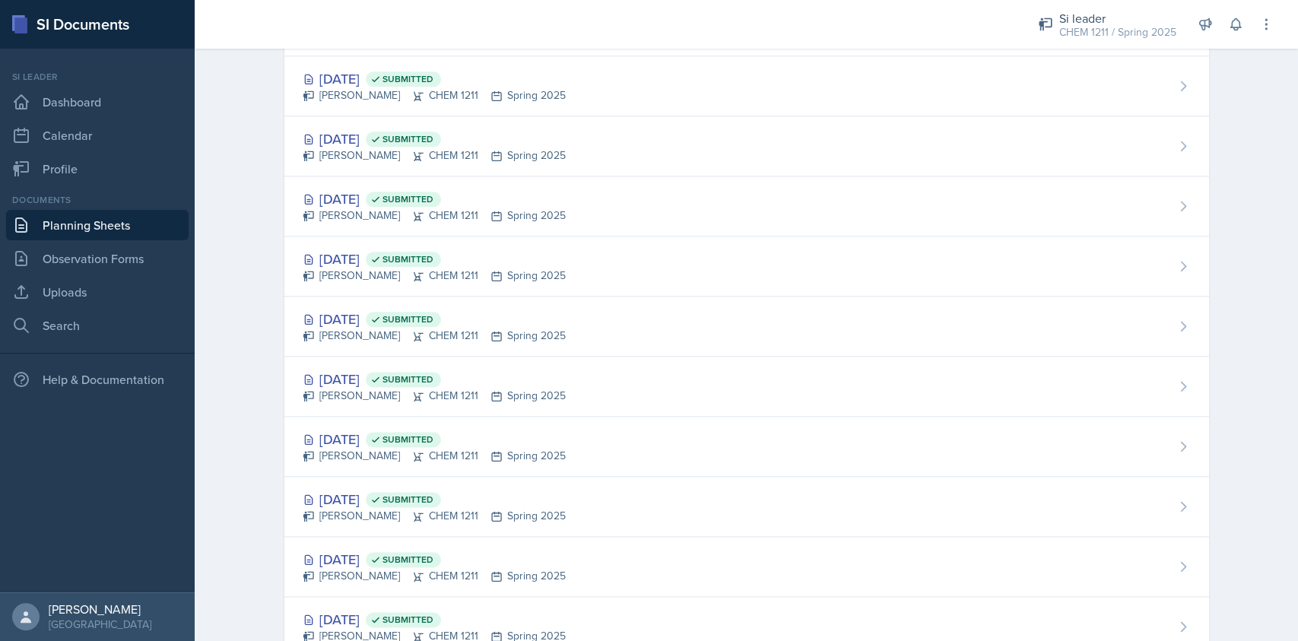
scroll to position [1180, 0]
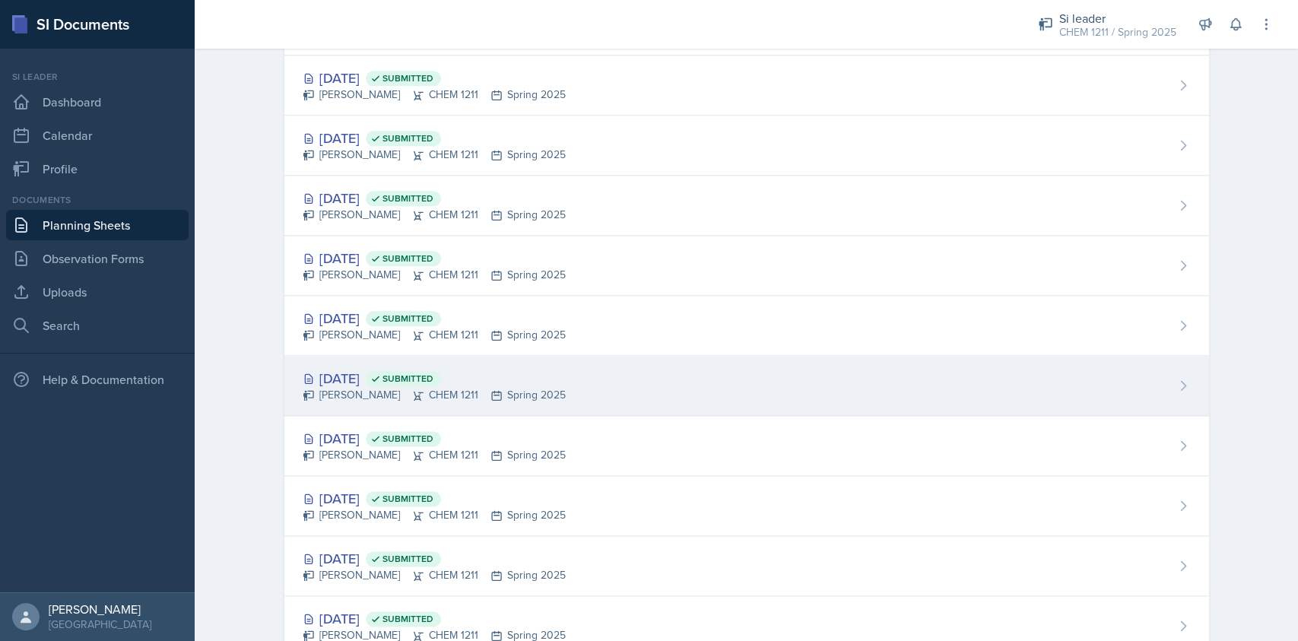
click at [547, 392] on div "Derek Zochowski CHEM 1211 Spring 2025" at bounding box center [434, 395] width 263 height 16
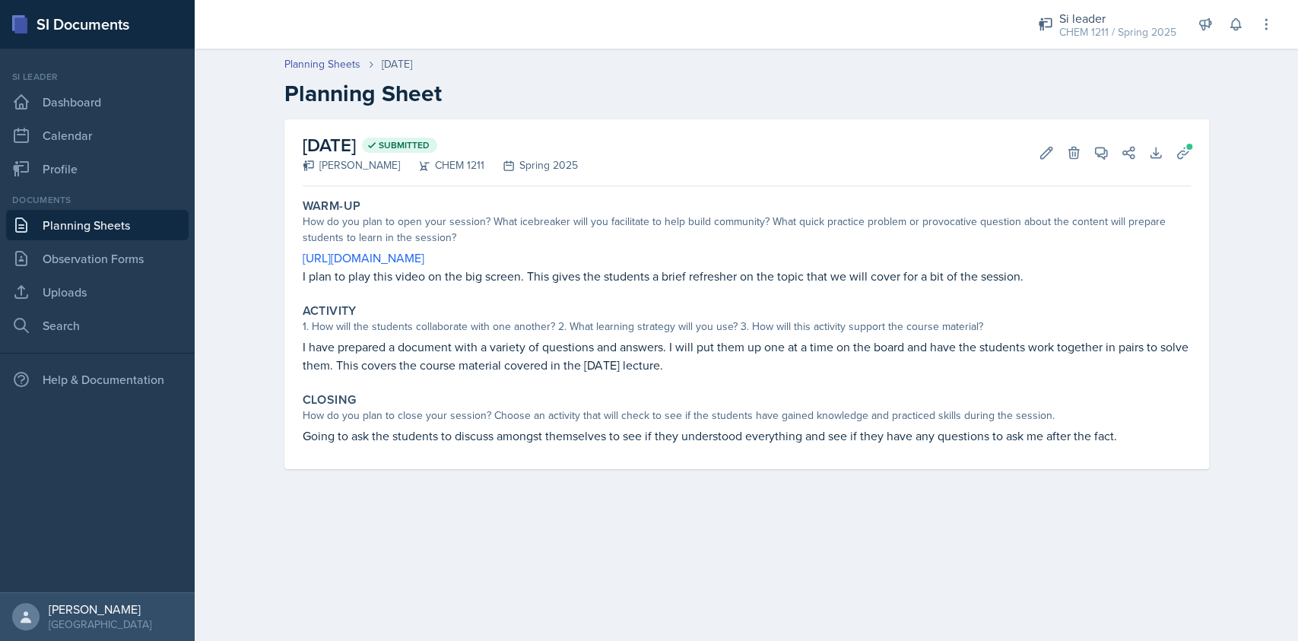
click at [144, 221] on link "Planning Sheets" at bounding box center [97, 225] width 182 height 30
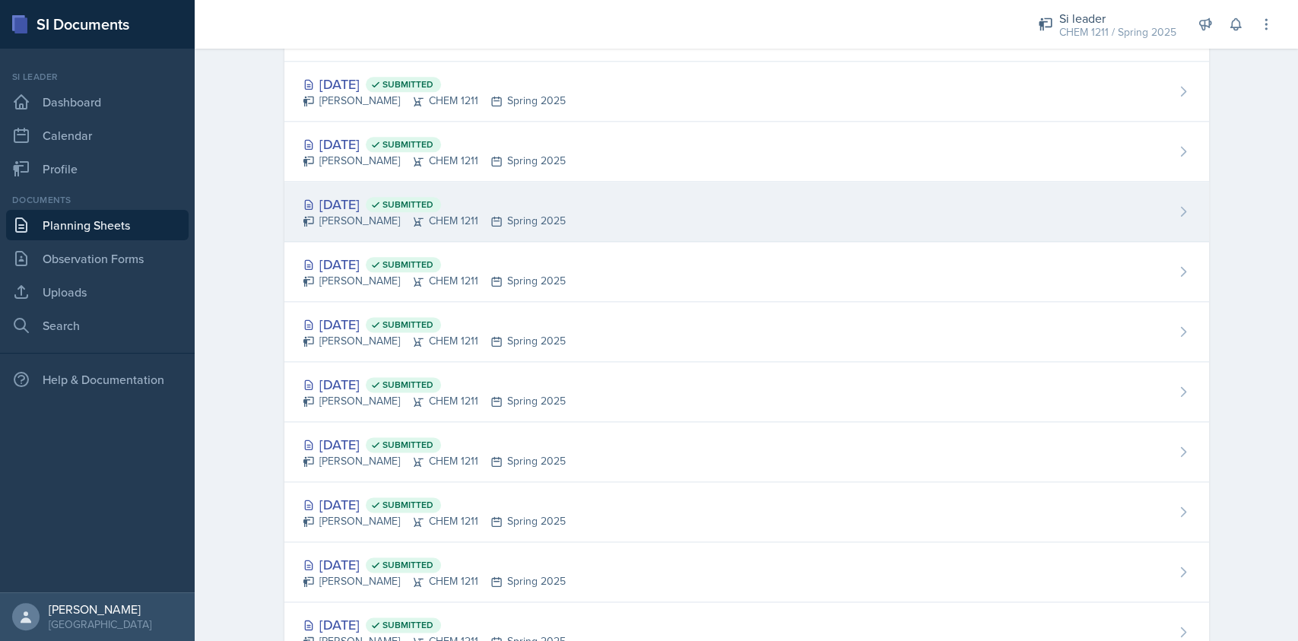
scroll to position [1230, 0]
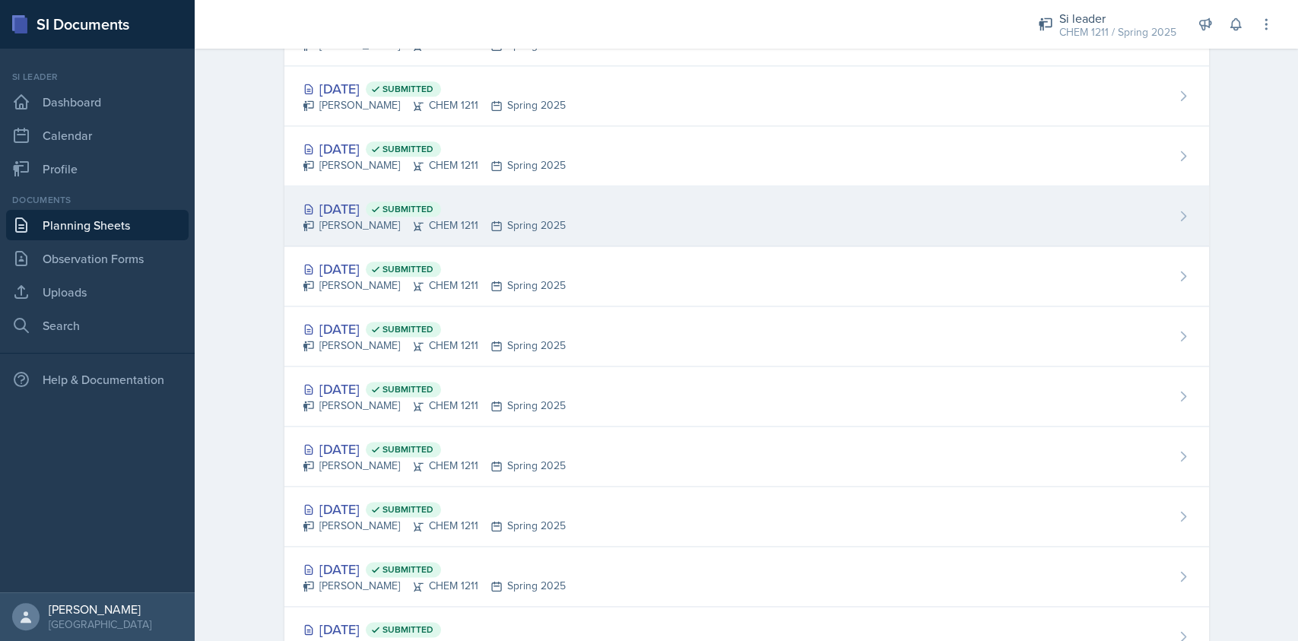
click at [420, 212] on span "Submitted" at bounding box center [403, 209] width 75 height 15
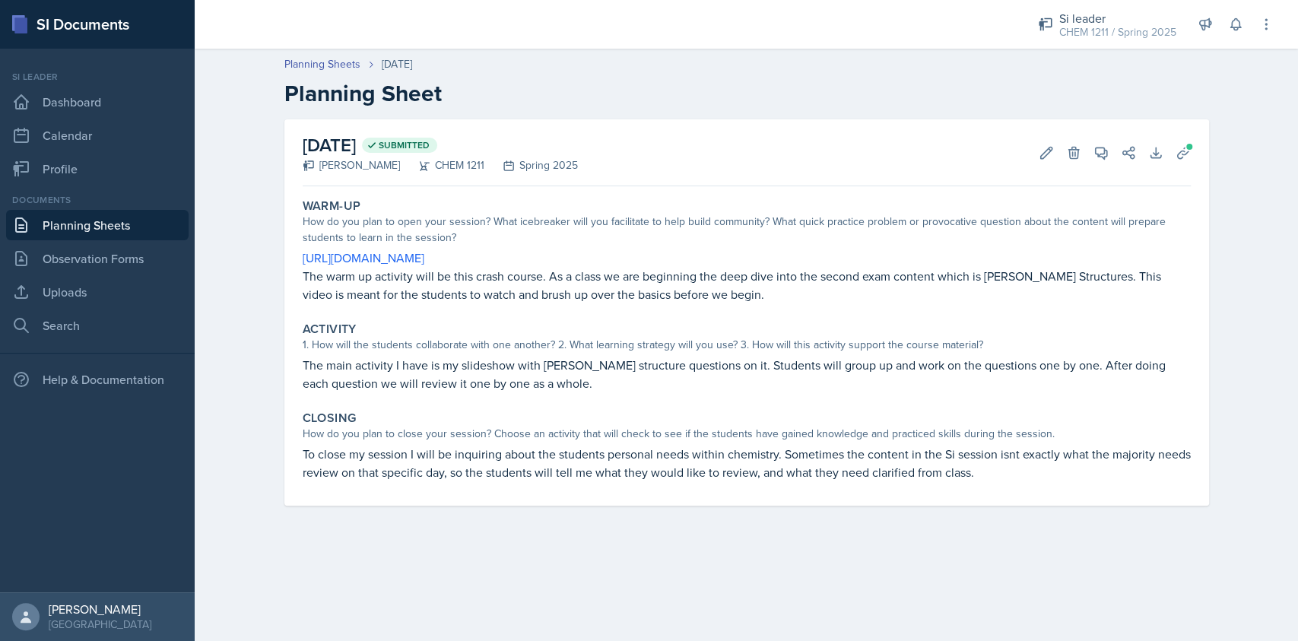
click at [135, 231] on link "Planning Sheets" at bounding box center [97, 225] width 182 height 30
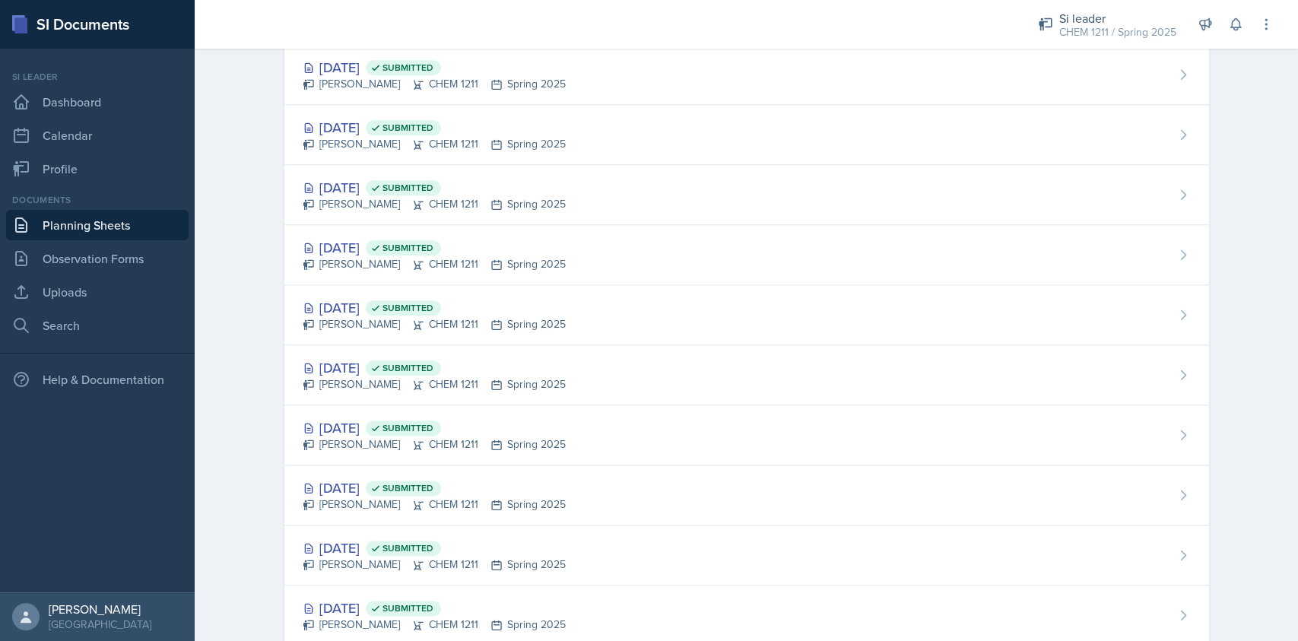
scroll to position [1131, 0]
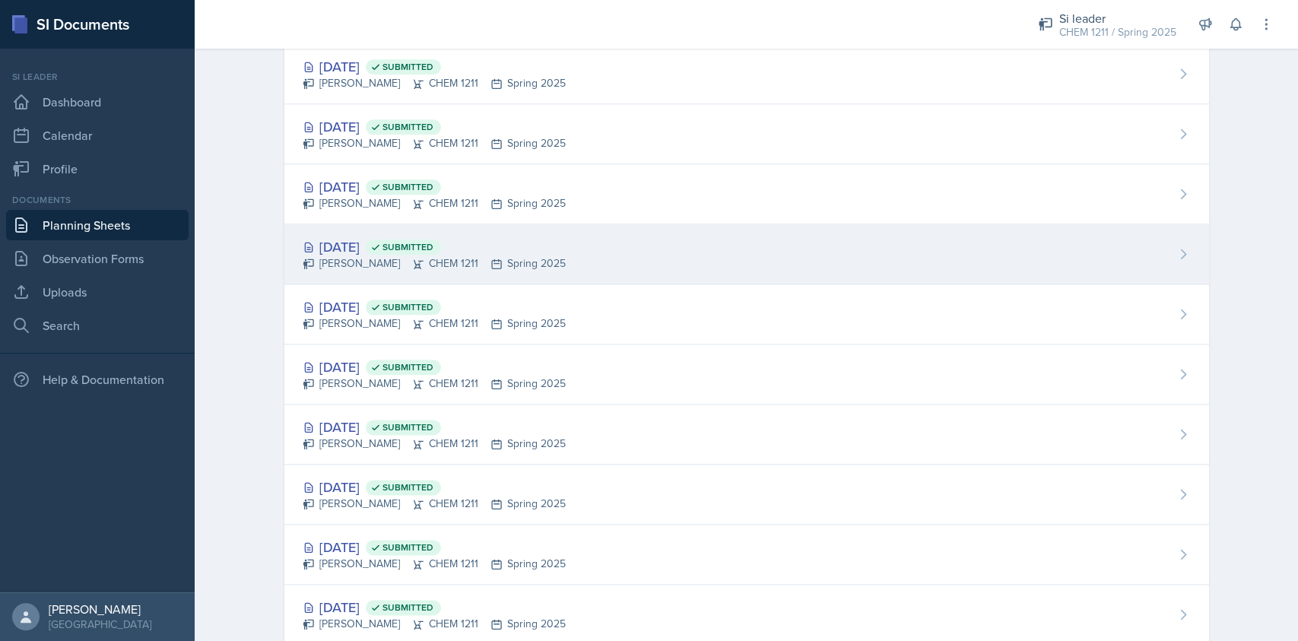
click at [566, 278] on div "Feb 12th, 2025 Submitted Derek Zochowski CHEM 1211 Spring 2025" at bounding box center [746, 254] width 925 height 60
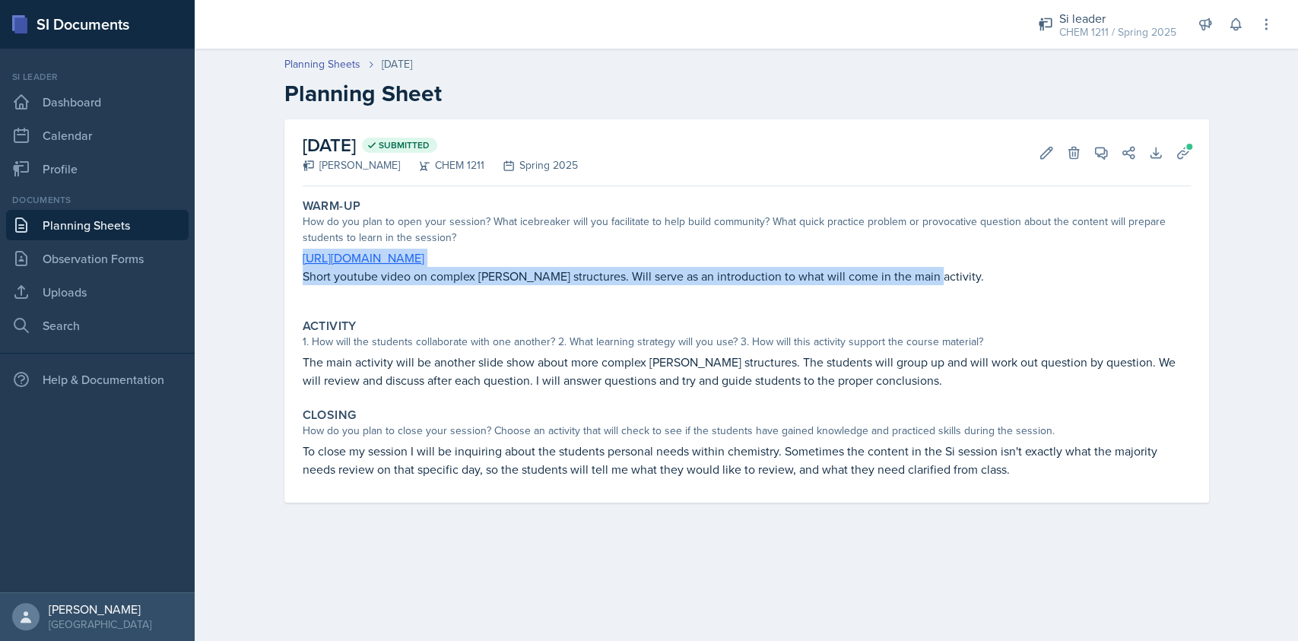
drag, startPoint x: 911, startPoint y: 277, endPoint x: 298, endPoint y: 250, distance: 613.5
click at [298, 250] on div "Warm-Up How do you plan to open your session? What icebreaker will you facilita…" at bounding box center [747, 249] width 900 height 114
copy div "https://www.youtube.com/watch?v=BTPSlj75iSI&pp=ygUdZHVldCBydWxlIGFuZCBleHBhbmRl…"
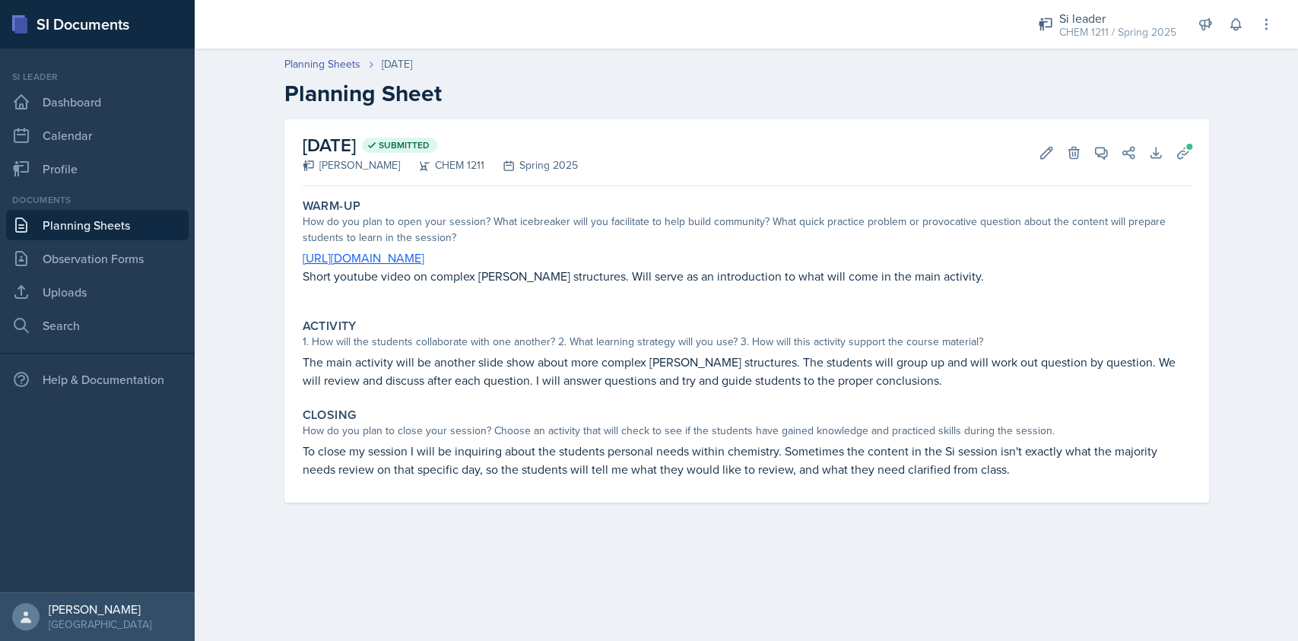
click at [602, 356] on p "The main activity will be another slide show about more complex [PERSON_NAME] s…" at bounding box center [747, 371] width 888 height 36
click at [501, 374] on p "The main activity will be another slide show about more complex [PERSON_NAME] s…" at bounding box center [747, 371] width 888 height 36
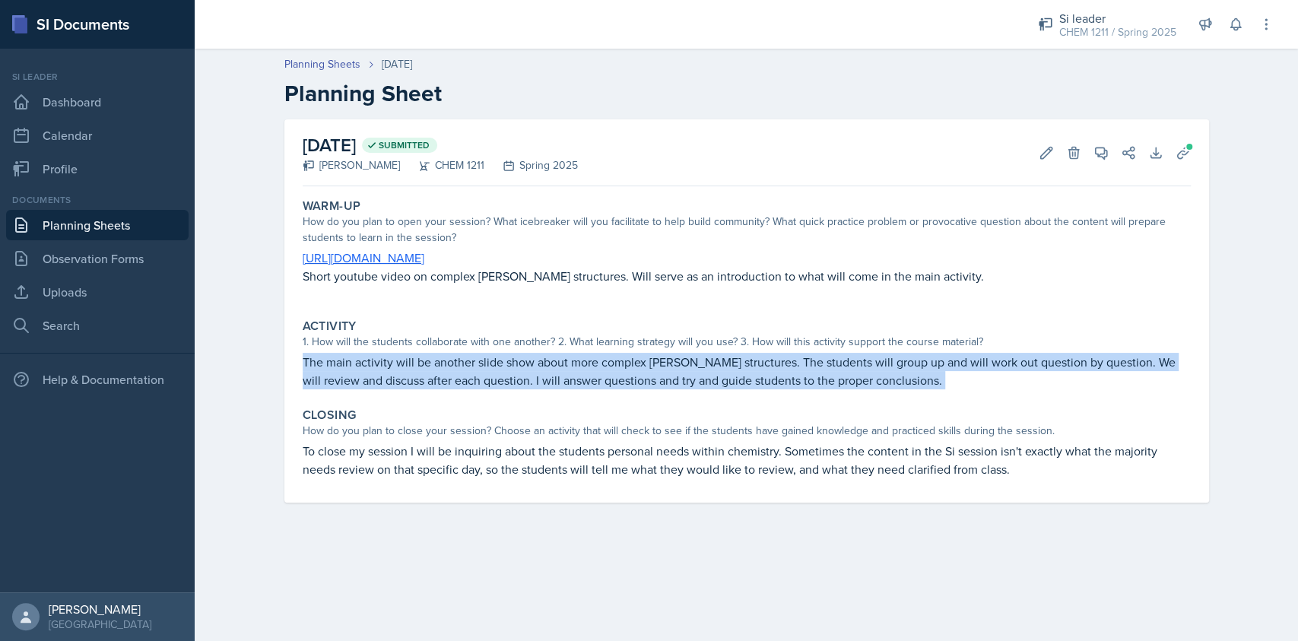
click at [501, 374] on p "The main activity will be another slide show about more complex [PERSON_NAME] s…" at bounding box center [747, 371] width 888 height 36
copy div "The main activity will be another slide show about more complex [PERSON_NAME] s…"
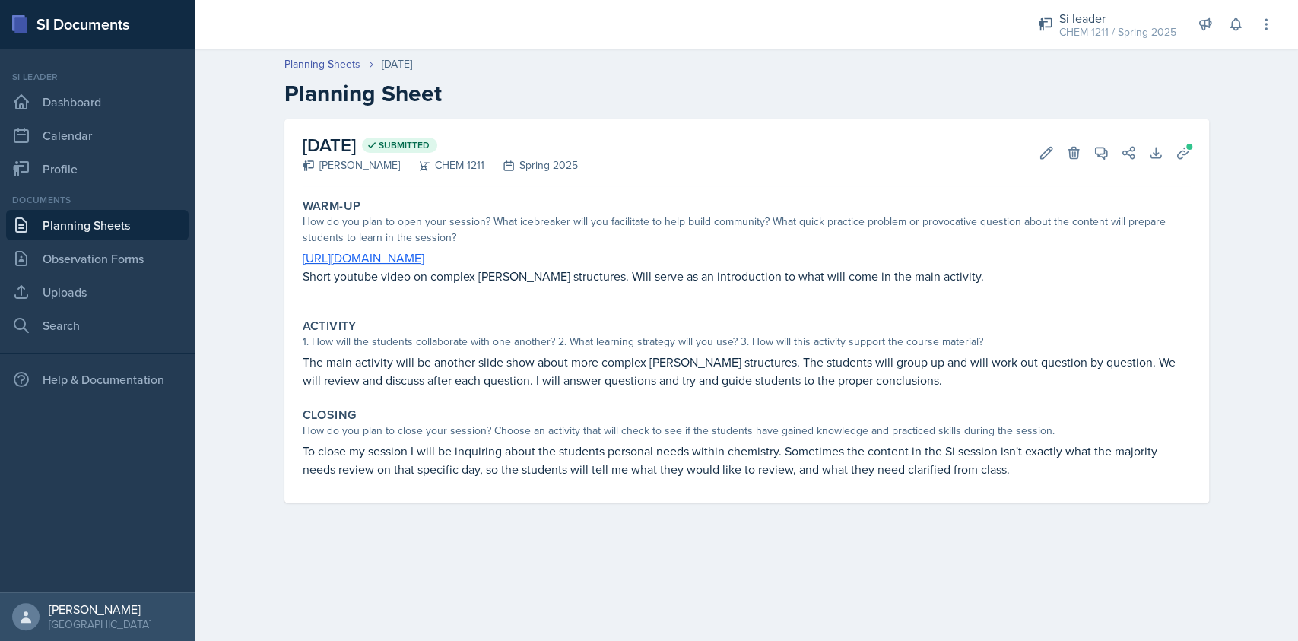
click at [542, 459] on p "To close my session I will be inquiring about the students personal needs withi…" at bounding box center [747, 460] width 888 height 36
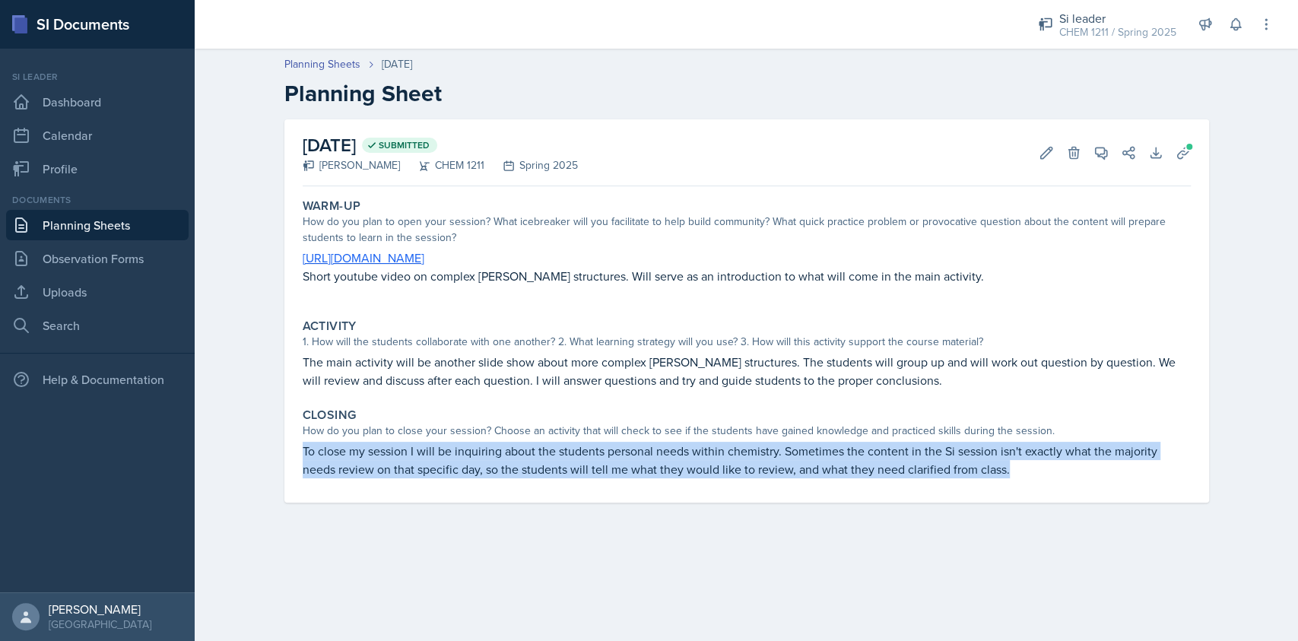
click at [542, 459] on p "To close my session I will be inquiring about the students personal needs withi…" at bounding box center [747, 460] width 888 height 36
copy div "To close my session I will be inquiring about the students personal needs withi…"
click at [1186, 143] on span at bounding box center [1189, 146] width 9 height 9
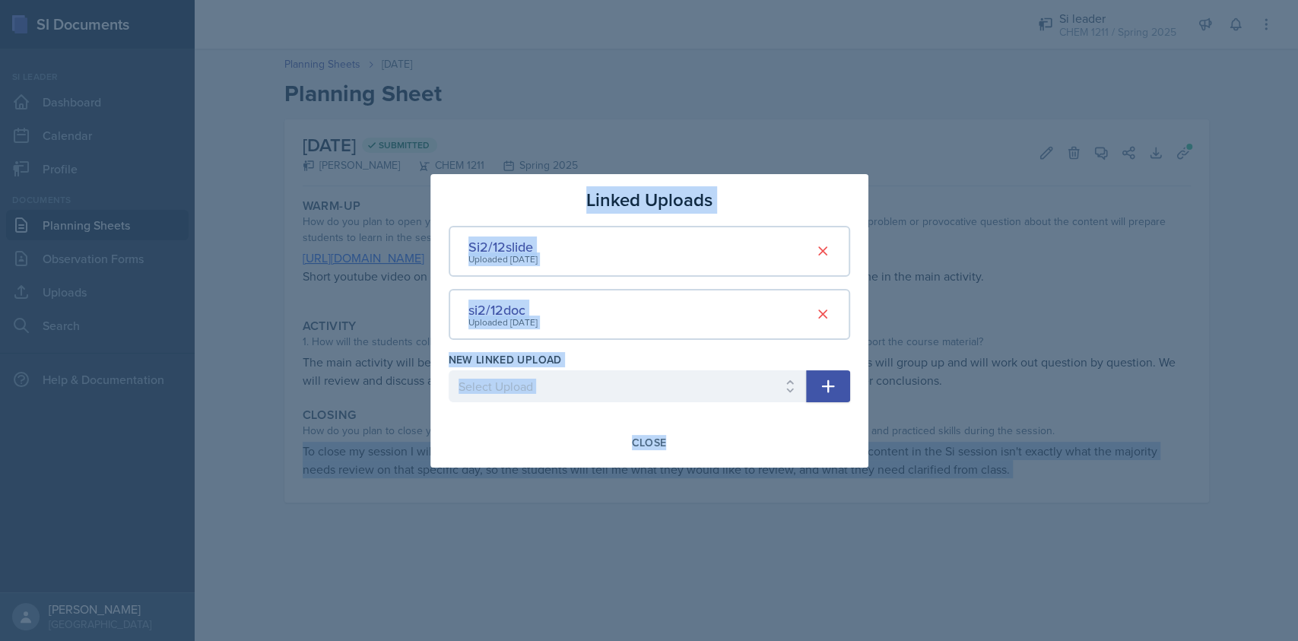
click at [505, 317] on div "Uploaded Feb 8th, 2025" at bounding box center [502, 323] width 69 height 14
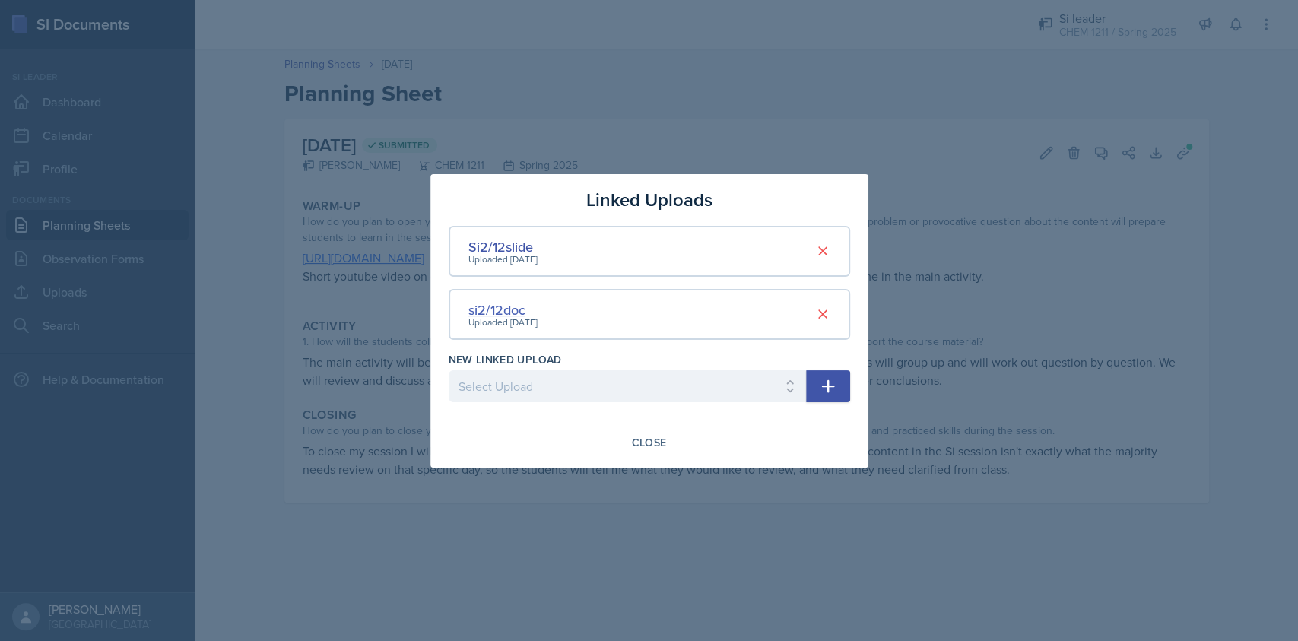
click at [500, 309] on div "si2/12doc" at bounding box center [502, 310] width 69 height 21
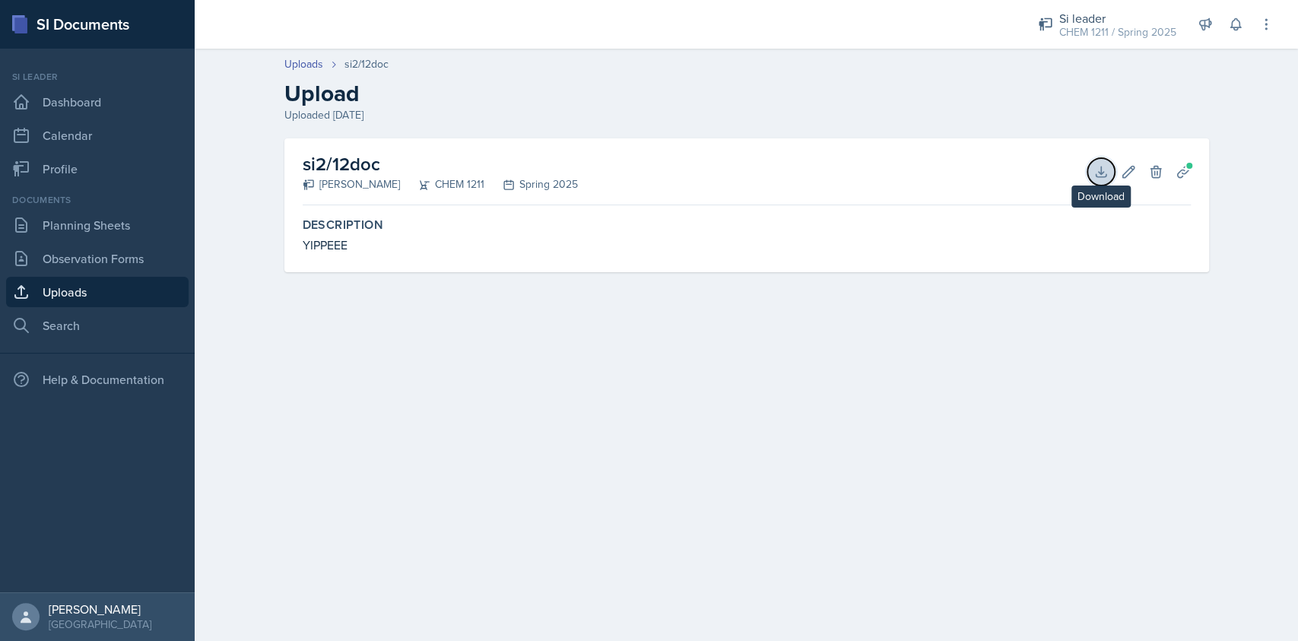
click at [1090, 164] on button "Download" at bounding box center [1100, 171] width 27 height 27
click at [62, 294] on link "Uploads" at bounding box center [97, 292] width 182 height 30
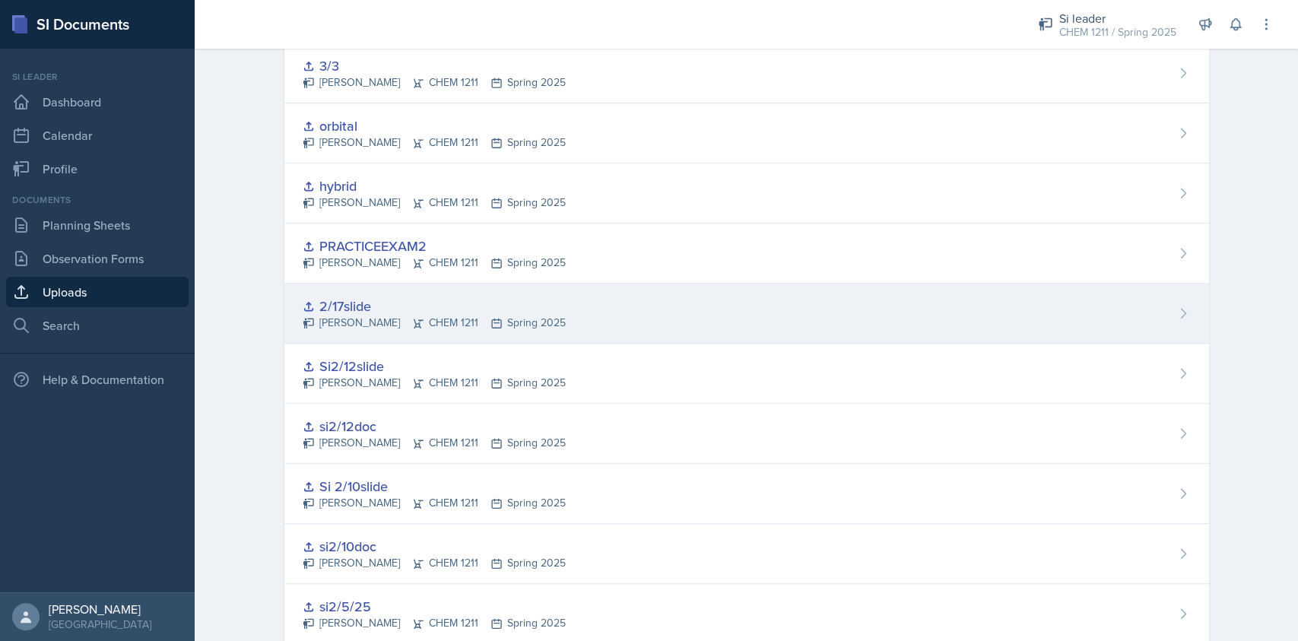
scroll to position [627, 0]
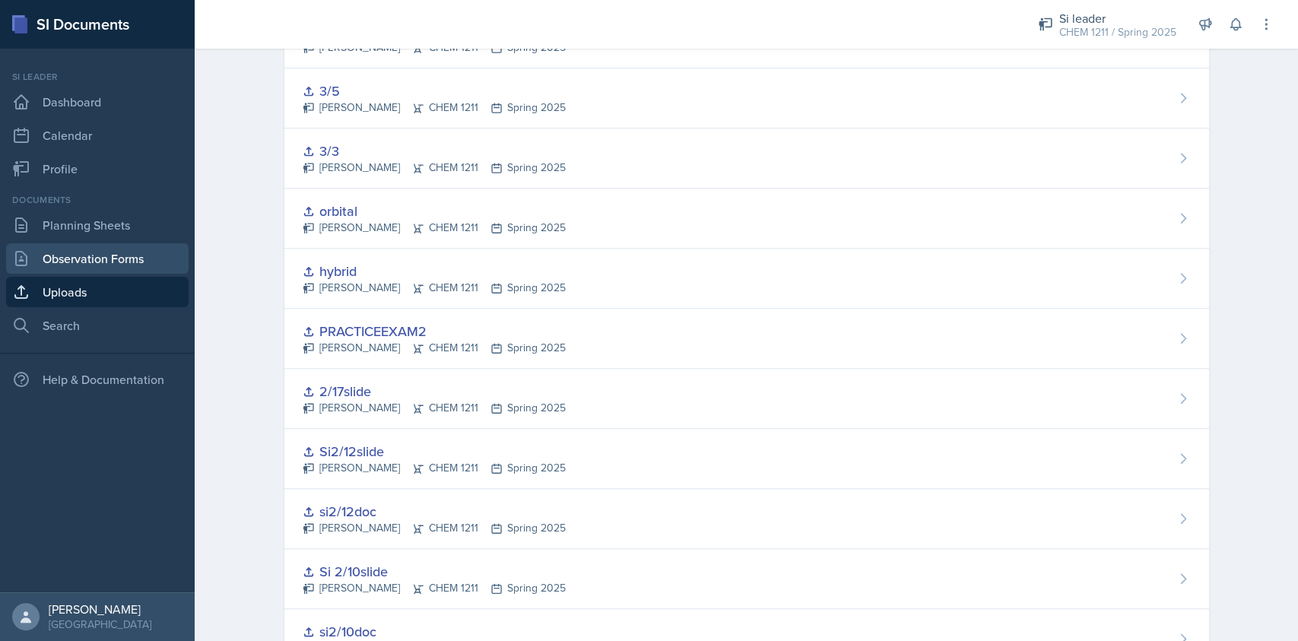
click at [118, 255] on link "Observation Forms" at bounding box center [97, 258] width 182 height 30
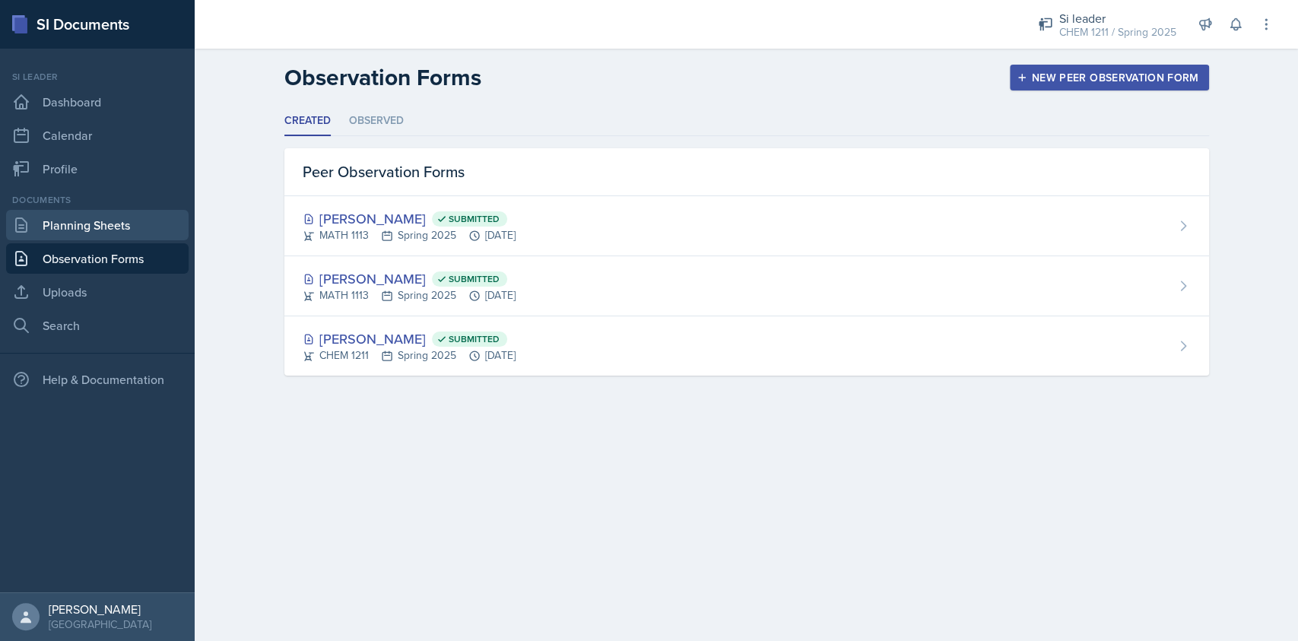
click at [89, 225] on link "Planning Sheets" at bounding box center [97, 225] width 182 height 30
